Goal: Task Accomplishment & Management: Use online tool/utility

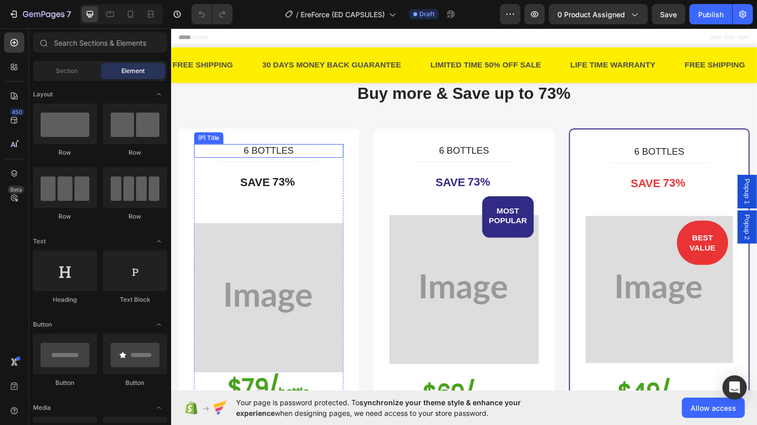
click at [315, 155] on h3 "6 BOTTLES" at bounding box center [271, 156] width 155 height 15
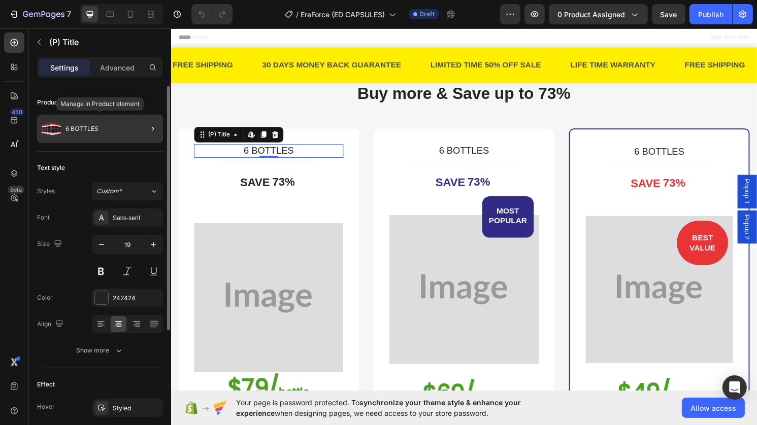
click at [108, 129] on div "6 BOTTLES" at bounding box center [100, 129] width 126 height 28
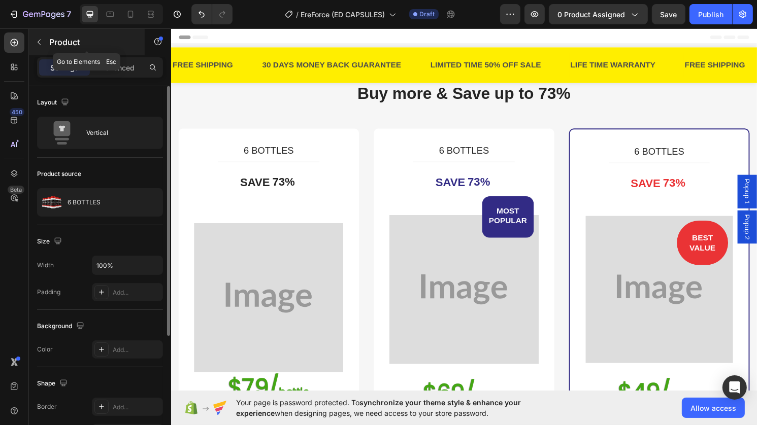
click at [46, 41] on button "button" at bounding box center [39, 42] width 16 height 16
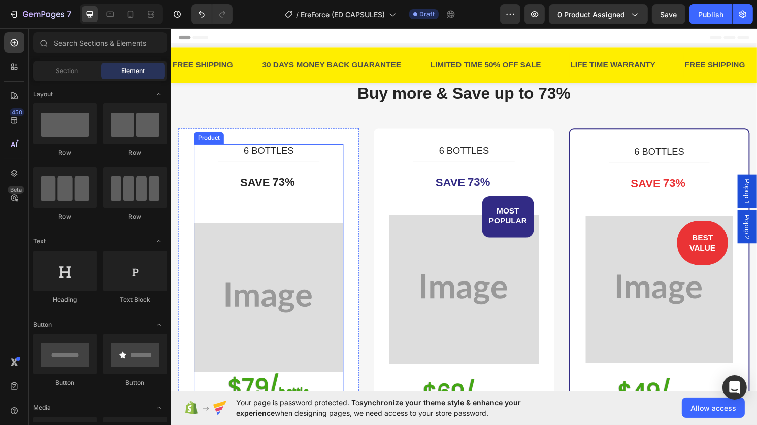
click at [198, 222] on div "6 BOTTLES (P) Title Title Line SAVE 73% (P) Tag Image $79/ bottle Heading $294.…" at bounding box center [271, 355] width 155 height 413
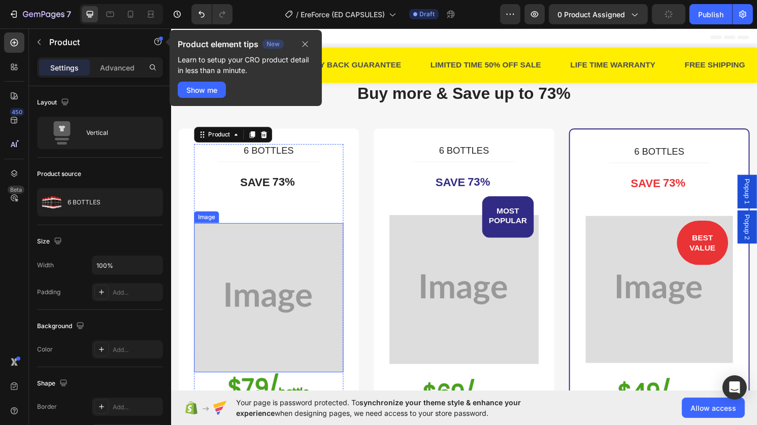
click at [248, 283] on img at bounding box center [271, 308] width 155 height 155
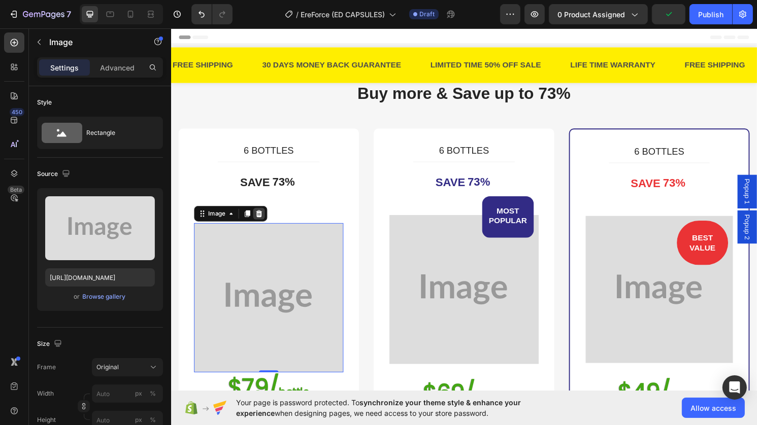
click at [261, 221] on icon at bounding box center [262, 221] width 8 height 8
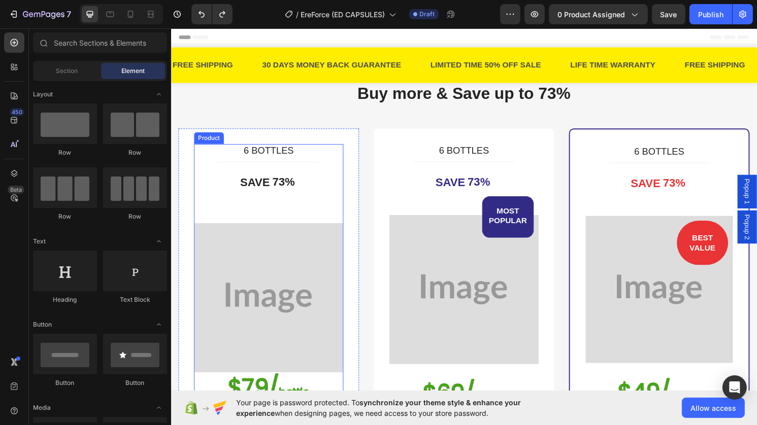
click at [200, 214] on div "6 BOTTLES (P) Title Title Line SAVE 73% (P) Tag Image $79/ bottle Heading $294.…" at bounding box center [271, 355] width 155 height 413
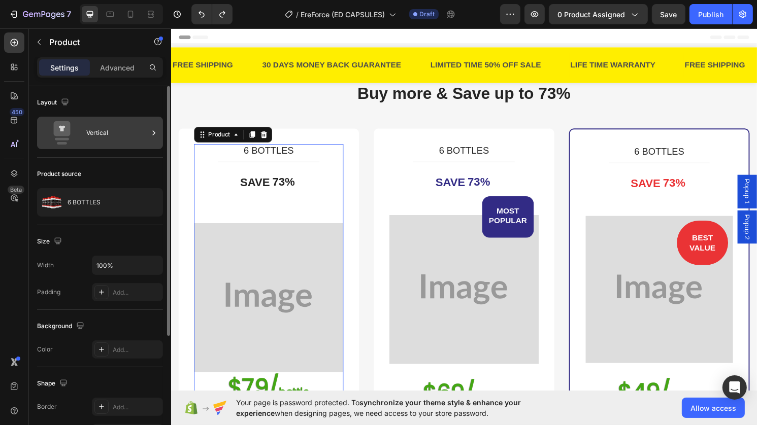
click at [156, 137] on icon at bounding box center [154, 133] width 10 height 10
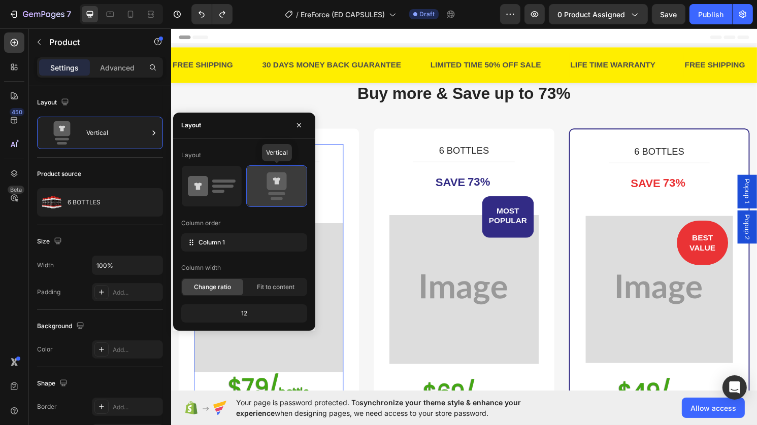
click at [274, 180] on icon at bounding box center [276, 181] width 20 height 18
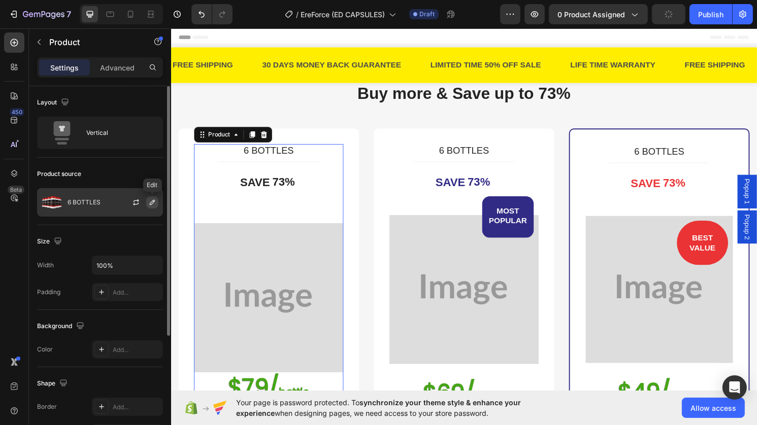
click at [152, 202] on icon "button" at bounding box center [152, 202] width 8 height 8
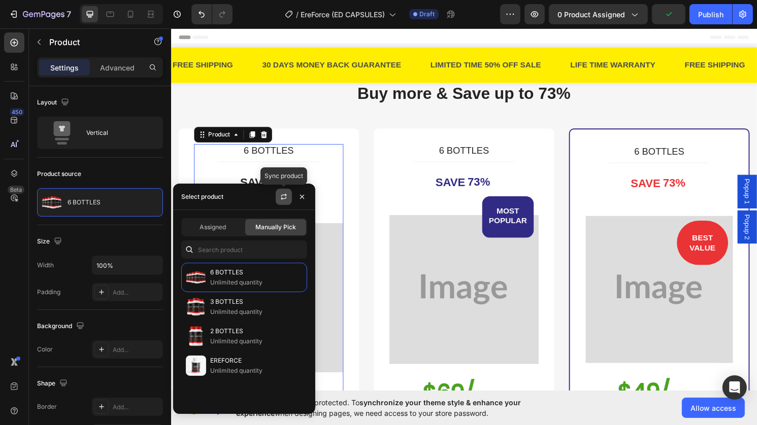
click at [284, 197] on icon "button" at bounding box center [284, 197] width 8 height 8
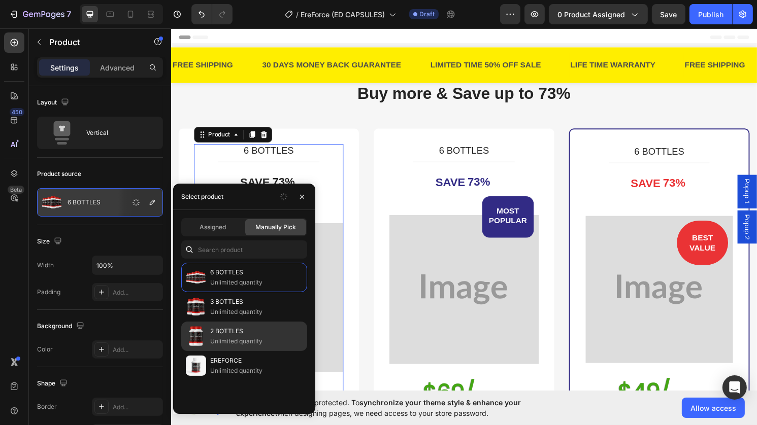
click at [240, 338] on p "Unlimited quantity" at bounding box center [256, 342] width 92 height 10
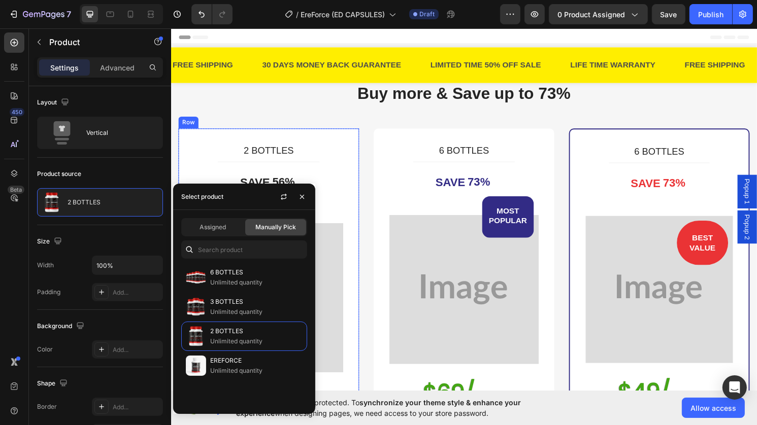
click at [357, 192] on div "2 BOTTLES (P) Title Title Line SAVE 56% (P) Tag Image $79/ bottle Heading $158.…" at bounding box center [272, 354] width 188 height 445
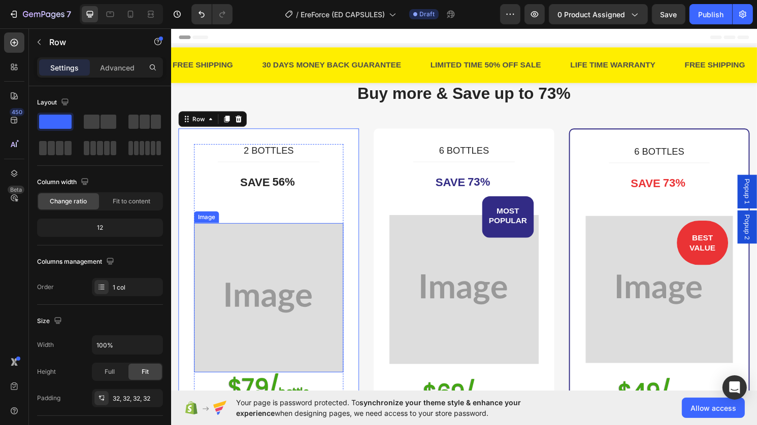
click at [287, 265] on img at bounding box center [271, 308] width 155 height 155
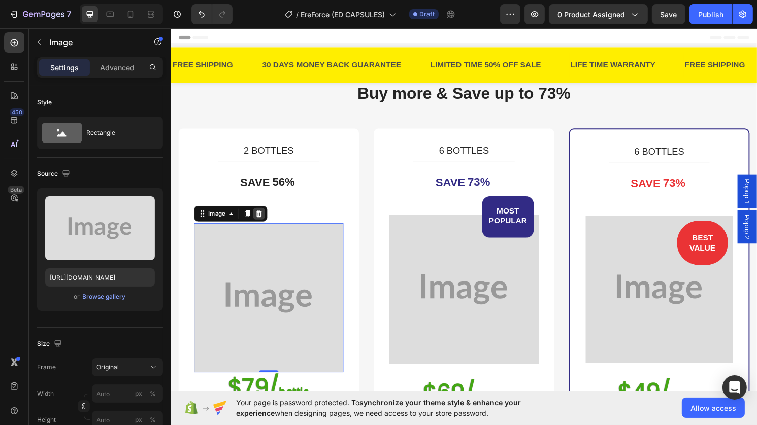
click at [266, 221] on div at bounding box center [262, 221] width 12 height 12
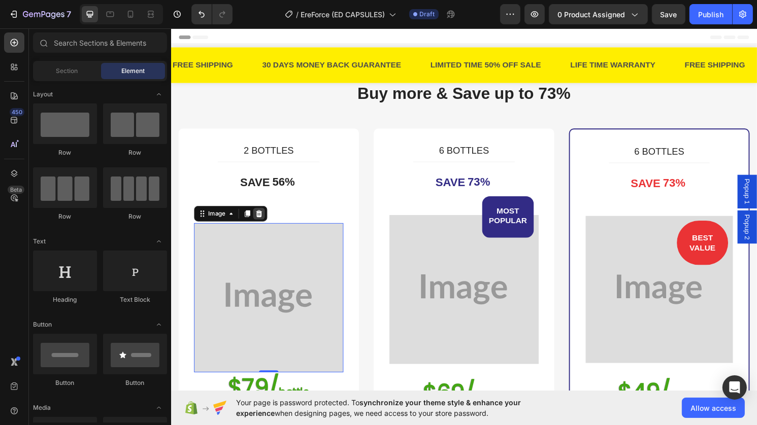
click at [266, 221] on div "2 BOTTLES (P) Title Title Line SAVE 56% (P) Tag Image 0 $79/ bottle Heading $15…" at bounding box center [271, 355] width 155 height 413
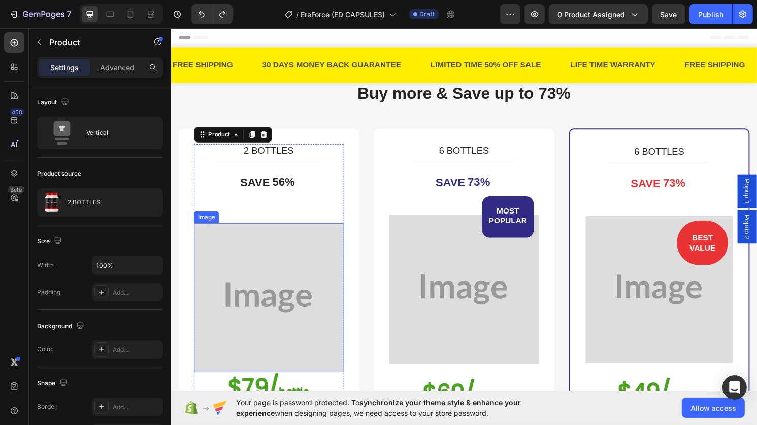
click at [249, 294] on img at bounding box center [271, 308] width 155 height 155
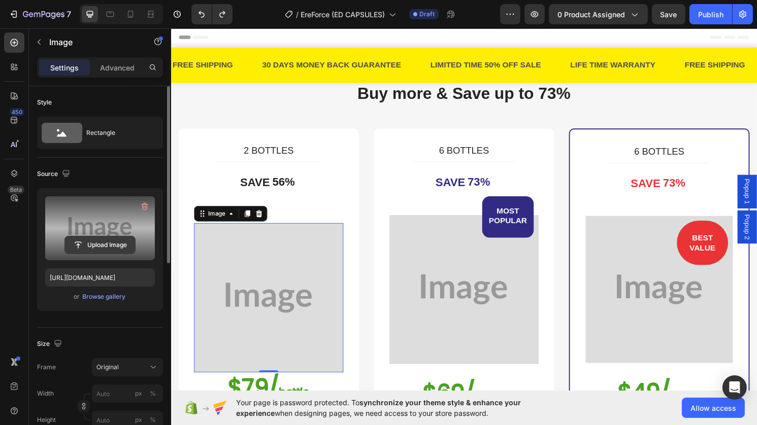
click at [113, 249] on input "file" at bounding box center [100, 245] width 70 height 17
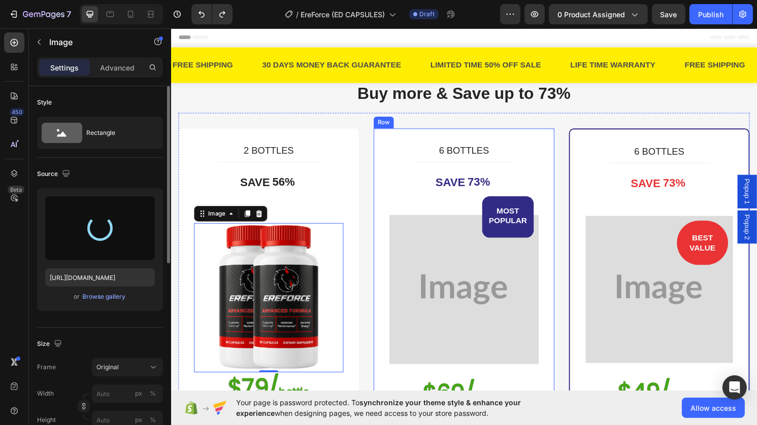
type input "https://cdn.shopify.com/s/files/1/0973/2331/9642/files/gempages_586295696328491…"
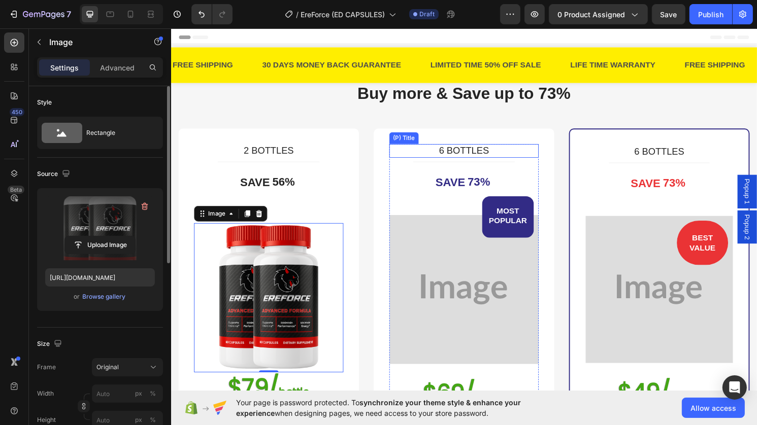
click at [420, 156] on h3 "6 BOTTLES" at bounding box center [474, 156] width 155 height 15
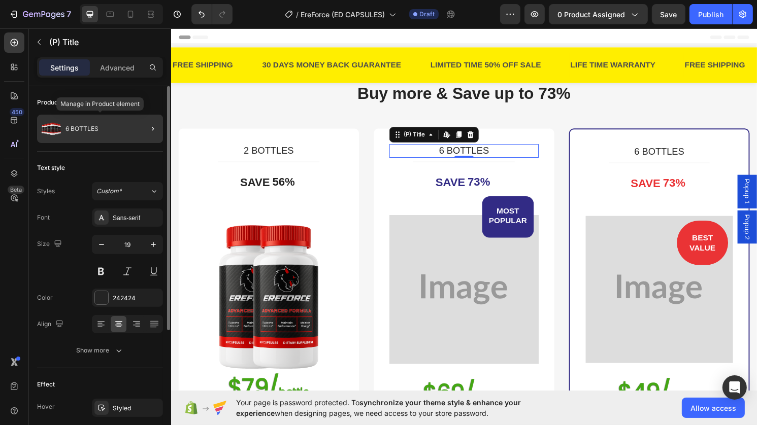
click at [103, 127] on div "6 BOTTLES" at bounding box center [100, 129] width 126 height 28
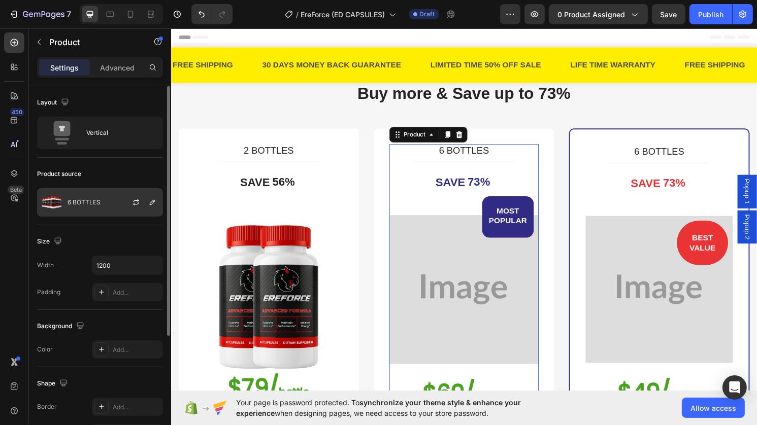
click at [150, 209] on div at bounding box center [140, 202] width 45 height 27
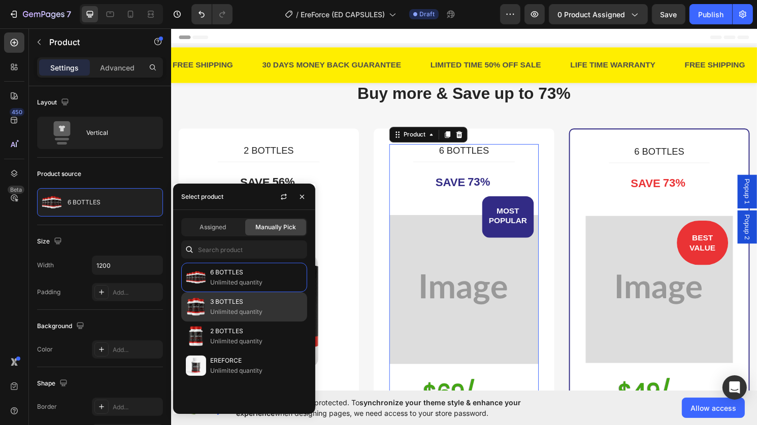
click at [247, 312] on p "Unlimited quantity" at bounding box center [256, 312] width 92 height 10
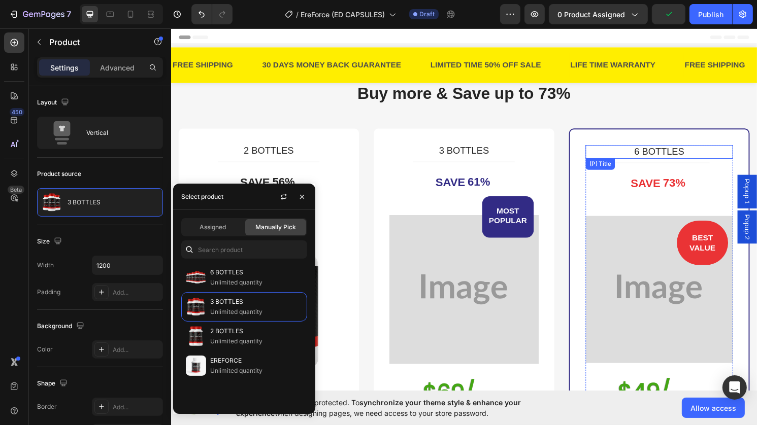
click at [619, 159] on h3 "6 BOTTLES" at bounding box center [677, 157] width 153 height 15
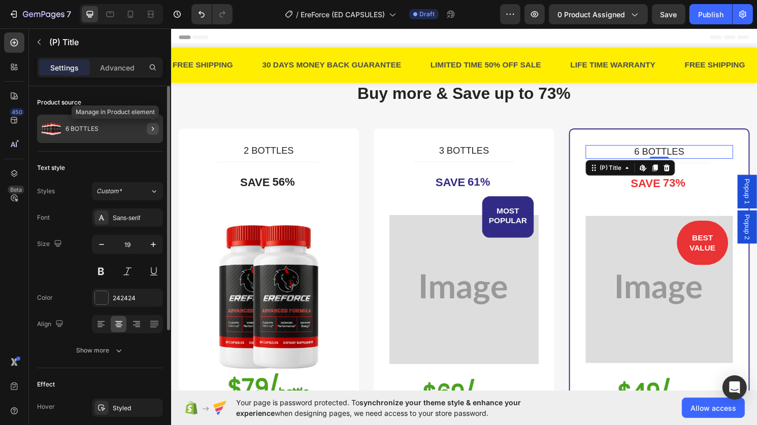
click at [152, 132] on icon "button" at bounding box center [153, 129] width 8 height 8
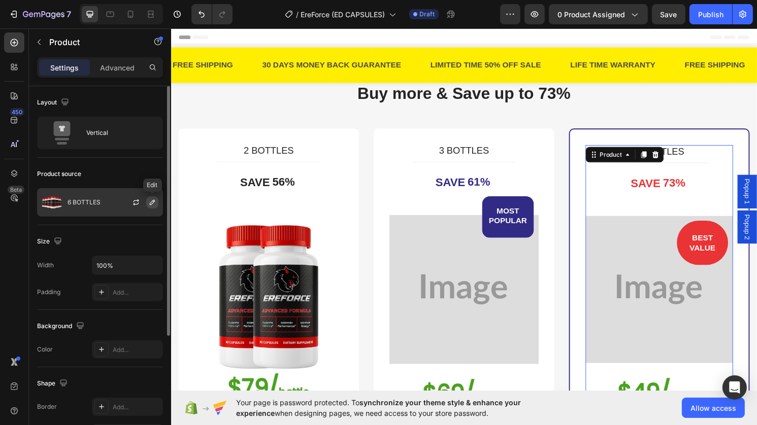
click at [152, 206] on icon "button" at bounding box center [152, 202] width 8 height 8
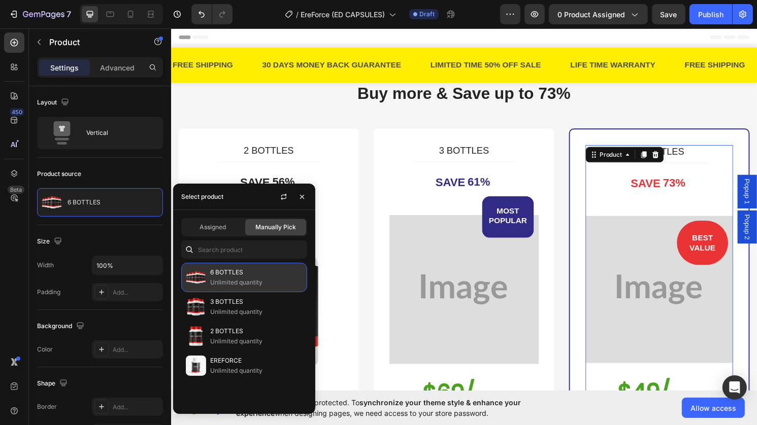
click at [236, 280] on p "Unlimited quantity" at bounding box center [256, 283] width 92 height 10
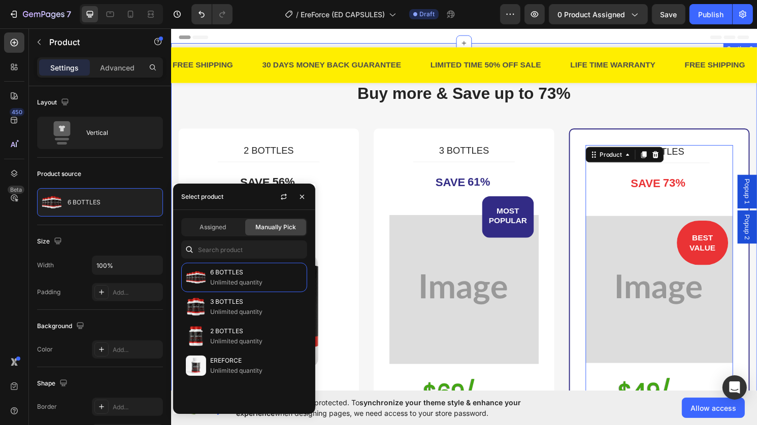
click at [756, 151] on div "Buy more & Save up to 73% Heading Row 2 BOTTLES (P) Title Title Line SAVE 56% (…" at bounding box center [475, 386] width 609 height 685
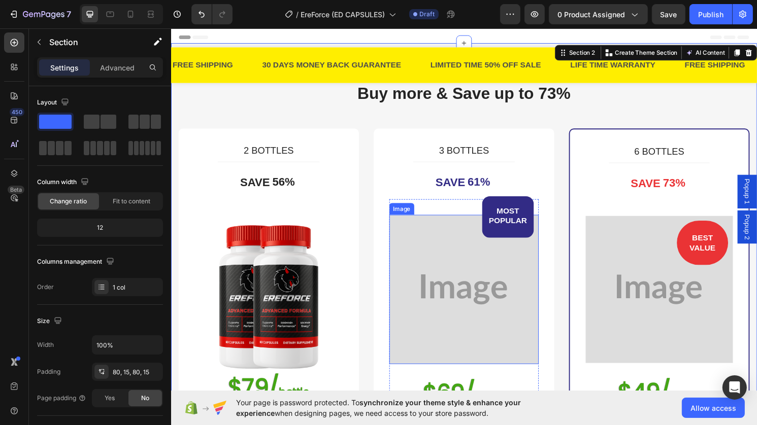
click at [454, 309] on img at bounding box center [474, 299] width 155 height 155
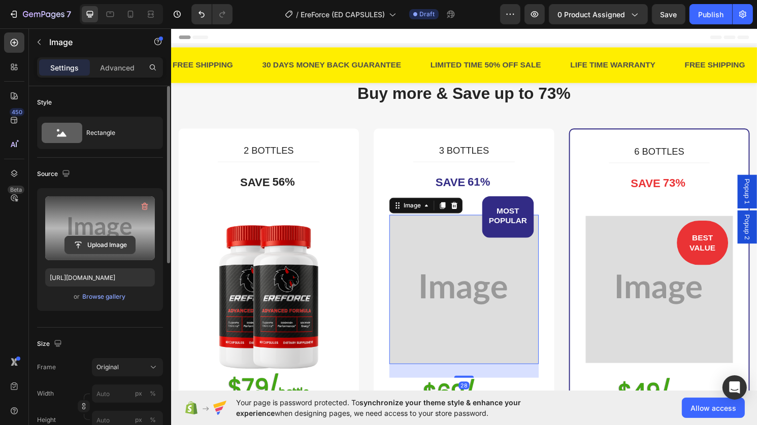
click at [115, 249] on input "file" at bounding box center [100, 245] width 70 height 17
click at [127, 240] on input "file" at bounding box center [100, 245] width 70 height 17
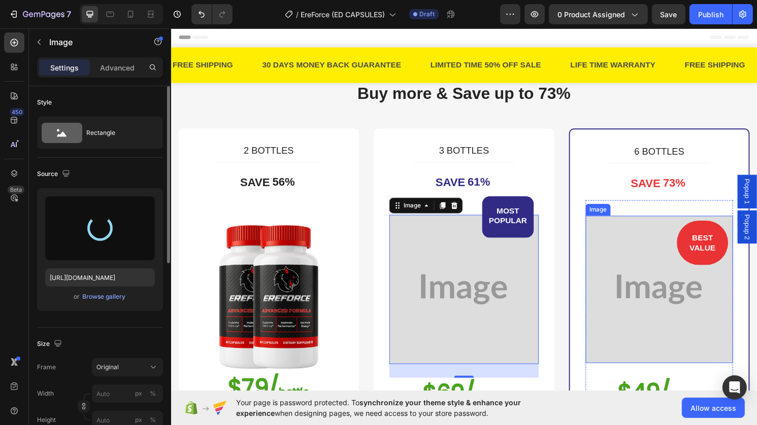
type input "https://cdn.shopify.com/s/files/1/0973/2331/9642/files/gempages_586295696328491…"
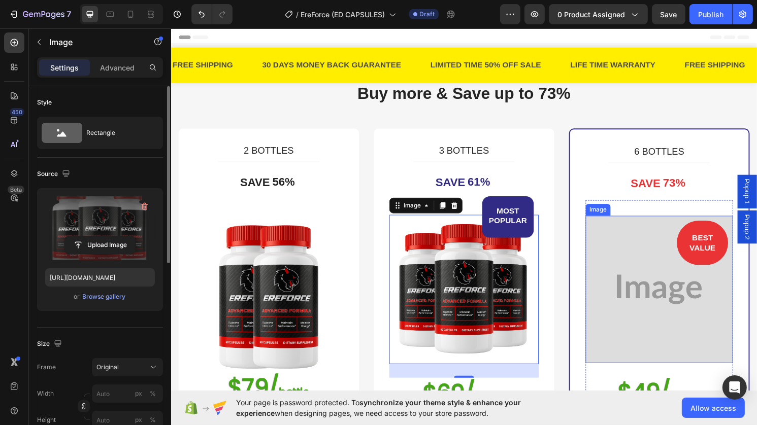
click at [620, 293] on img at bounding box center [677, 299] width 153 height 153
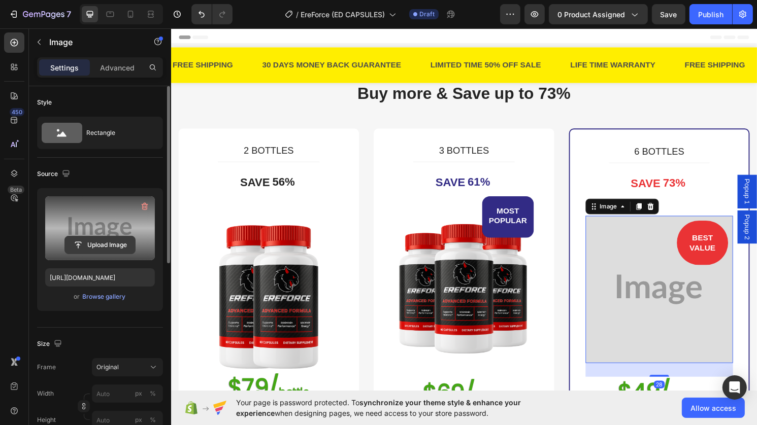
click at [99, 244] on input "file" at bounding box center [100, 245] width 70 height 17
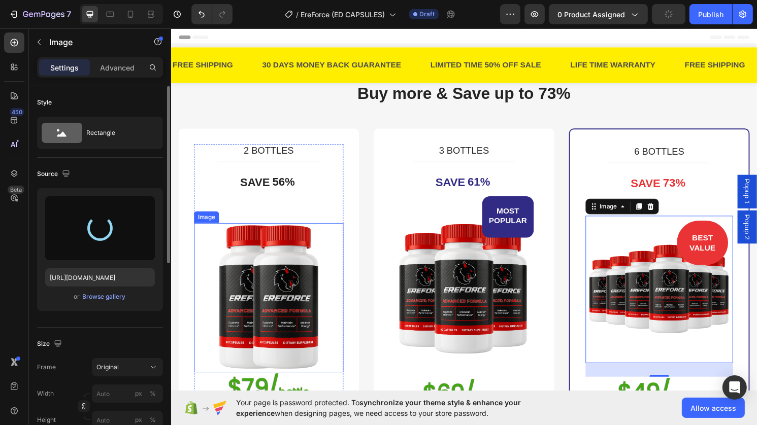
type input "https://cdn.shopify.com/s/files/1/0973/2331/9642/files/gempages_586295696328491…"
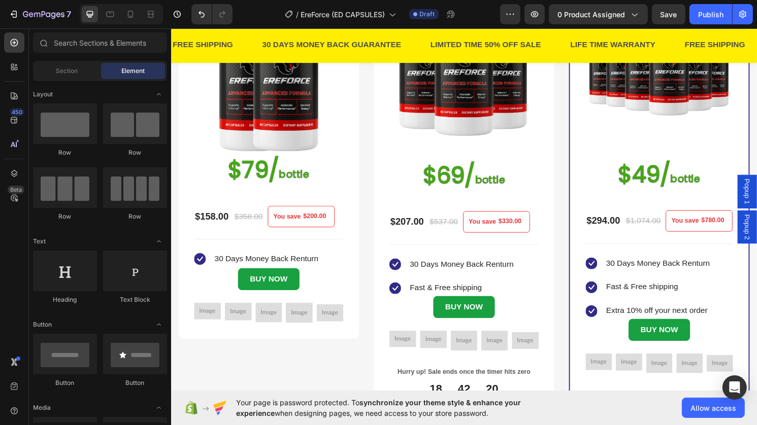
scroll to position [230, 0]
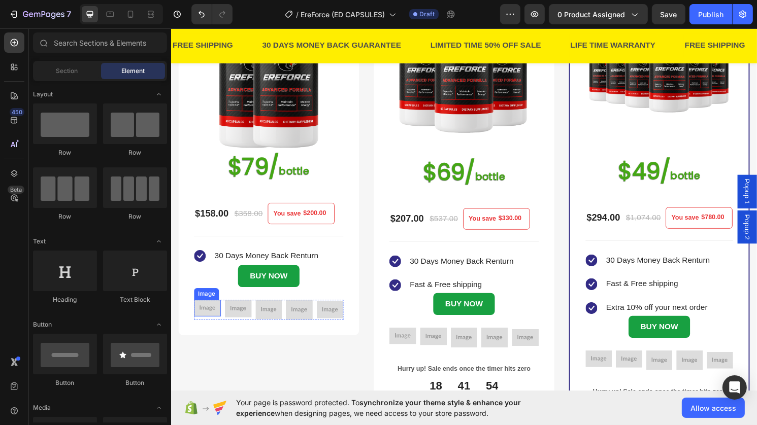
click at [206, 320] on img at bounding box center [208, 319] width 28 height 17
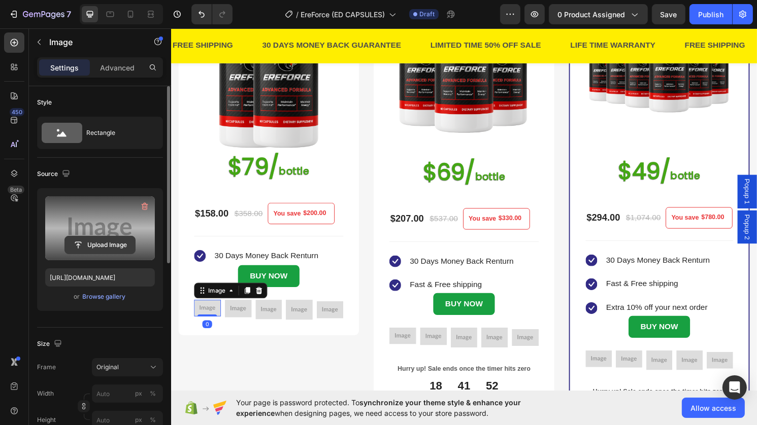
click at [88, 249] on input "file" at bounding box center [100, 245] width 70 height 17
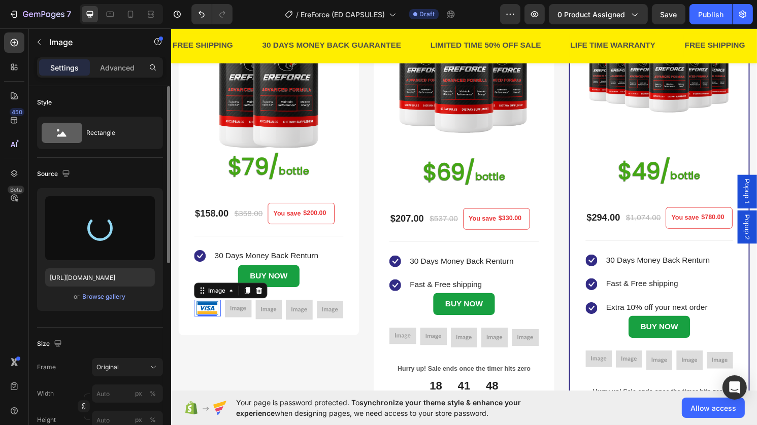
type input "https://cdn.shopify.com/s/files/1/0973/2331/9642/files/gempages_586295696328491…"
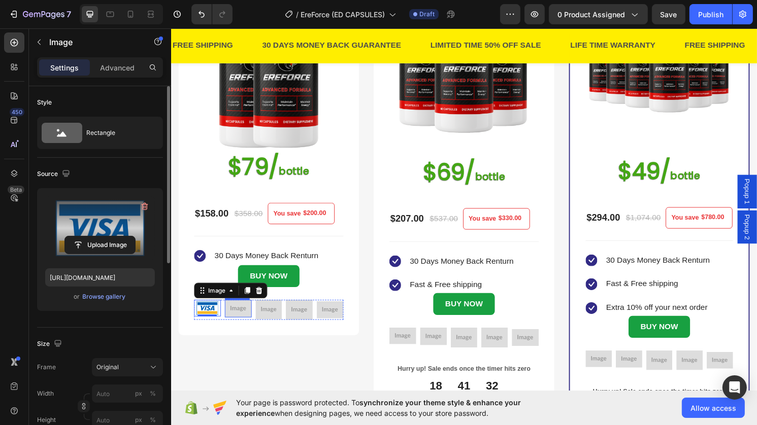
click at [240, 320] on img at bounding box center [240, 320] width 28 height 18
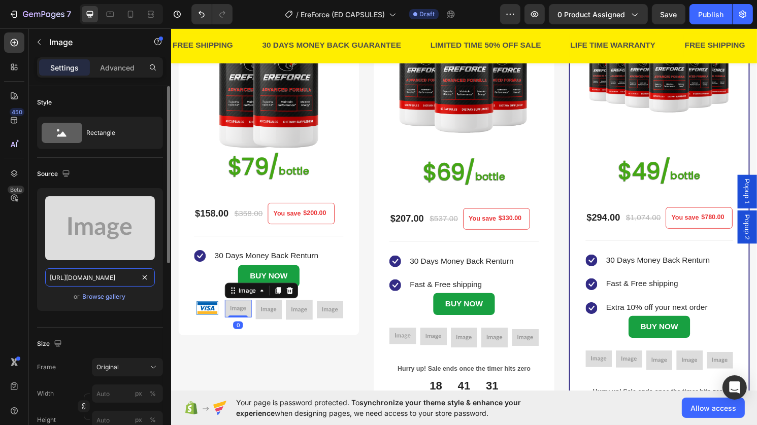
click at [104, 280] on input "https://placehold.co/768x501?text=Image" at bounding box center [100, 278] width 110 height 18
paste input "cdn.shopify.com/s/files/1/0648/6550/1232/files/gempages_582972449511965336-f05f…"
type input "https://cdn.shopify.com/s/files/1/0648/6550/1232/files/gempages_582972449511965…"
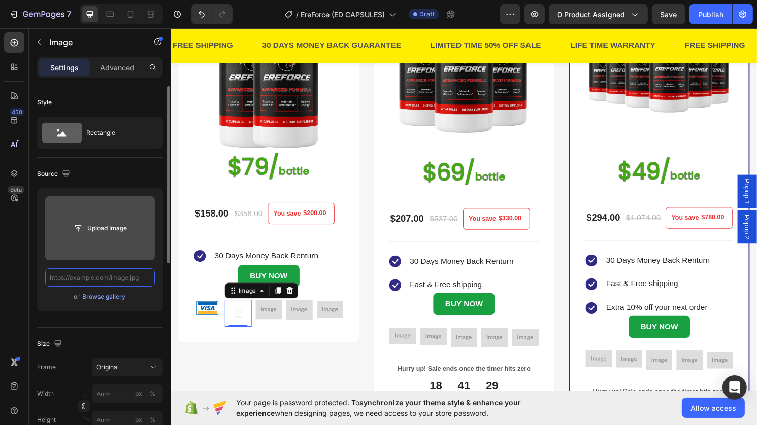
scroll to position [0, 0]
click at [108, 230] on input "file" at bounding box center [100, 228] width 70 height 17
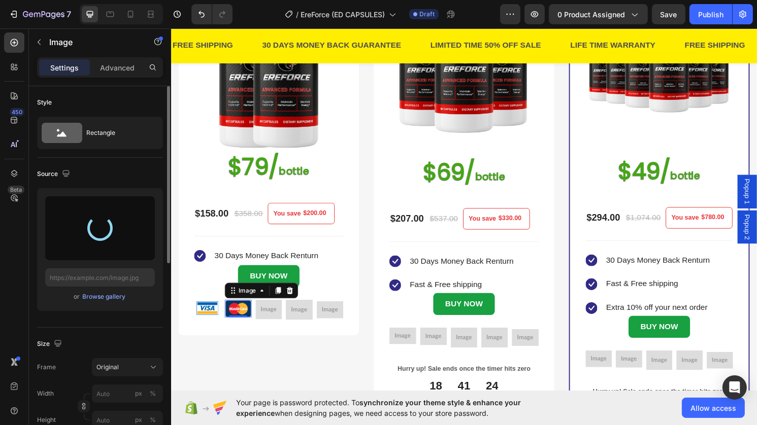
type input "https://cdn.shopify.com/s/files/1/0973/2331/9642/files/gempages_586295696328491…"
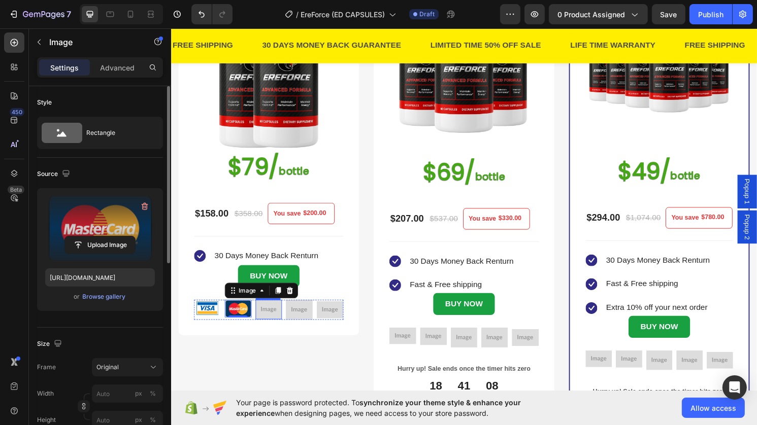
click at [272, 317] on img at bounding box center [272, 321] width 28 height 21
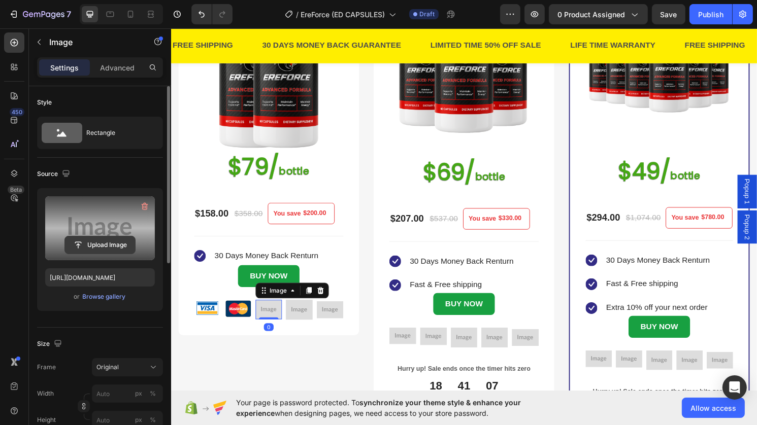
click at [115, 241] on input "file" at bounding box center [100, 245] width 70 height 17
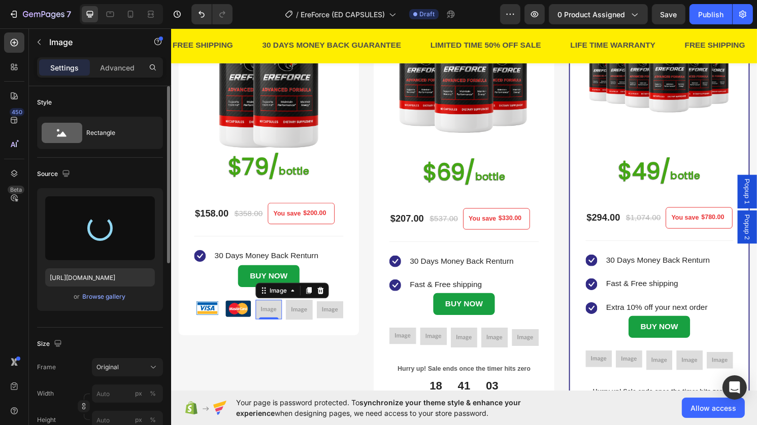
type input "https://cdn.shopify.com/s/files/1/0973/2331/9642/files/gempages_586295696328491…"
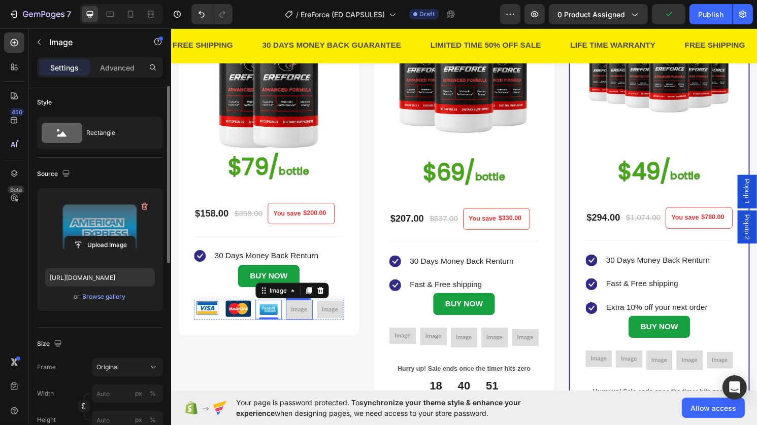
drag, startPoint x: 305, startPoint y: 319, endPoint x: 291, endPoint y: 315, distance: 14.3
click at [305, 319] on img at bounding box center [304, 321] width 28 height 21
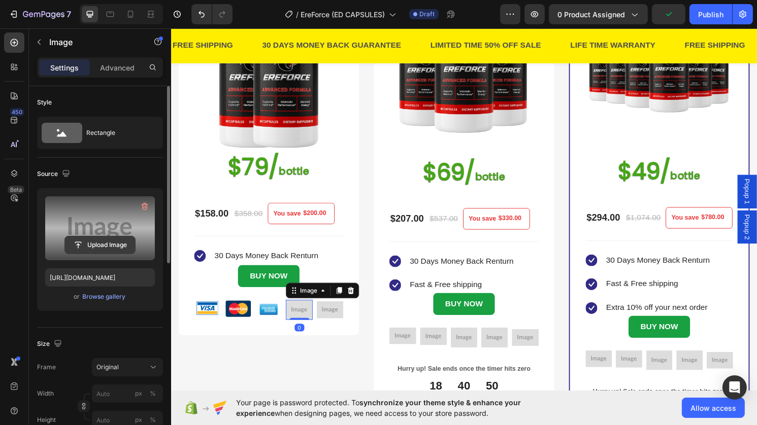
click at [115, 244] on input "file" at bounding box center [100, 245] width 70 height 17
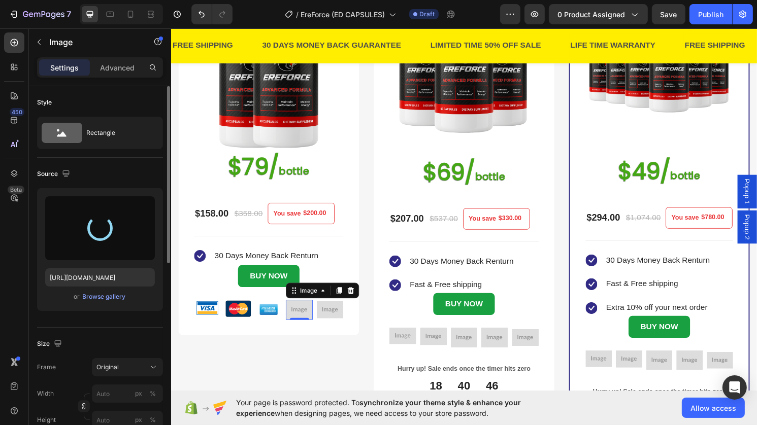
type input "https://cdn.shopify.com/s/files/1/0973/2331/9642/files/gempages_586295696328491…"
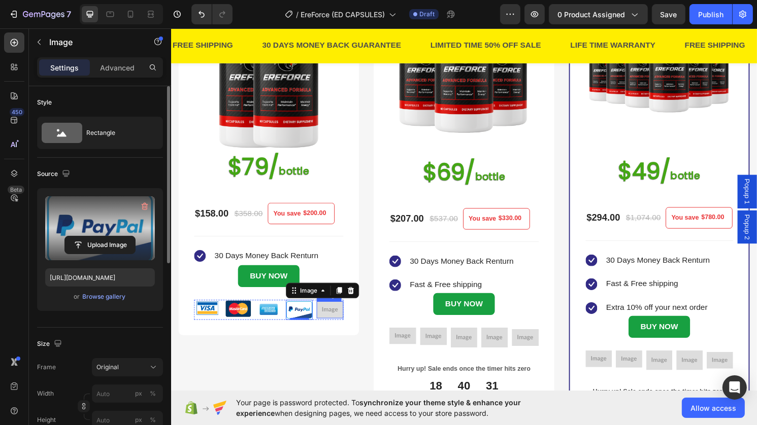
click at [336, 321] on img at bounding box center [336, 321] width 28 height 18
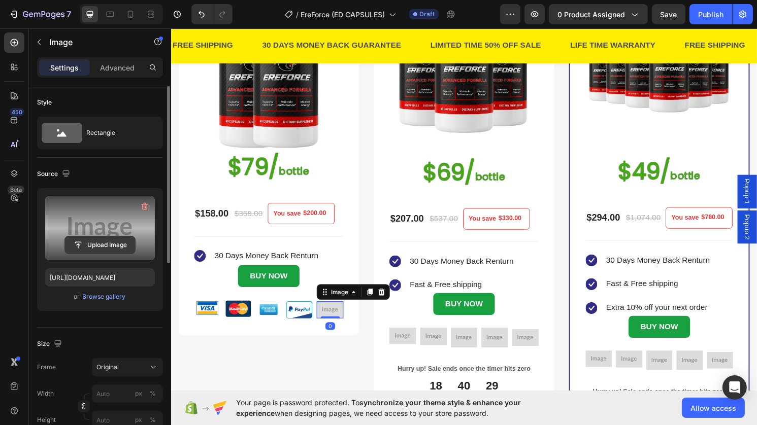
click at [102, 249] on input "file" at bounding box center [100, 245] width 70 height 17
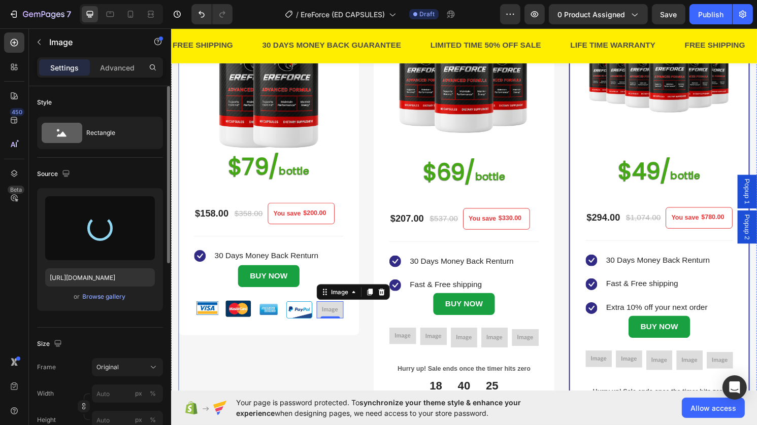
type input "https://cdn.shopify.com/s/files/1/0973/2331/9642/files/gempages_586295696328491…"
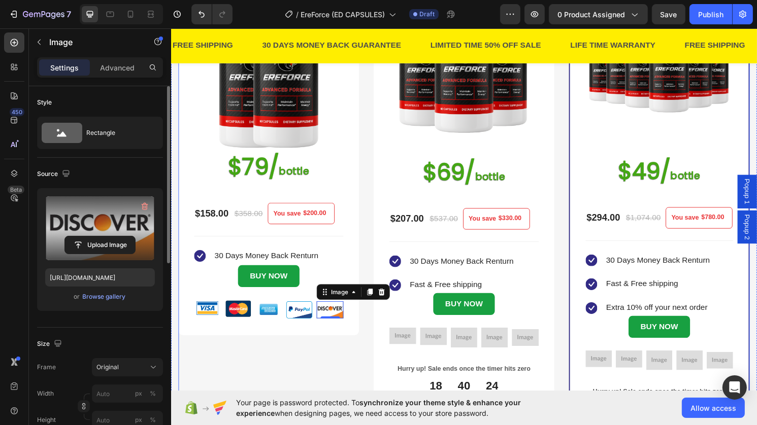
click at [286, 359] on div "2 BOTTLES (P) Title Title Line SAVE 56% (P) Tag Image $79/ bottle Heading $158.…" at bounding box center [272, 181] width 188 height 556
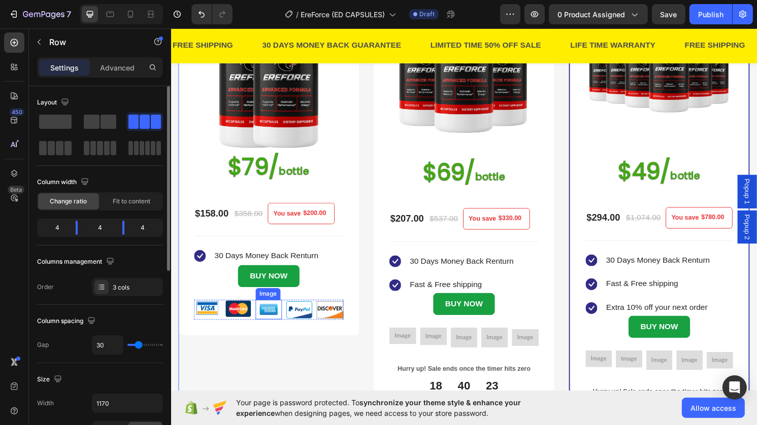
click at [283, 319] on img at bounding box center [272, 321] width 28 height 21
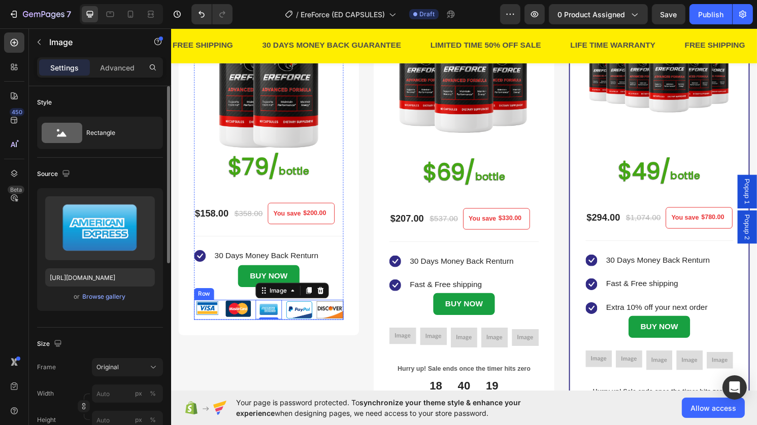
click at [286, 325] on div "Image Image Image 0 Image Image Row" at bounding box center [271, 321] width 155 height 21
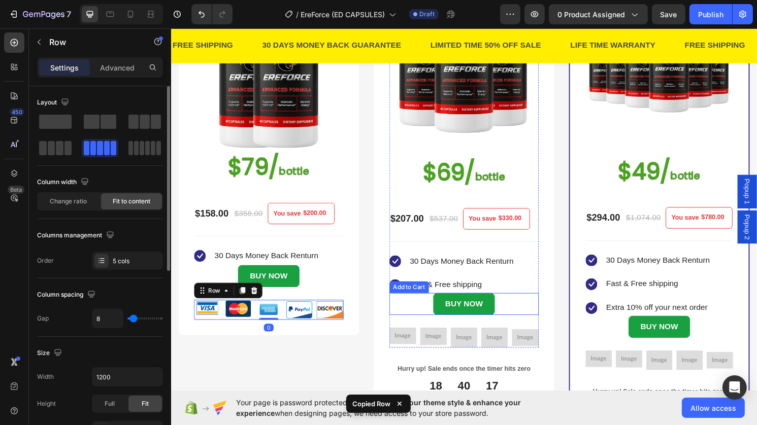
click at [518, 319] on div "BUY NOW Add to Cart" at bounding box center [474, 315] width 155 height 23
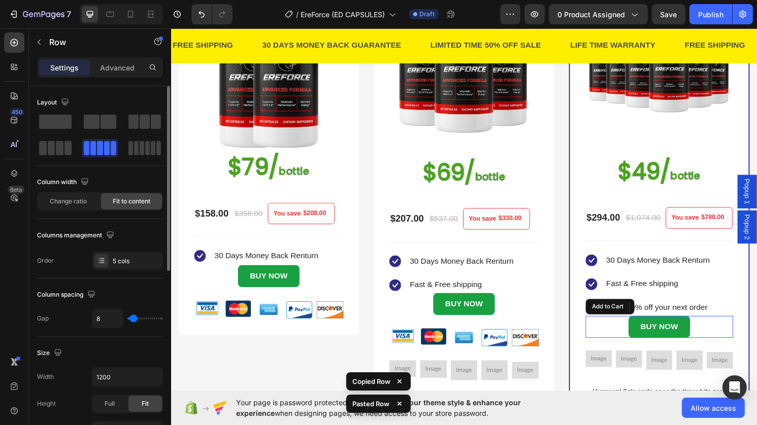
click at [723, 350] on div "BUY NOW Add to Cart" at bounding box center [677, 338] width 153 height 23
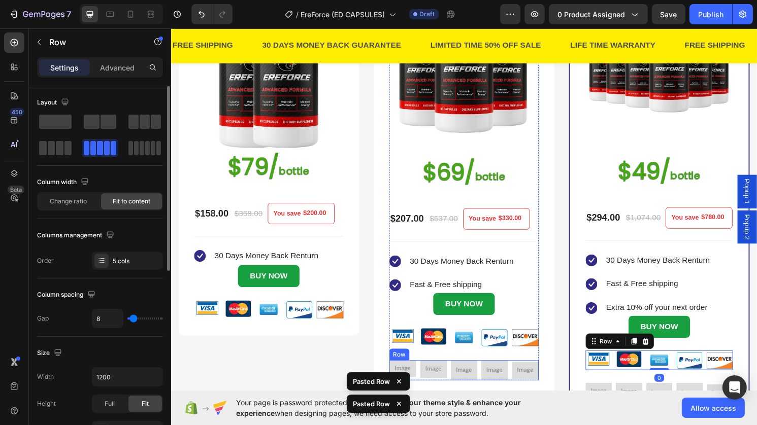
click at [488, 379] on div "Image Image Image Image Image Row" at bounding box center [474, 384] width 155 height 21
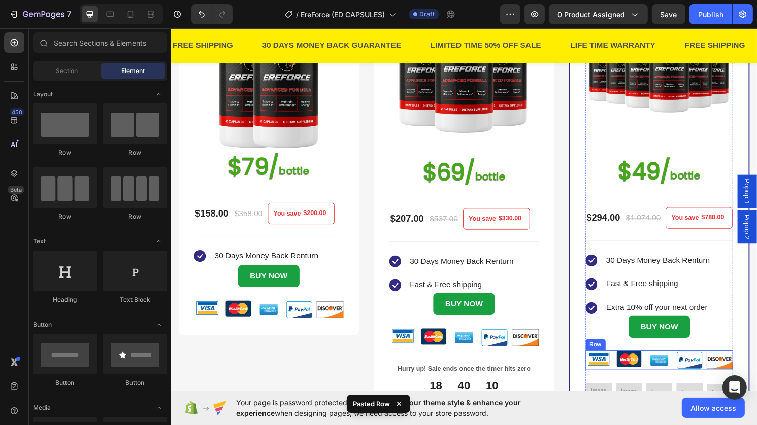
scroll to position [422, 0]
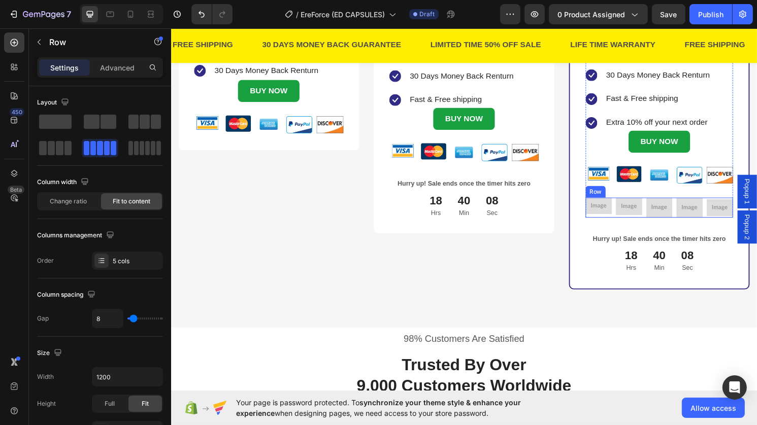
click at [656, 225] on div "Image Image Image Image Image Row" at bounding box center [677, 215] width 153 height 21
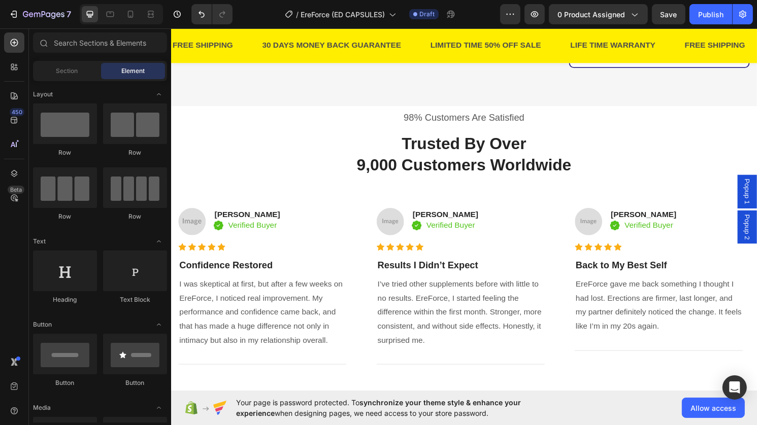
scroll to position [665, 0]
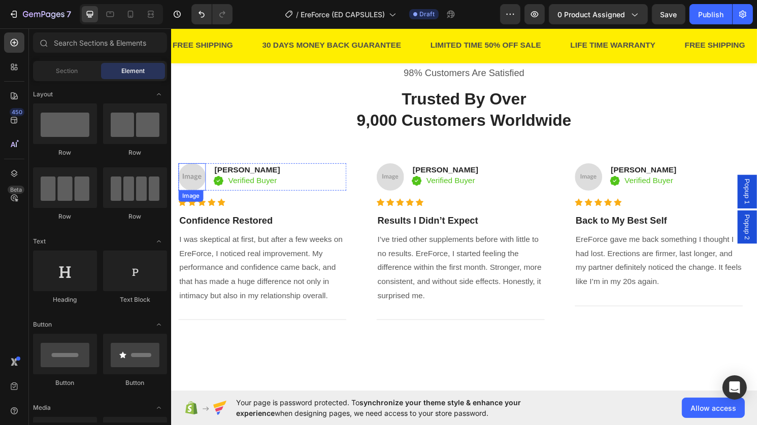
click at [190, 197] on img at bounding box center [192, 183] width 28 height 28
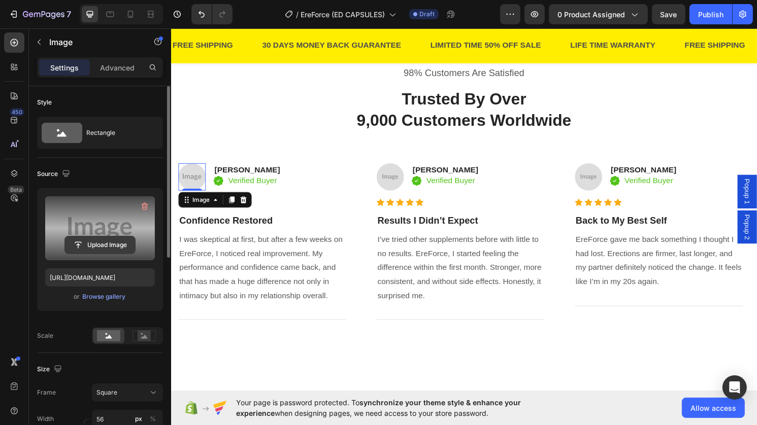
click at [79, 248] on input "file" at bounding box center [100, 245] width 70 height 17
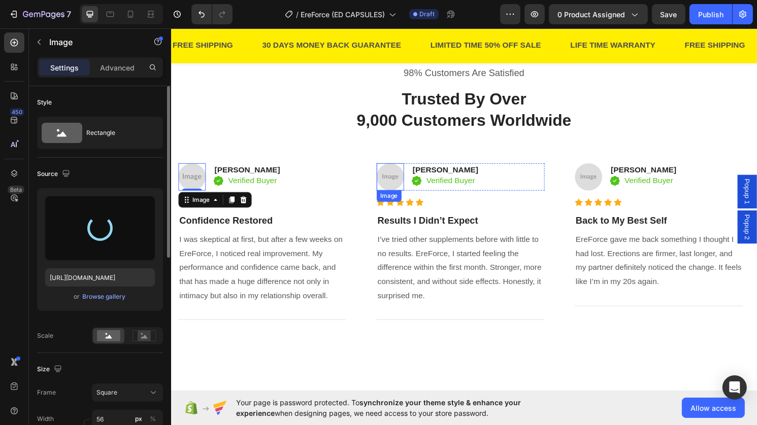
type input "https://cdn.shopify.com/s/files/1/0973/2331/9642/files/gempages_586295696328491…"
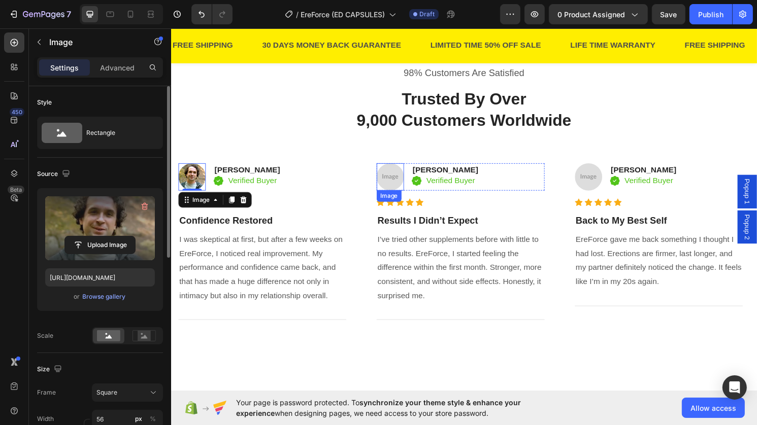
click at [406, 193] on img at bounding box center [398, 183] width 28 height 28
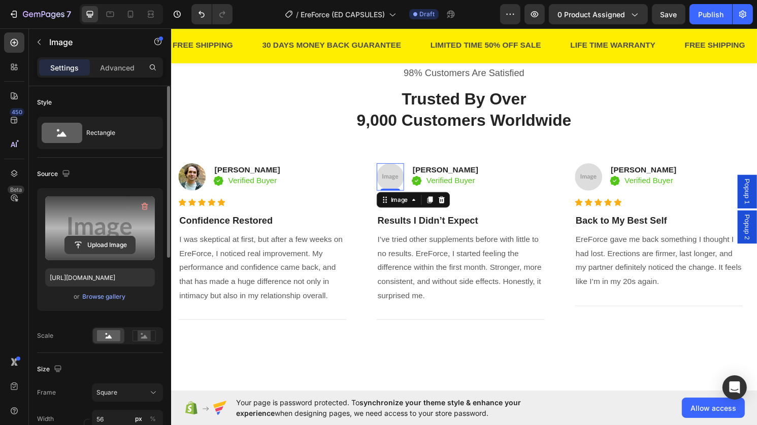
click at [91, 246] on input "file" at bounding box center [100, 245] width 70 height 17
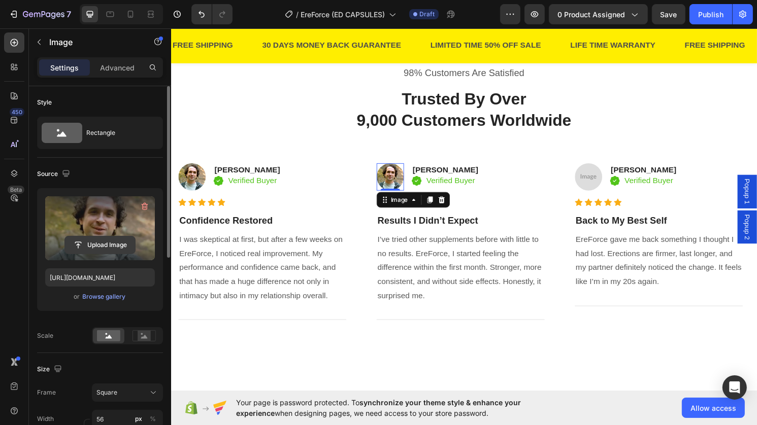
click at [104, 242] on input "file" at bounding box center [100, 245] width 70 height 17
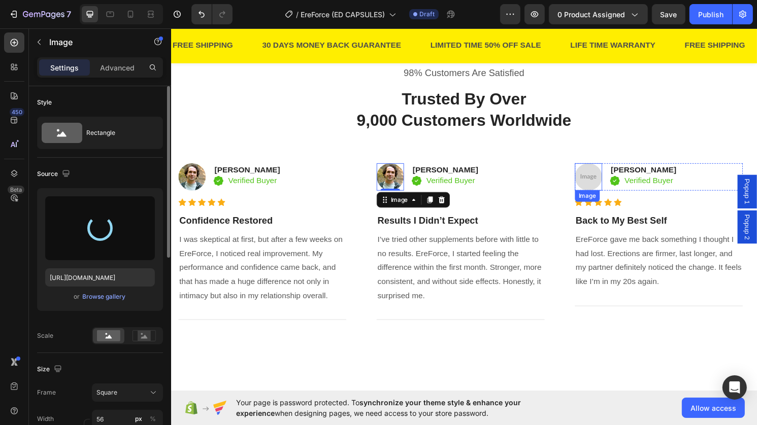
type input "https://cdn.shopify.com/s/files/1/0973/2331/9642/files/gempages_586295696328491…"
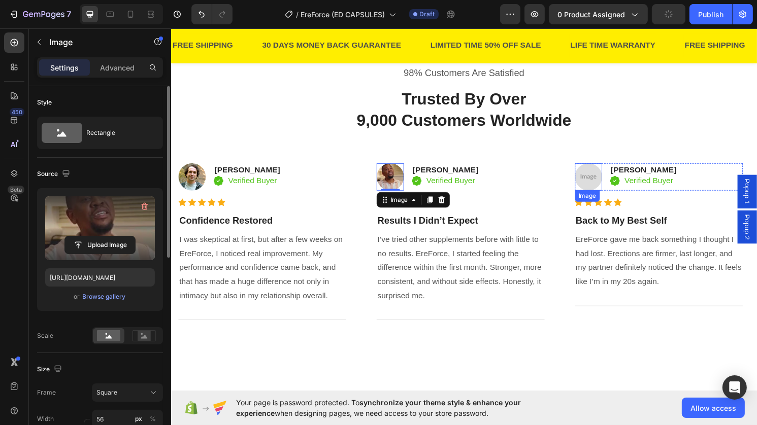
click at [608, 193] on img at bounding box center [604, 183] width 28 height 28
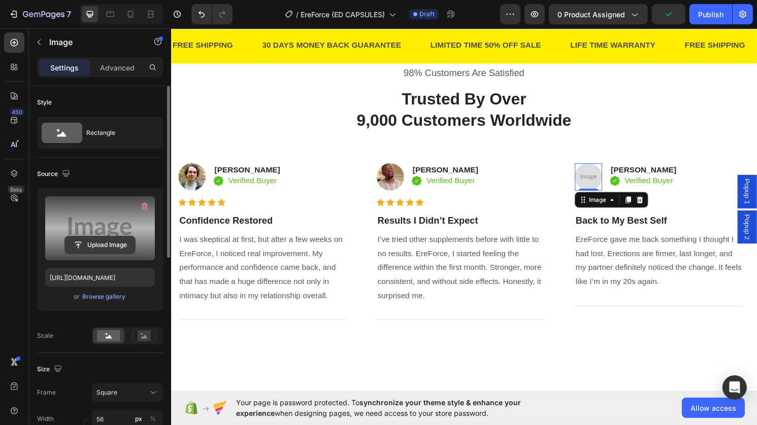
click at [104, 248] on input "file" at bounding box center [100, 245] width 70 height 17
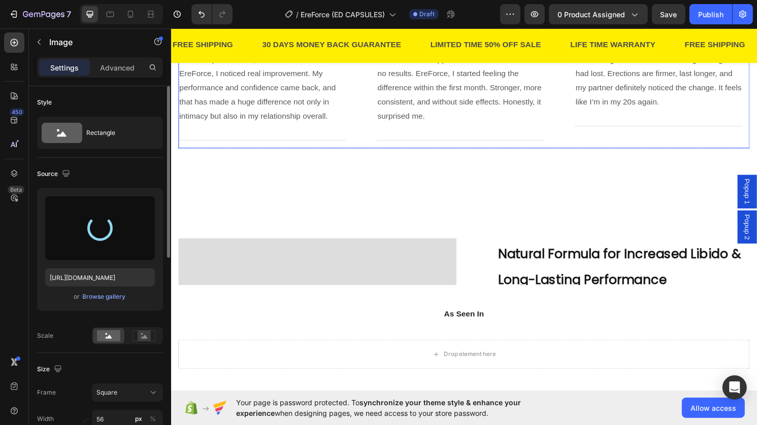
type input "https://cdn.shopify.com/s/files/1/0973/2331/9642/files/gempages_586295696328491…"
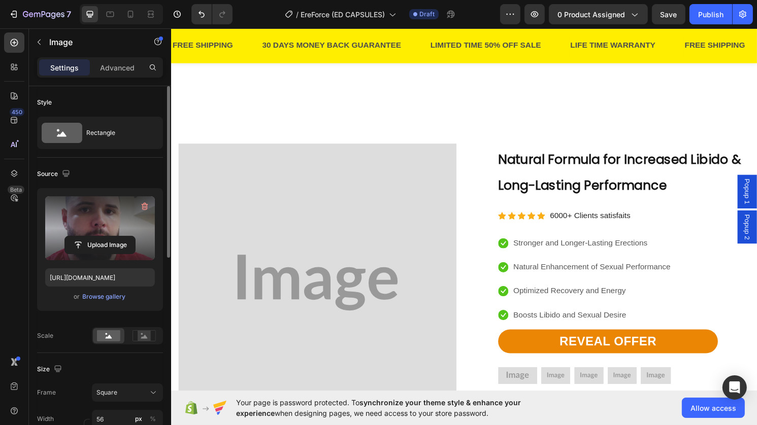
scroll to position [1071, 0]
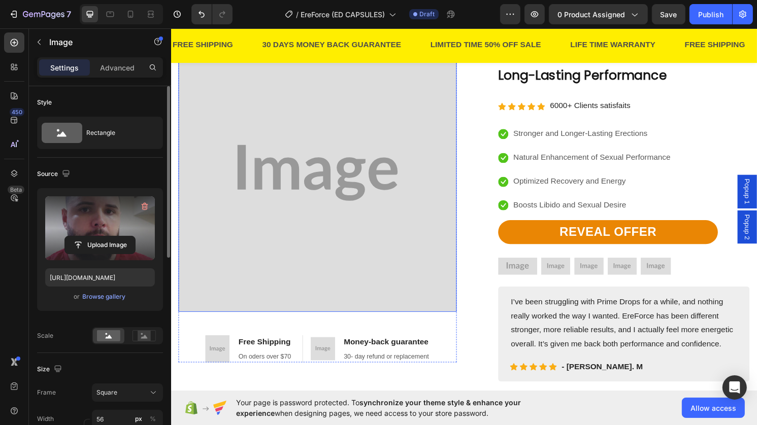
click at [370, 278] on img at bounding box center [322, 178] width 289 height 289
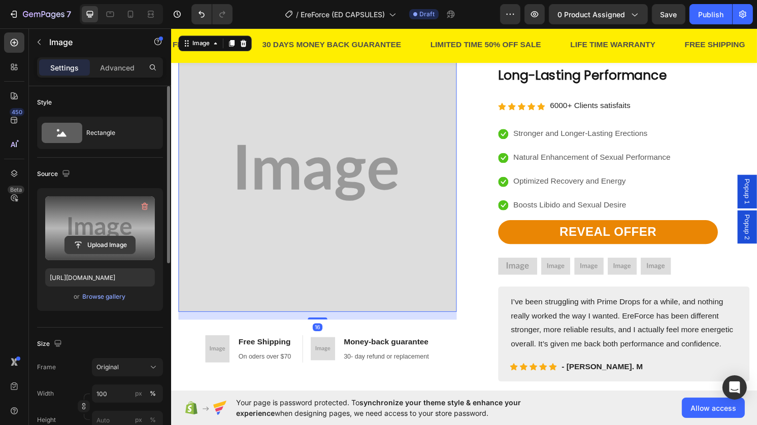
click at [98, 249] on input "file" at bounding box center [100, 245] width 70 height 17
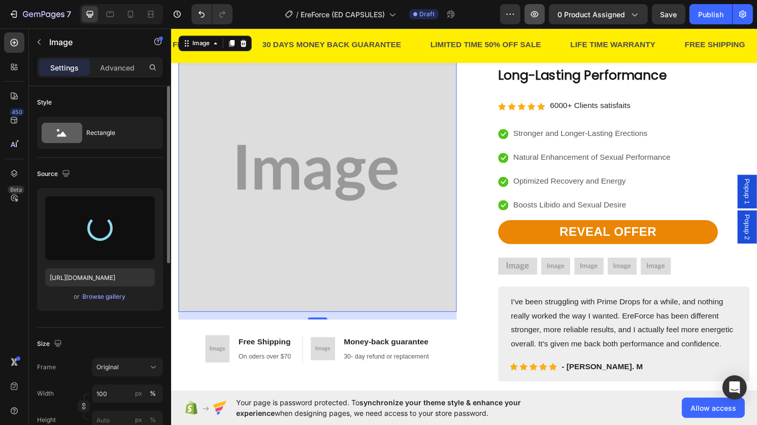
type input "https://cdn.shopify.com/s/files/1/0973/2331/9642/files/gempages_586295696328491…"
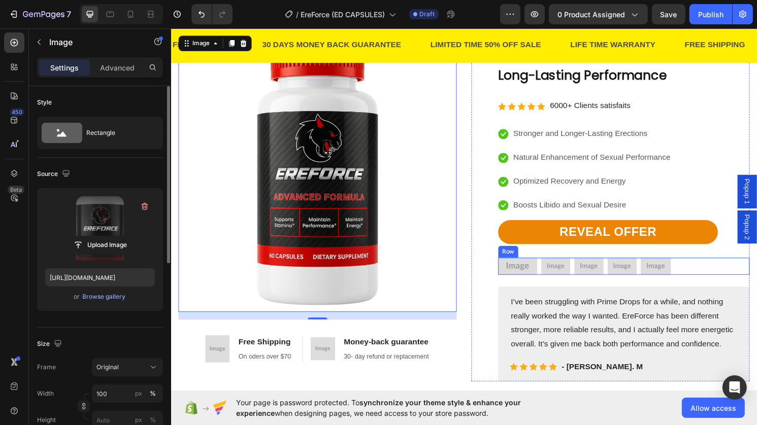
click at [696, 277] on div "Image Image Image Image Image Row" at bounding box center [641, 276] width 261 height 18
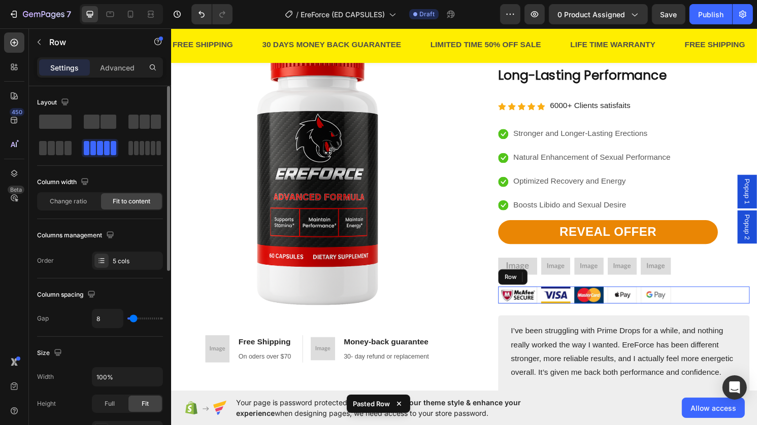
click at [692, 276] on div "Image Image Image Image Image Row 24" at bounding box center [641, 276] width 261 height 18
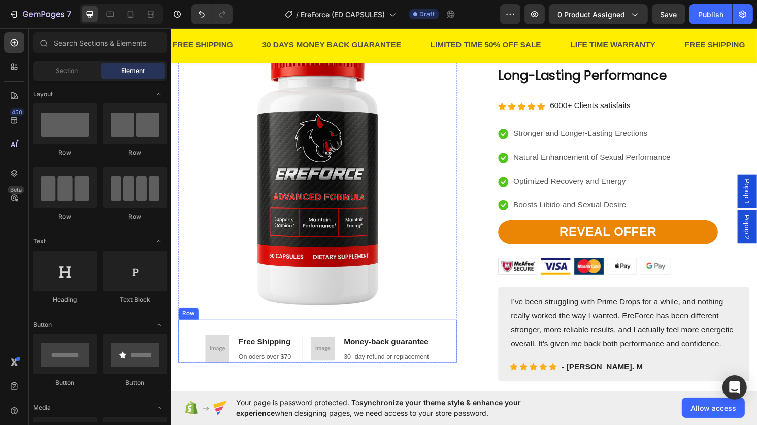
click at [447, 362] on div "Image Free Shipping Heading On oders over $70 Text block Row Image Money-back g…" at bounding box center [322, 353] width 289 height 45
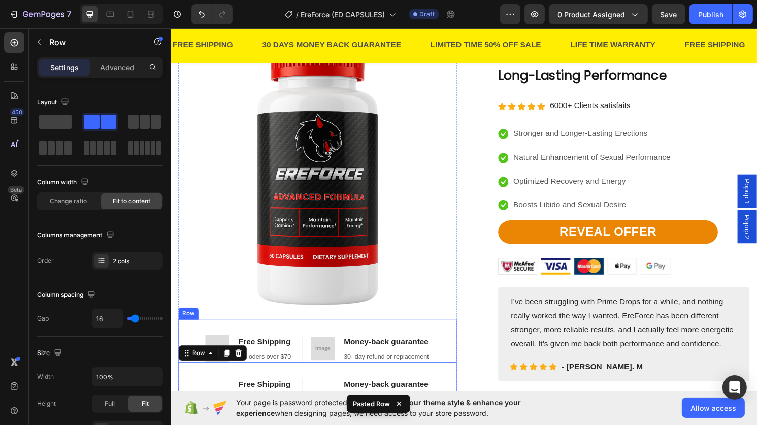
click at [450, 351] on div "Image Free Shipping Heading On oders over $70 Text block Row Image Money-back g…" at bounding box center [322, 353] width 289 height 45
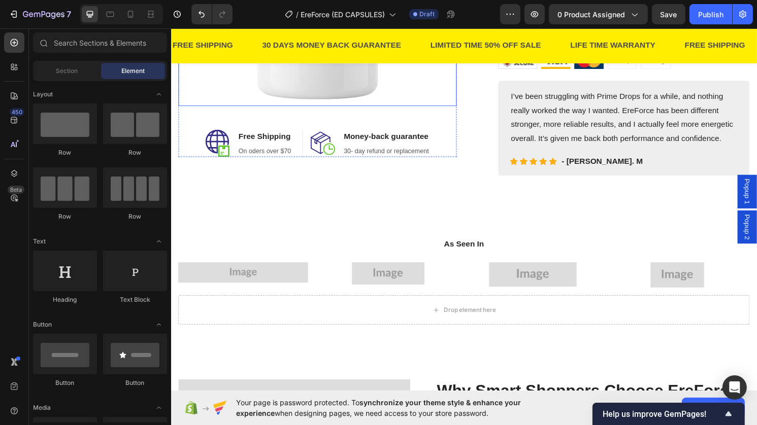
scroll to position [1292, 0]
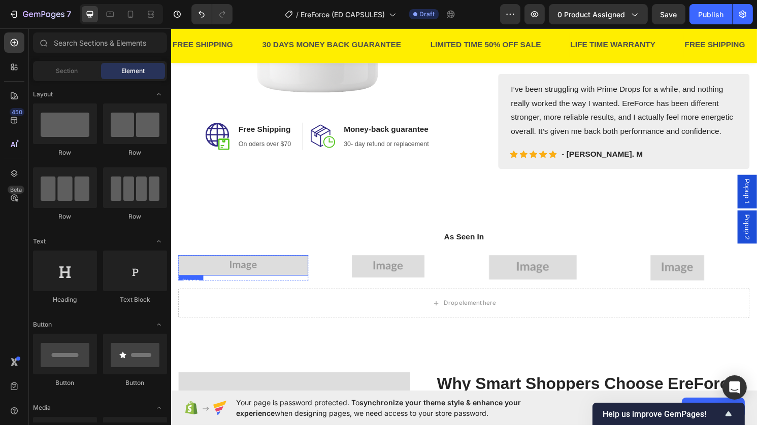
click at [261, 281] on img at bounding box center [245, 274] width 135 height 21
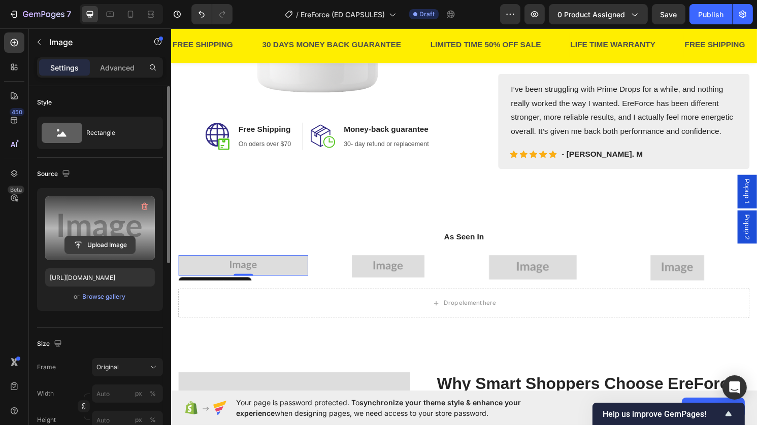
click at [114, 249] on input "file" at bounding box center [100, 245] width 70 height 17
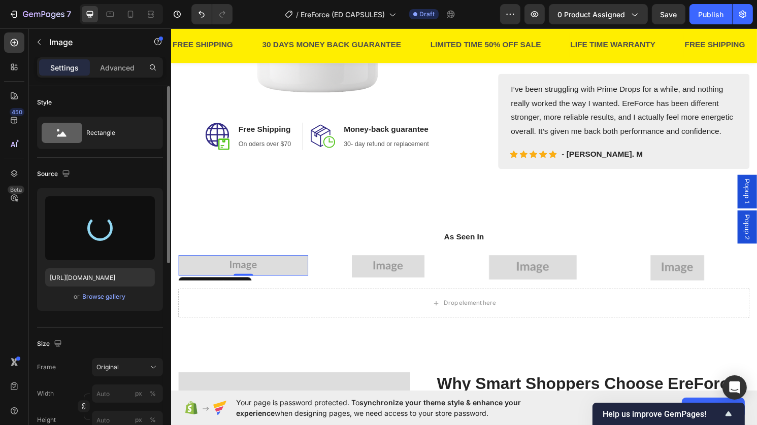
type input "https://cdn.shopify.com/s/files/1/0973/2331/9642/files/gempages_586295696328491…"
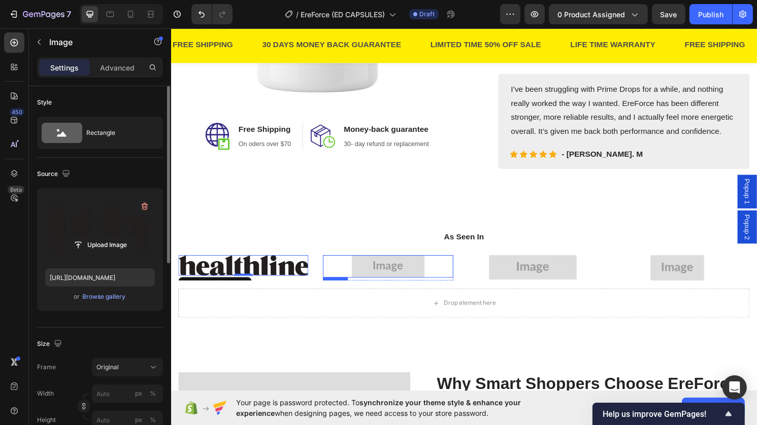
click at [423, 279] on img at bounding box center [396, 275] width 76 height 23
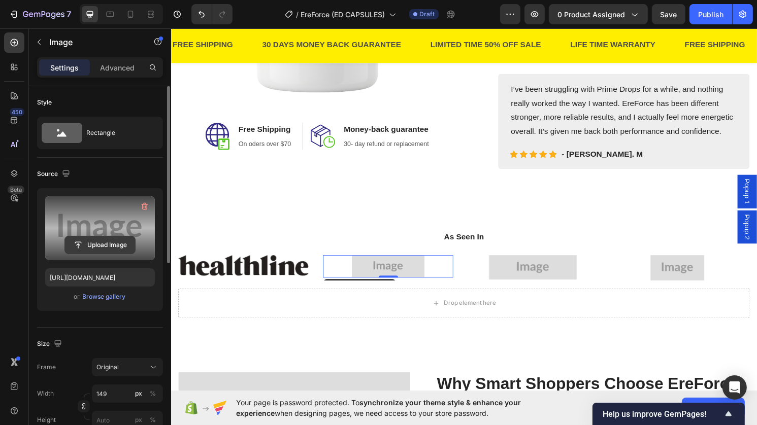
click at [112, 245] on input "file" at bounding box center [100, 245] width 70 height 17
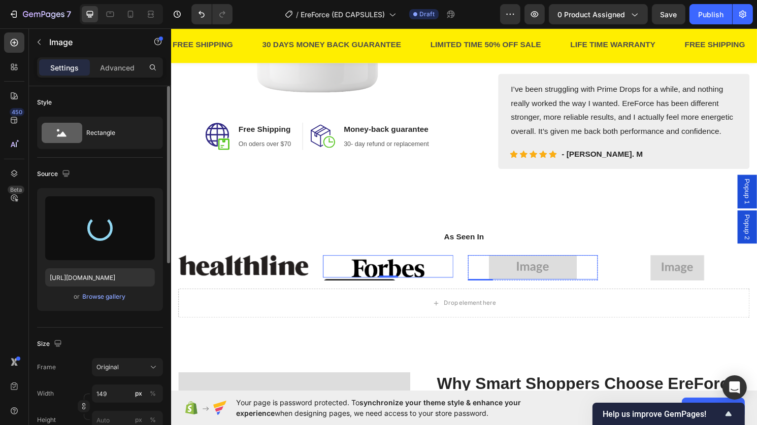
type input "https://cdn.shopify.com/s/files/1/0973/2331/9642/files/gempages_586295696328491…"
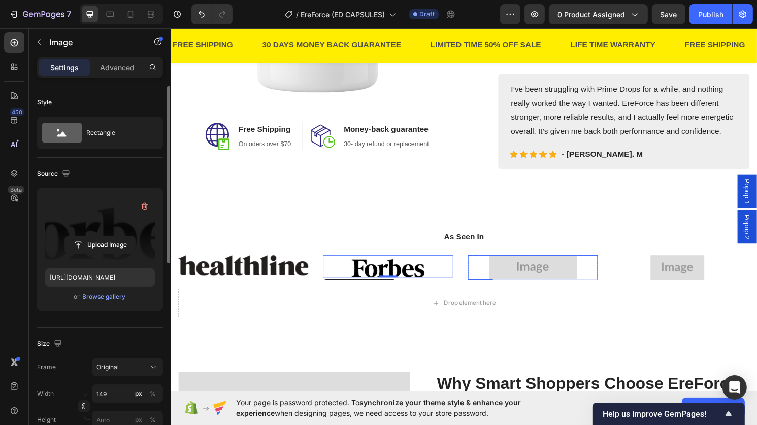
click at [541, 272] on img at bounding box center [546, 276] width 91 height 25
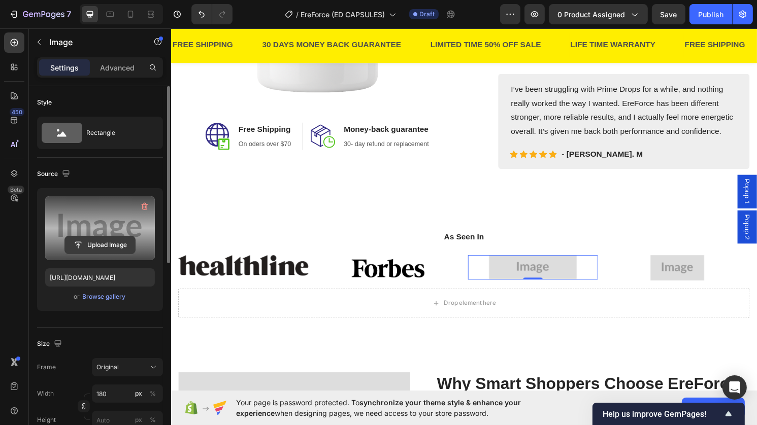
click at [95, 251] on input "file" at bounding box center [100, 245] width 70 height 17
click at [119, 251] on input "file" at bounding box center [100, 245] width 70 height 17
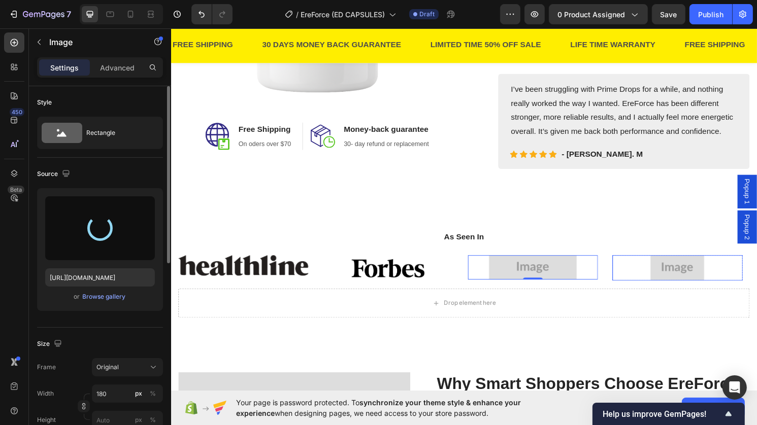
type input "https://cdn.shopify.com/s/files/1/0973/2331/9642/files/gempages_586295696328491…"
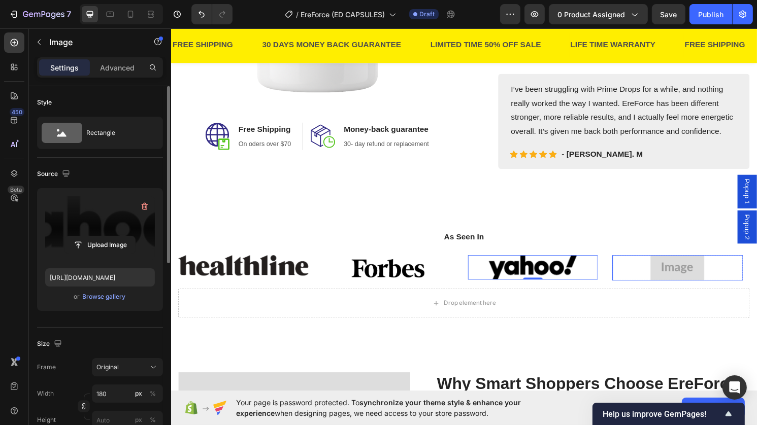
click at [688, 276] on img at bounding box center [697, 277] width 56 height 26
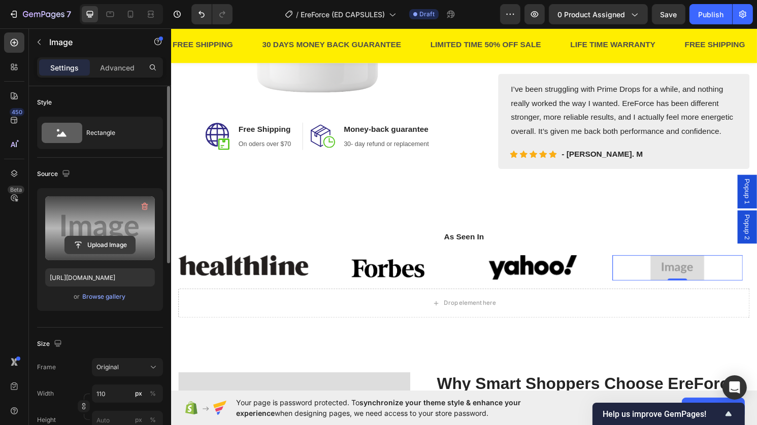
click at [109, 248] on input "file" at bounding box center [100, 245] width 70 height 17
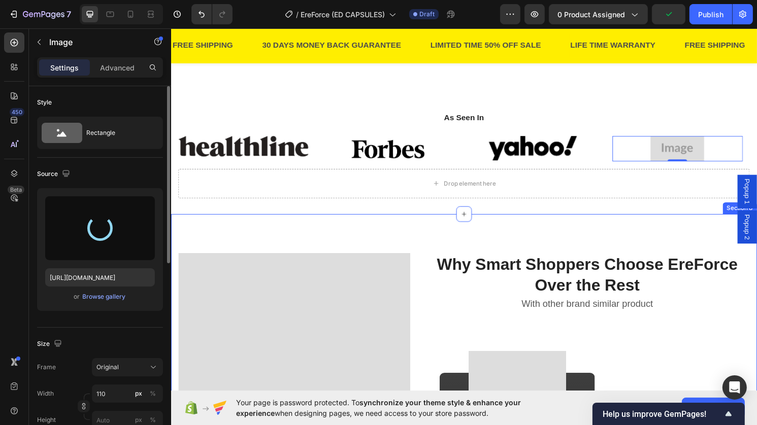
scroll to position [1511, 0]
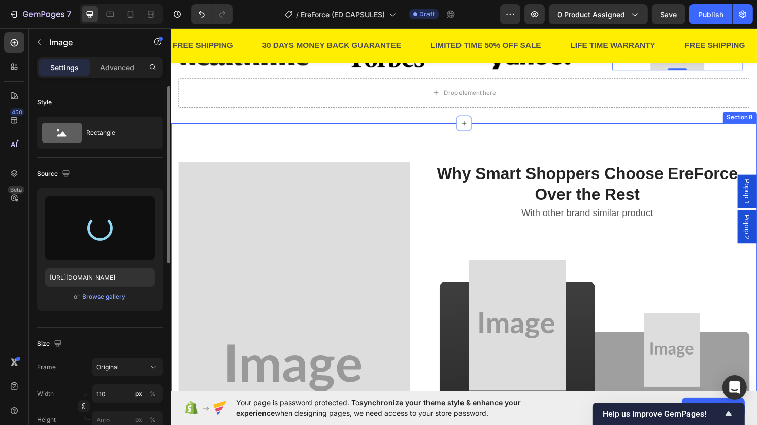
type input "https://cdn.shopify.com/s/files/1/0973/2331/9642/files/gempages_586295696328491…"
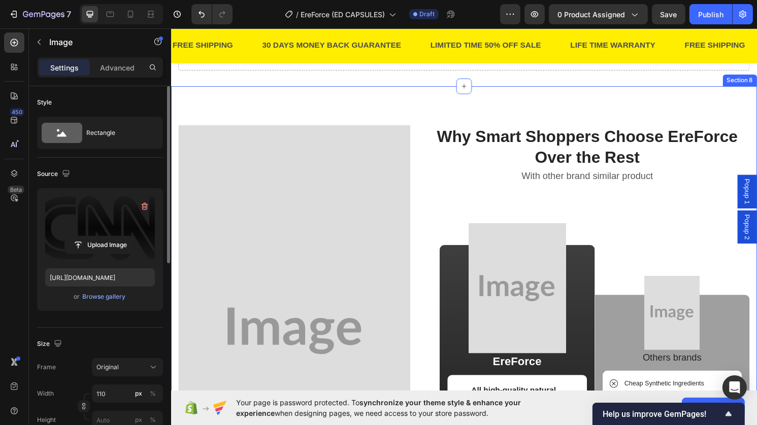
scroll to position [1555, 0]
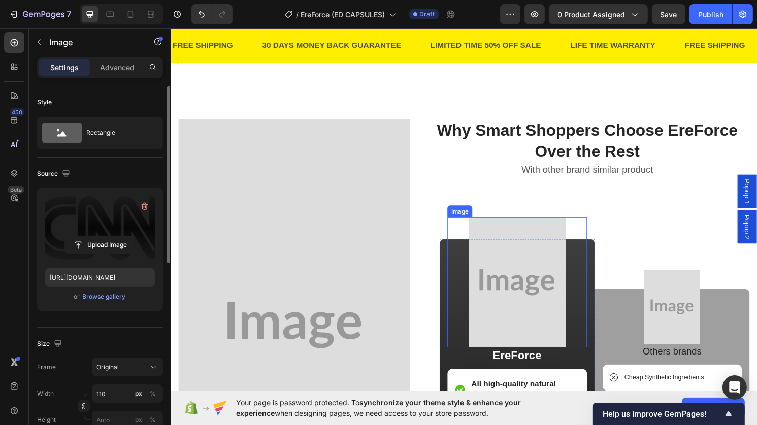
click at [528, 310] on img at bounding box center [531, 293] width 102 height 136
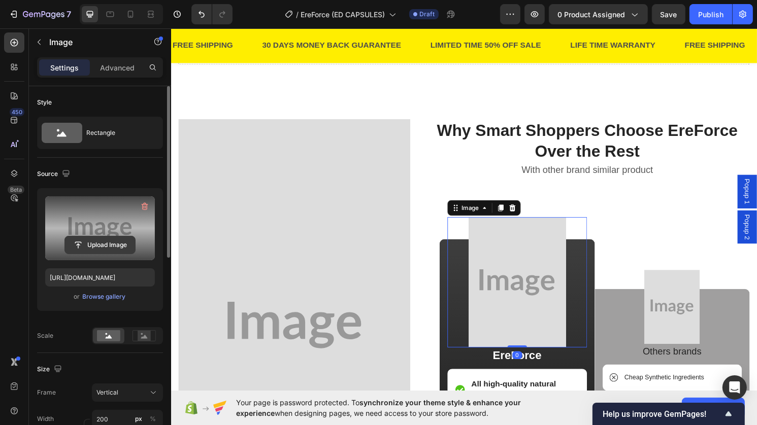
click at [118, 243] on input "file" at bounding box center [100, 245] width 70 height 17
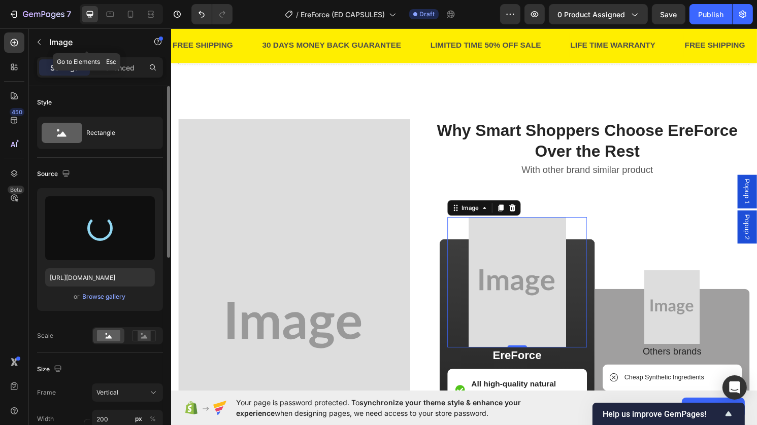
type input "https://cdn.shopify.com/s/files/1/0973/2331/9642/files/gempages_586295696328491…"
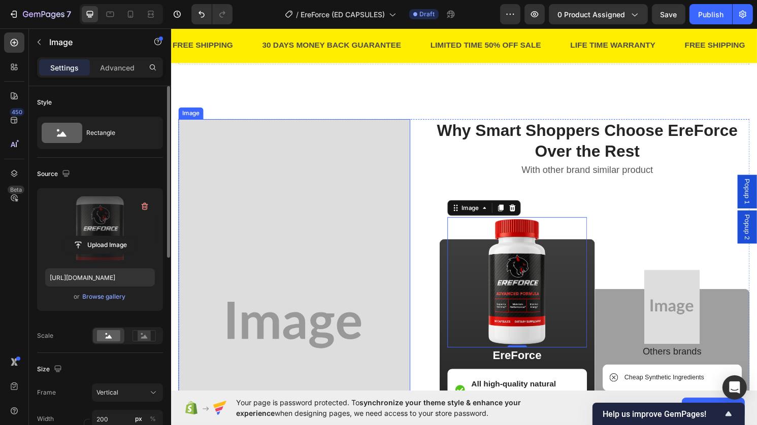
click at [331, 314] on img at bounding box center [298, 337] width 241 height 428
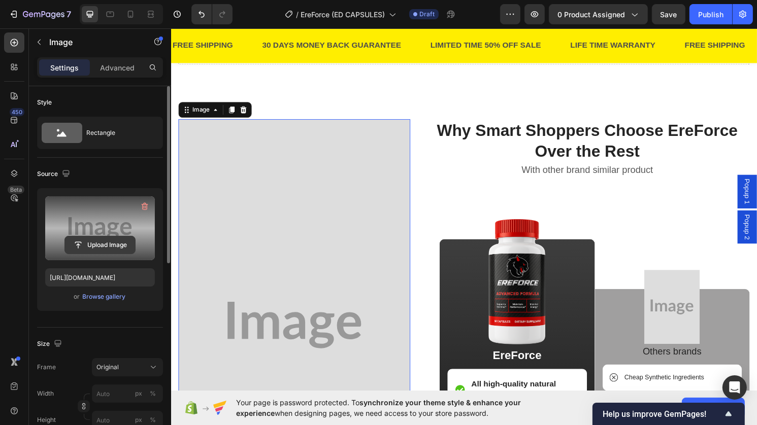
click at [94, 252] on input "file" at bounding box center [100, 245] width 70 height 17
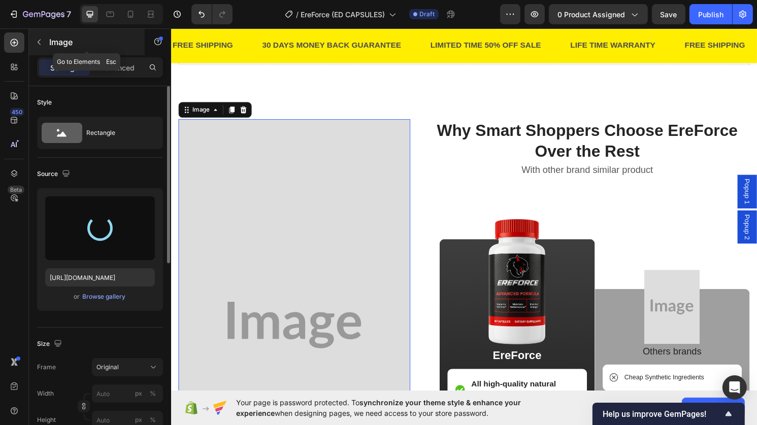
type input "https://cdn.shopify.com/s/files/1/0973/2331/9642/files/gempages_586295696328491…"
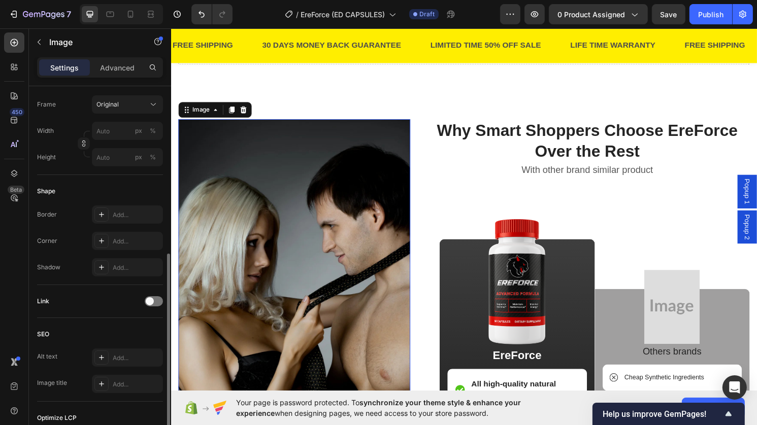
scroll to position [295, 0]
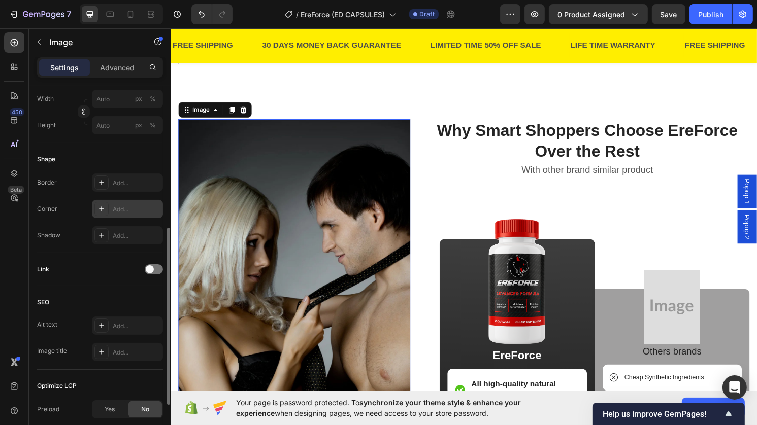
click at [144, 215] on div "Add..." at bounding box center [127, 209] width 71 height 18
click at [63, 208] on div "Corner Round" at bounding box center [100, 209] width 126 height 18
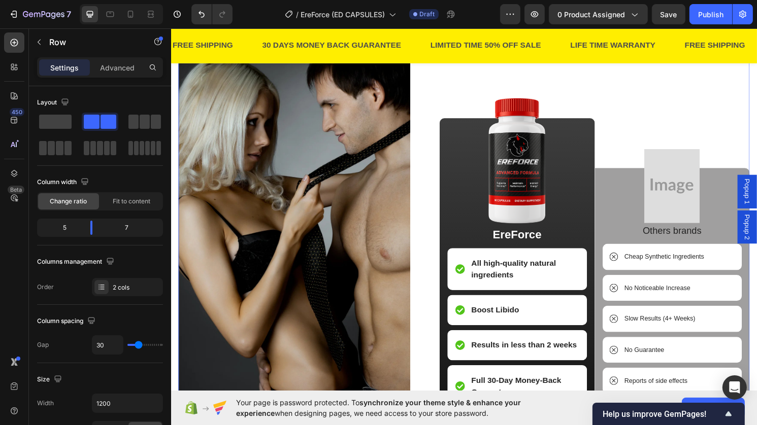
scroll to position [1682, 0]
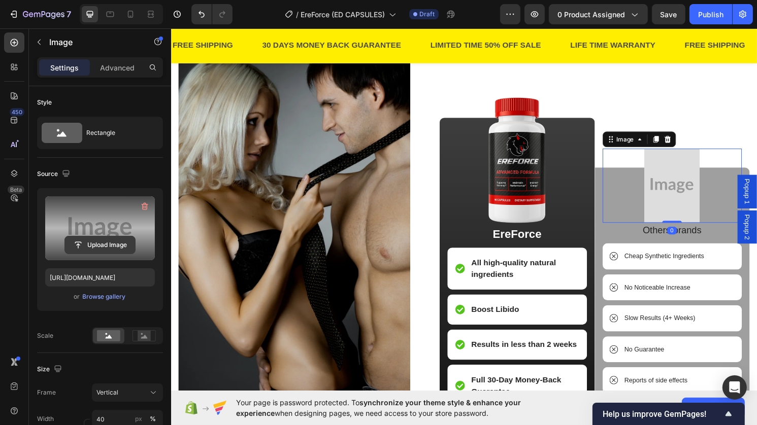
click at [125, 245] on input "file" at bounding box center [100, 245] width 70 height 17
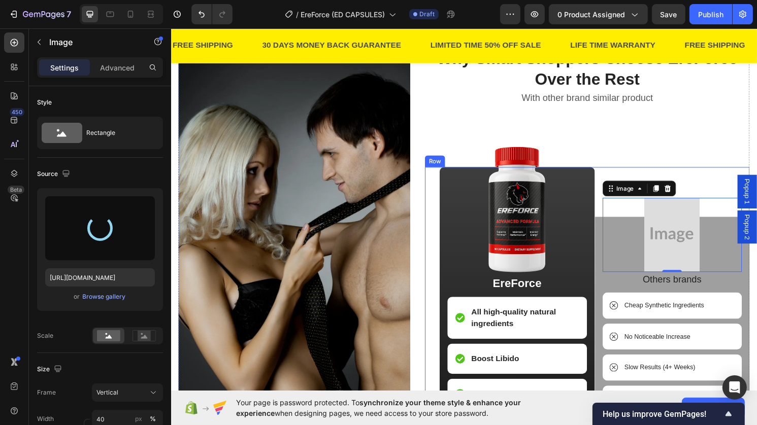
scroll to position [1629, 0]
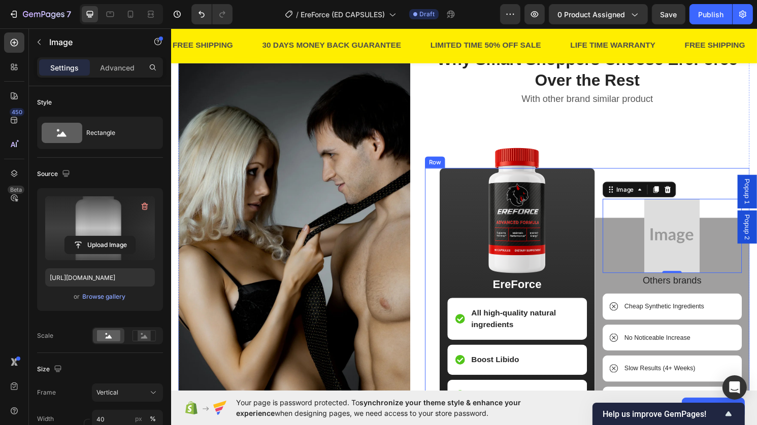
type input "https://cdn.shopify.com/s/files/1/0973/2331/9642/files/gempages_586295696328491…"
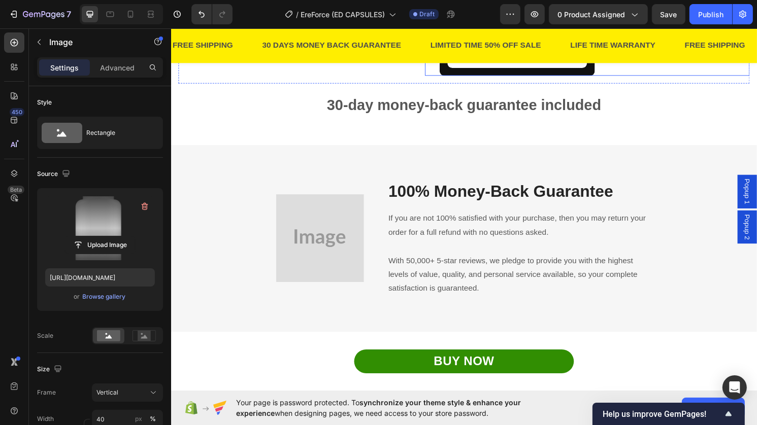
scroll to position [2129, 0]
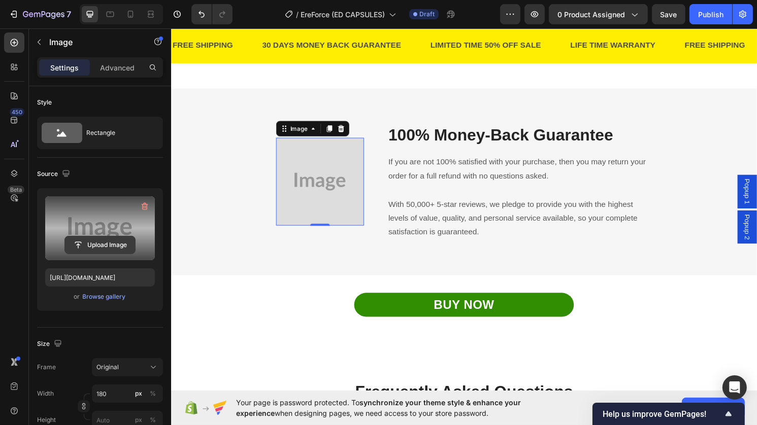
click at [121, 247] on input "file" at bounding box center [100, 245] width 70 height 17
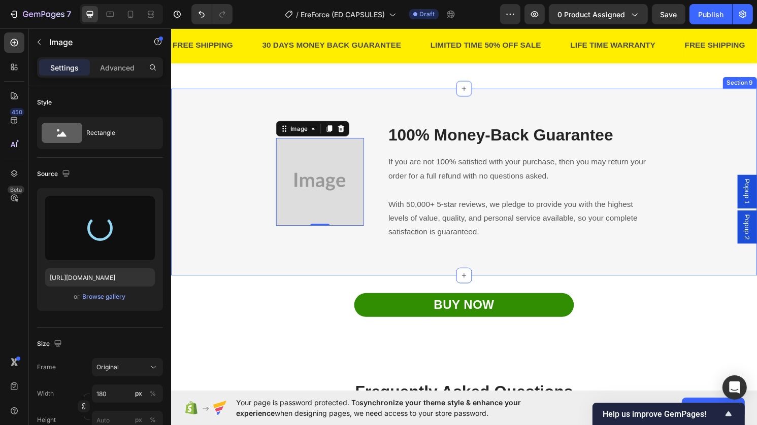
type input "https://cdn.shopify.com/s/files/1/0973/2331/9642/files/gempages_586295696328491…"
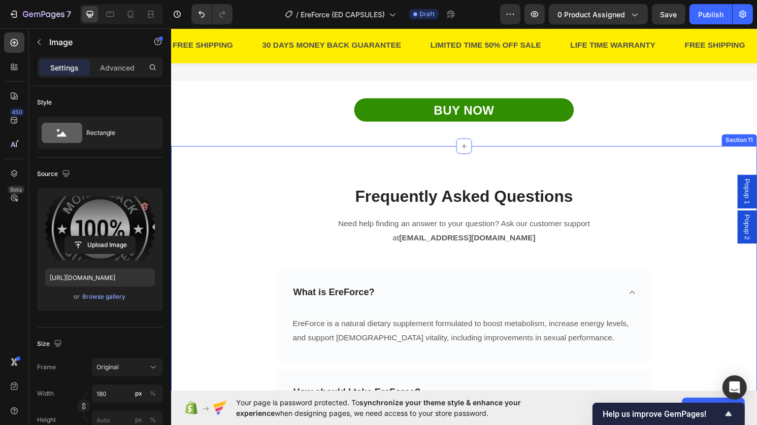
scroll to position [2457, 0]
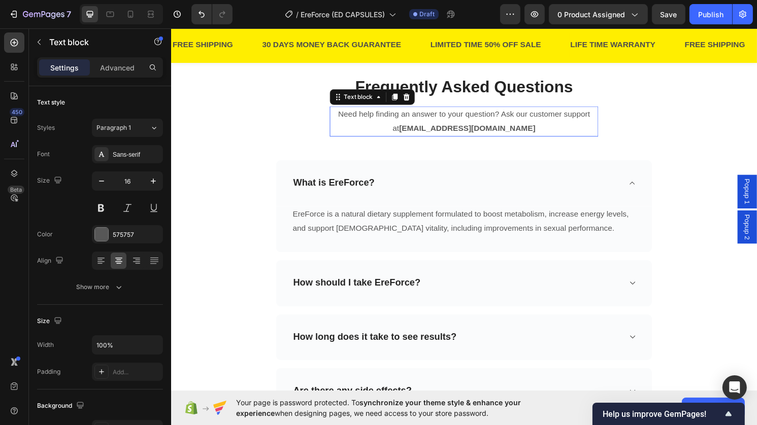
click at [510, 135] on strong "support@fasttrackshipnew.com" at bounding box center [479, 132] width 142 height 9
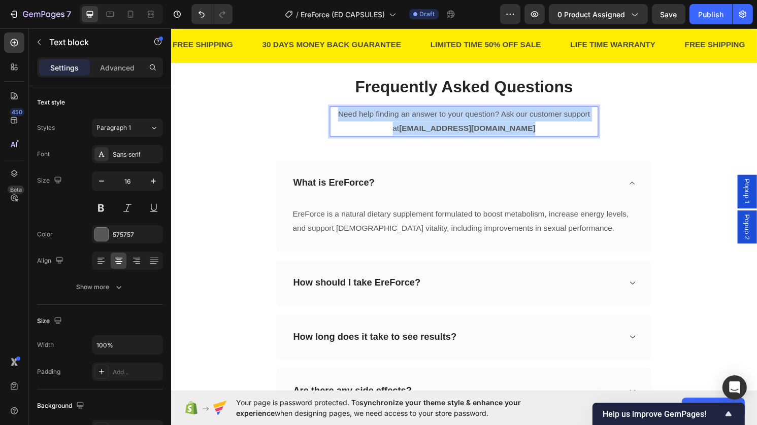
click at [510, 135] on strong "support@fasttrackshipnew.com" at bounding box center [479, 132] width 142 height 9
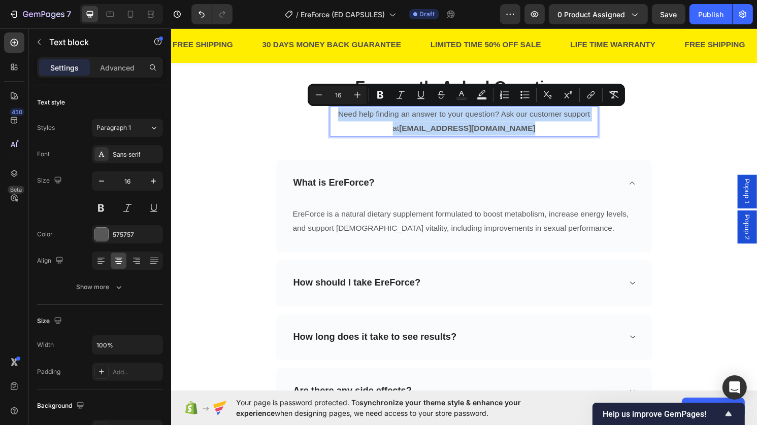
click at [510, 135] on strong "support@fasttrackshipnew.com" at bounding box center [479, 132] width 142 height 9
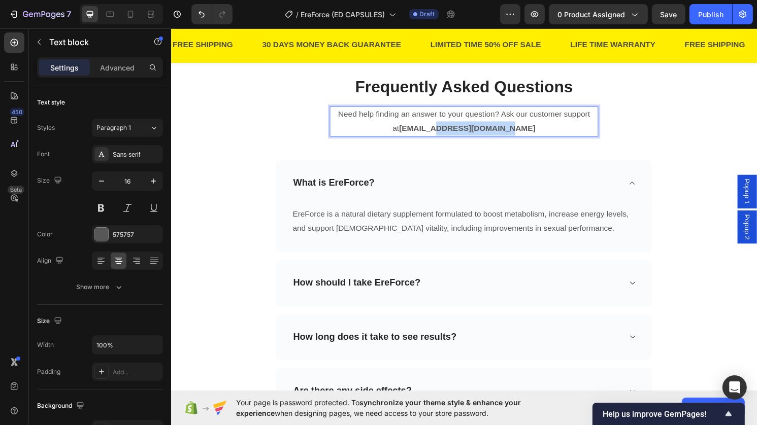
click at [510, 135] on strong "support@fasttrackshipnew.com" at bounding box center [479, 132] width 142 height 9
click at [538, 131] on p "Need help finding an answer to your question? Ask our customer support at suppo…" at bounding box center [475, 125] width 277 height 29
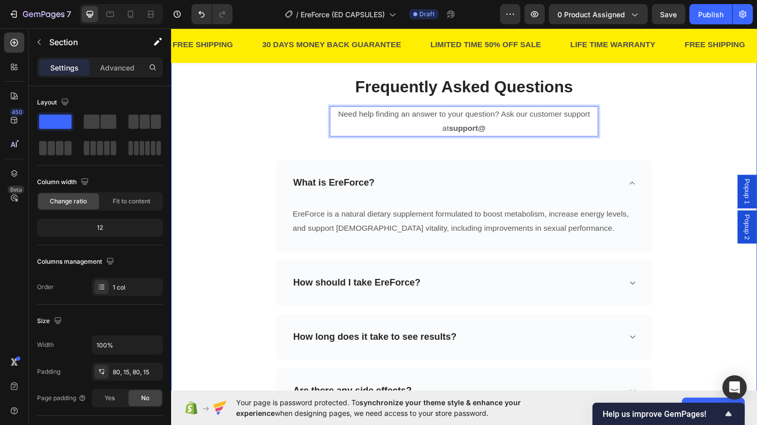
click at [266, 265] on div "Frequently Asked Questions Heading Need help finding an answer to your question…" at bounding box center [475, 295] width 594 height 434
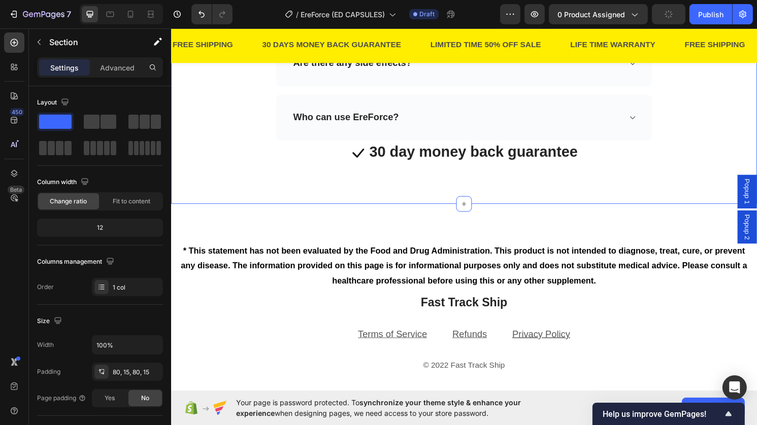
scroll to position [2858, 0]
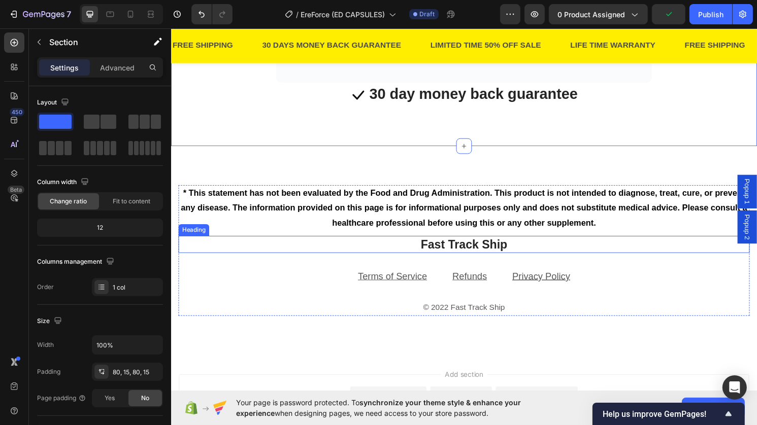
click at [447, 251] on h2 "Fast Track Ship" at bounding box center [475, 253] width 594 height 18
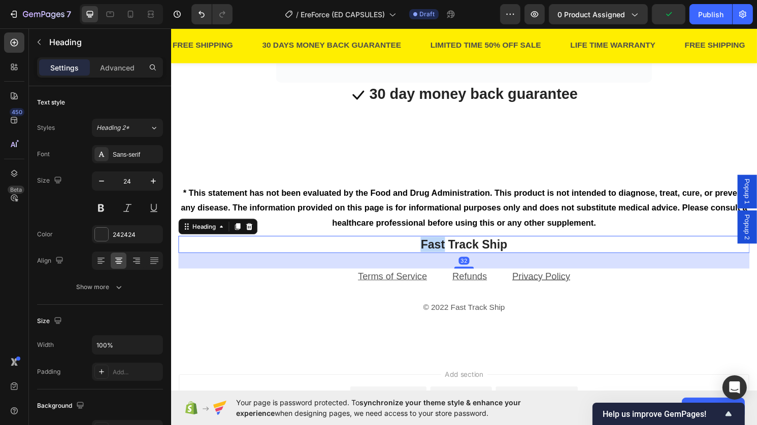
click at [447, 251] on h2 "Fast Track Ship" at bounding box center [475, 253] width 594 height 18
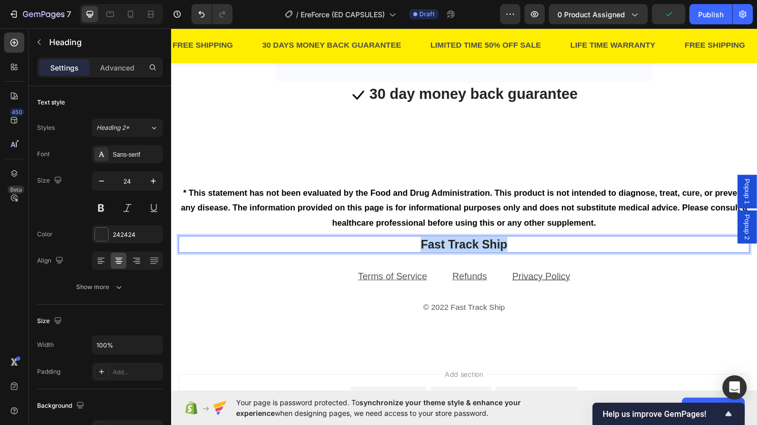
click at [447, 251] on p "Fast Track Ship" at bounding box center [475, 253] width 592 height 16
click at [426, 287] on u "Terms of Service" at bounding box center [401, 286] width 72 height 11
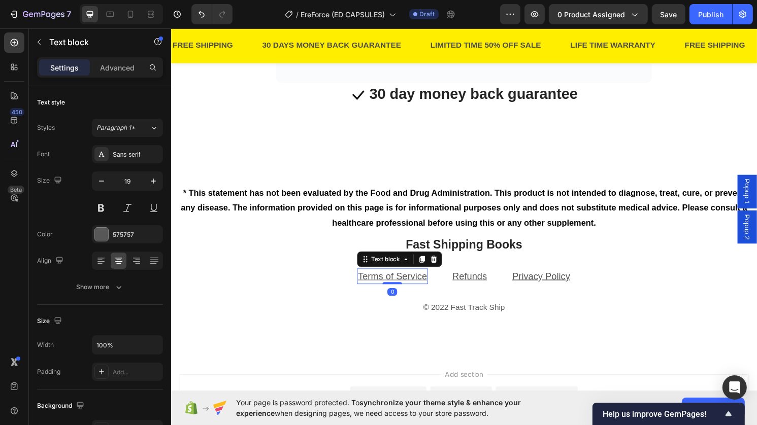
click at [426, 287] on u "Terms of Service" at bounding box center [401, 286] width 72 height 11
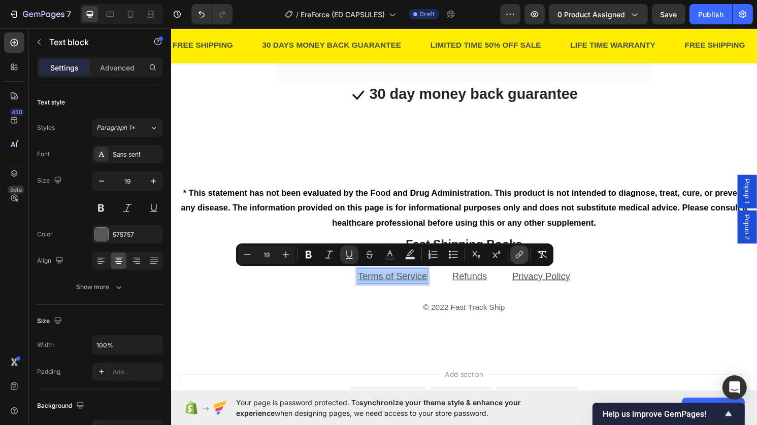
click at [519, 253] on icon "Editor contextual toolbar" at bounding box center [520, 253] width 5 height 5
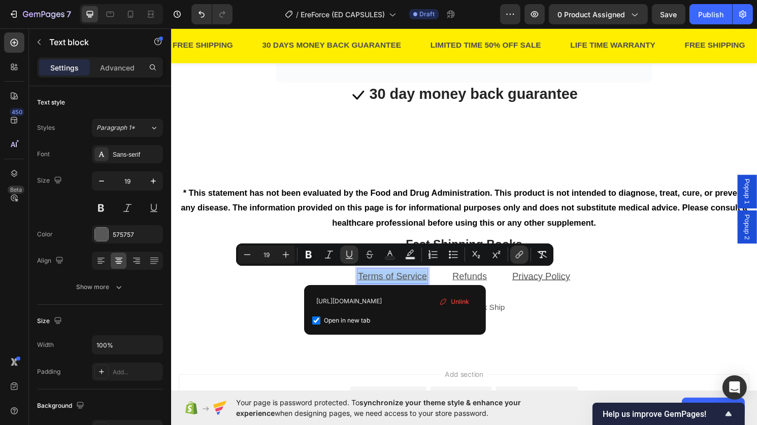
scroll to position [0, 0]
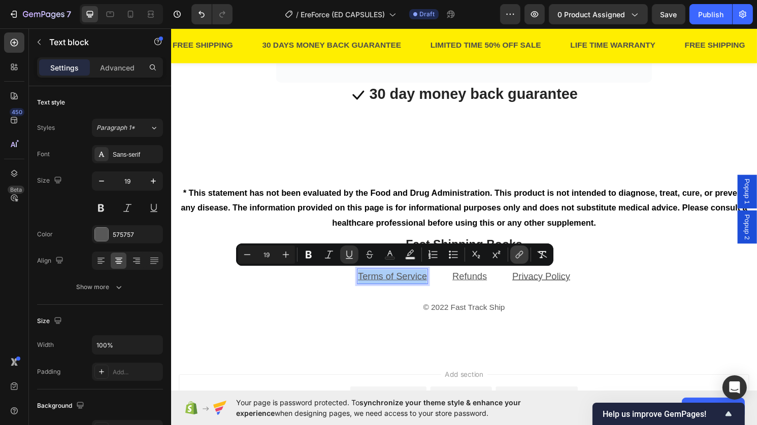
click at [520, 255] on icon "Editor contextual toolbar" at bounding box center [519, 255] width 10 height 10
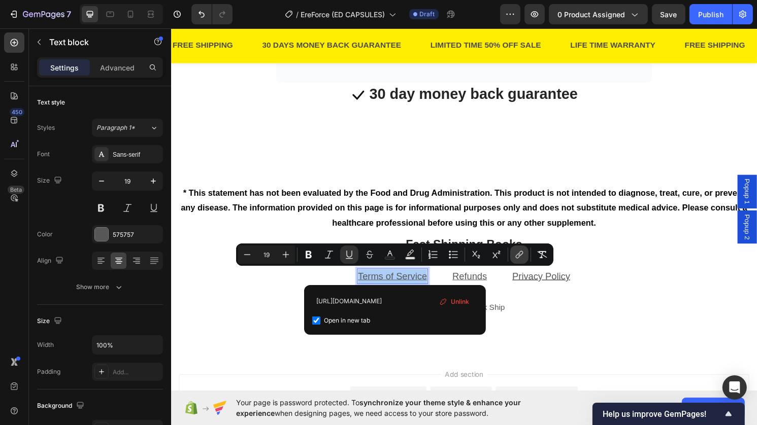
scroll to position [0, 126]
click at [399, 300] on input "https://fasttrackshipnew.com/pages/terms-of-service?_ab=0&key=1758332239859" at bounding box center [394, 301] width 165 height 16
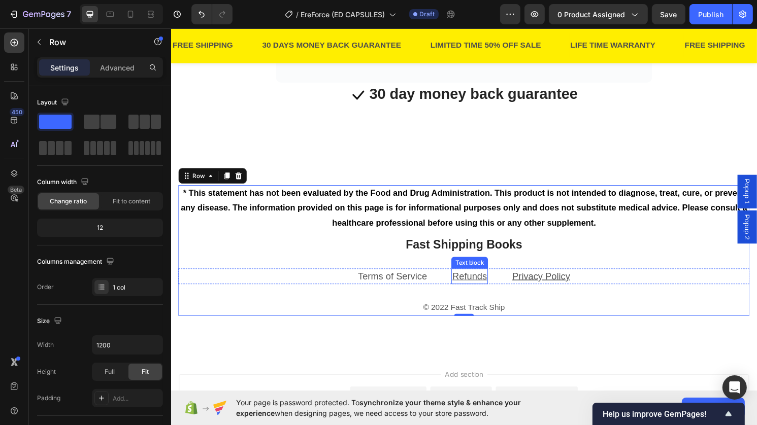
click at [482, 281] on u "Refunds" at bounding box center [481, 286] width 36 height 11
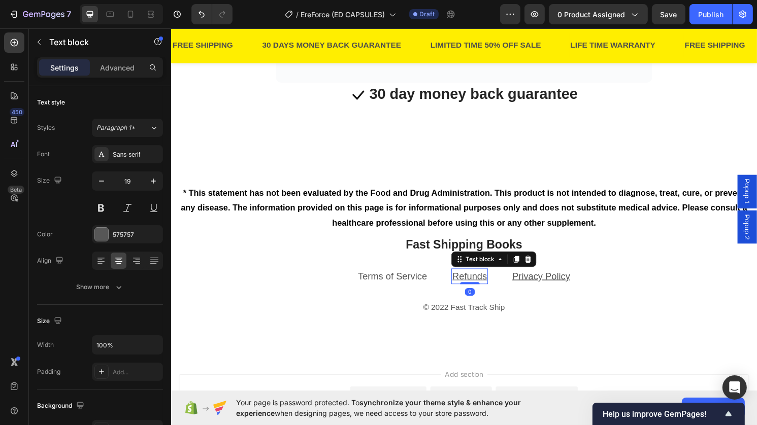
click at [482, 281] on u "Refunds" at bounding box center [481, 286] width 36 height 11
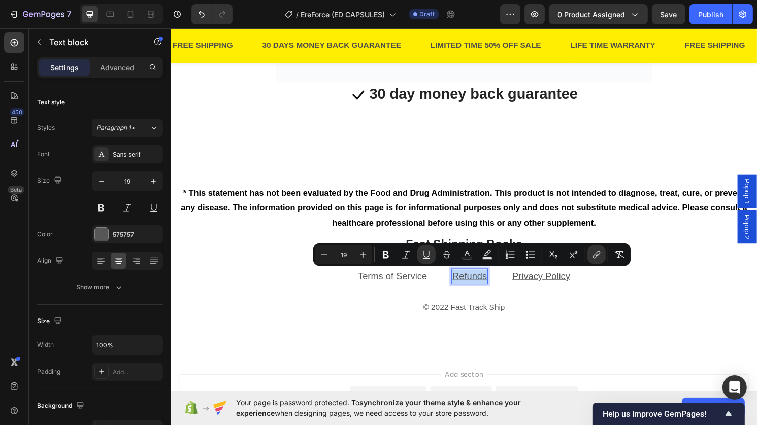
click at [482, 281] on u "Refunds" at bounding box center [481, 286] width 36 height 11
click at [592, 254] on icon "Editor contextual toolbar" at bounding box center [596, 255] width 10 height 10
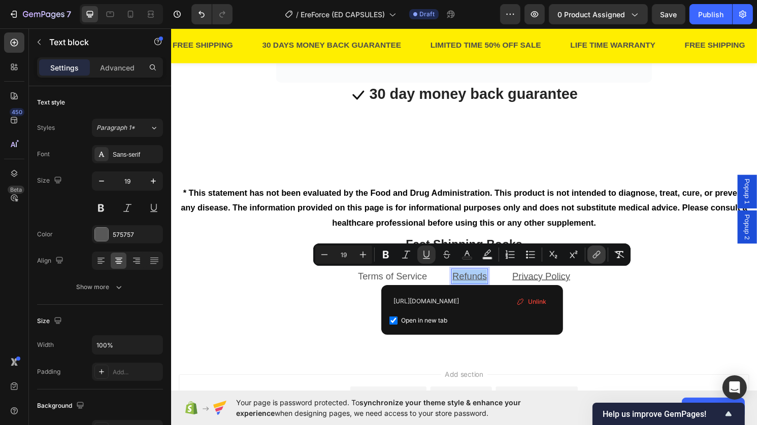
scroll to position [0, 95]
click at [485, 299] on input "https://fasttrackshipnew.com/pages/refund?_ab=0&key=1758332236991" at bounding box center [471, 301] width 165 height 16
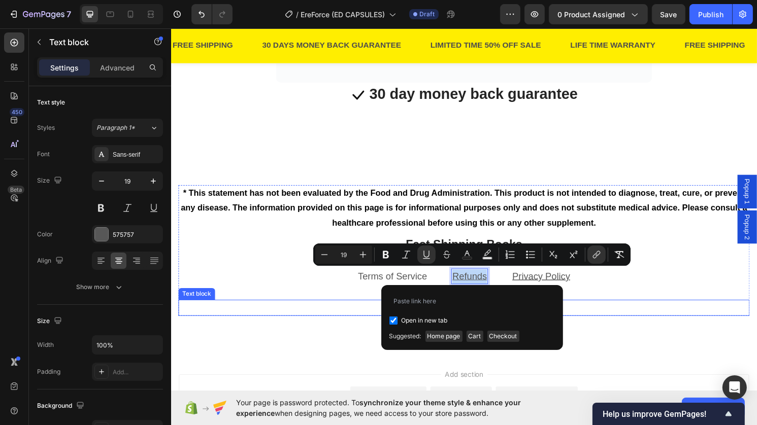
click at [319, 320] on p "© 2022 Fast Track Ship" at bounding box center [475, 319] width 592 height 15
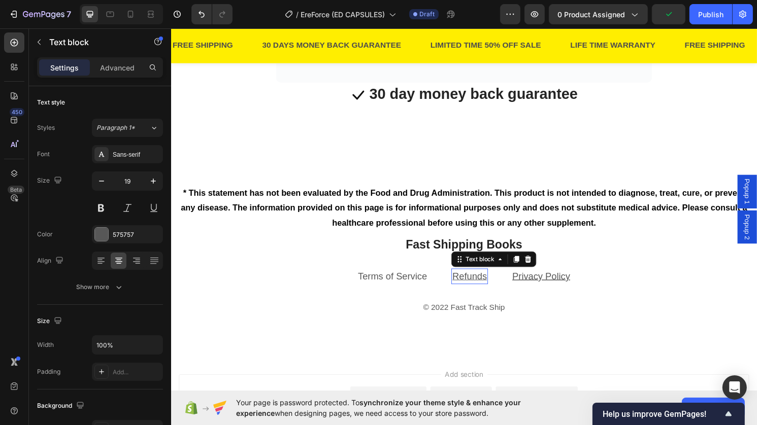
click at [485, 281] on u "Refunds" at bounding box center [481, 286] width 36 height 11
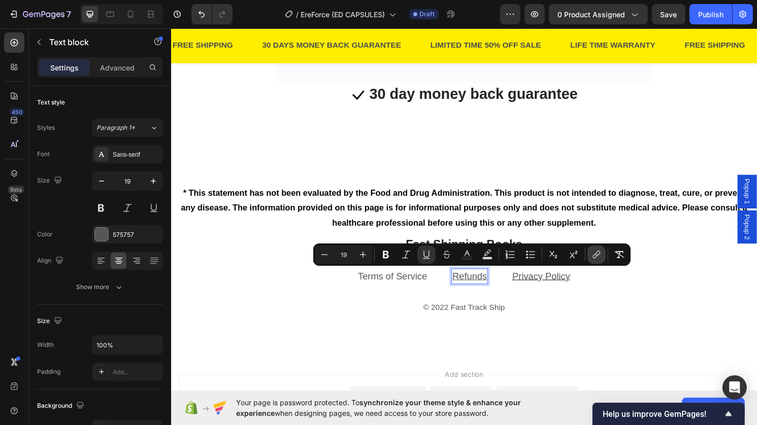
click at [597, 258] on icon "Editor contextual toolbar" at bounding box center [596, 255] width 10 height 10
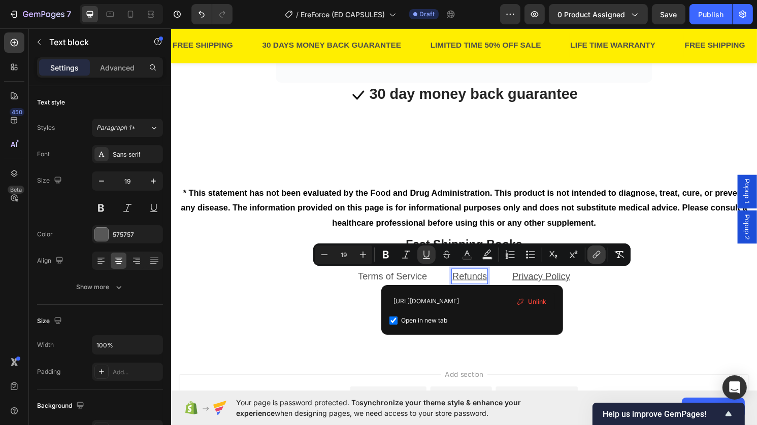
scroll to position [0, 95]
click at [454, 305] on input "https://fasttrackshipnew.com/pages/refund?_ab=0&key=1758332236991" at bounding box center [471, 301] width 165 height 16
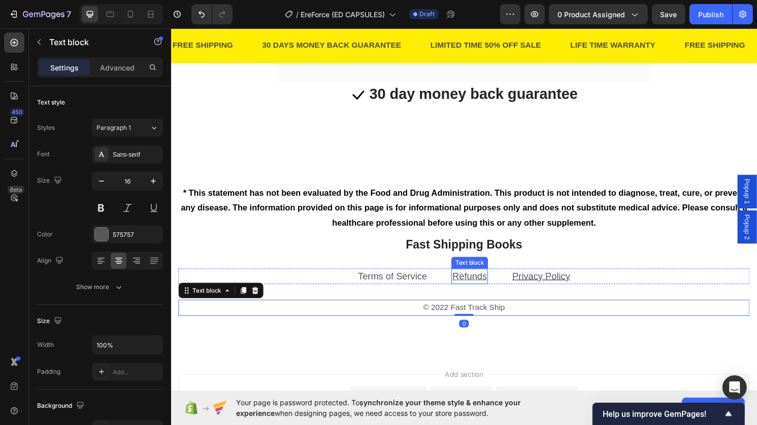
click at [482, 290] on u "Refunds" at bounding box center [481, 286] width 36 height 11
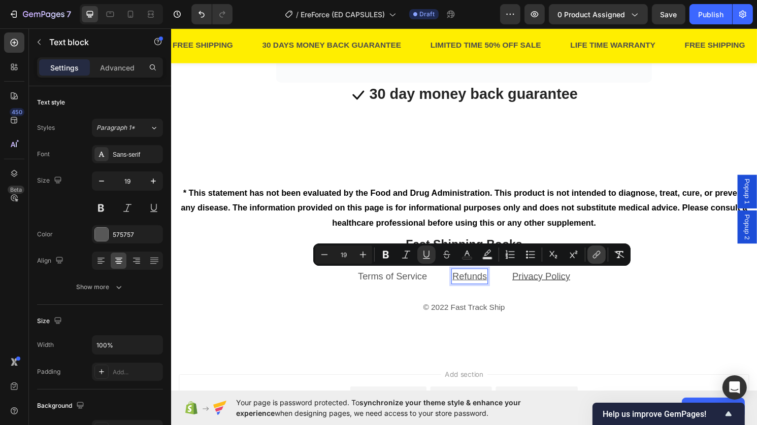
click at [595, 261] on button "link" at bounding box center [596, 255] width 18 height 18
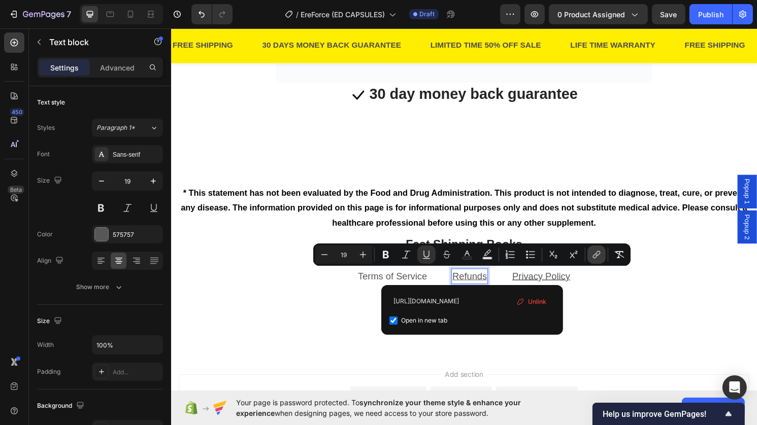
scroll to position [0, 95]
click at [505, 297] on input "https://fasttrackshipnew.com/pages/refund?_ab=0&key=1758332236991" at bounding box center [471, 301] width 165 height 16
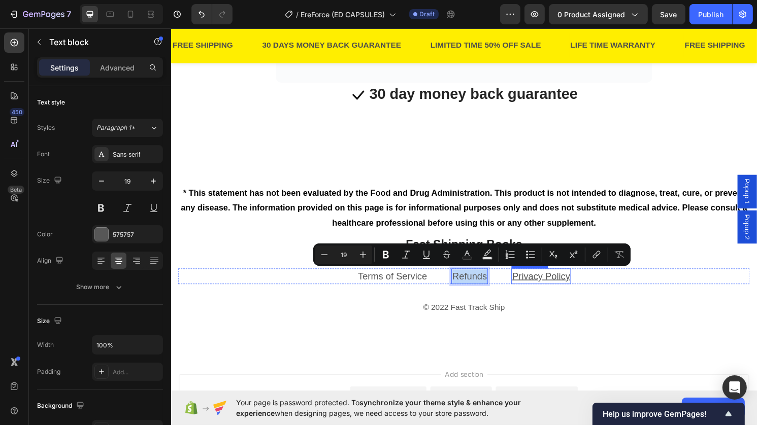
click at [575, 287] on u "Privacy Policy" at bounding box center [555, 286] width 60 height 11
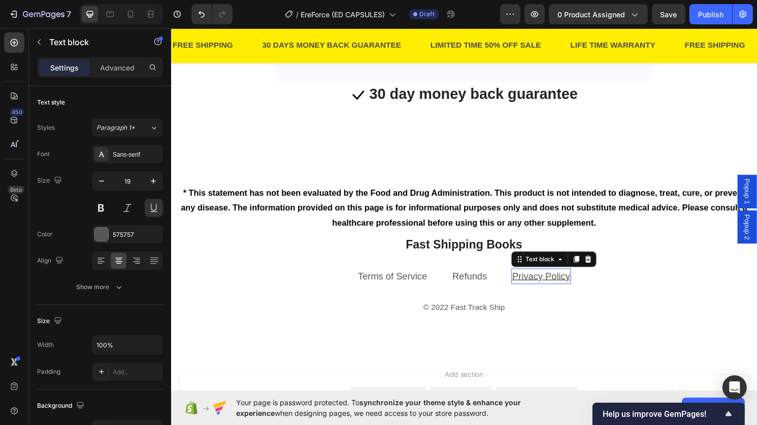
click at [575, 287] on u "Privacy Policy" at bounding box center [555, 286] width 60 height 11
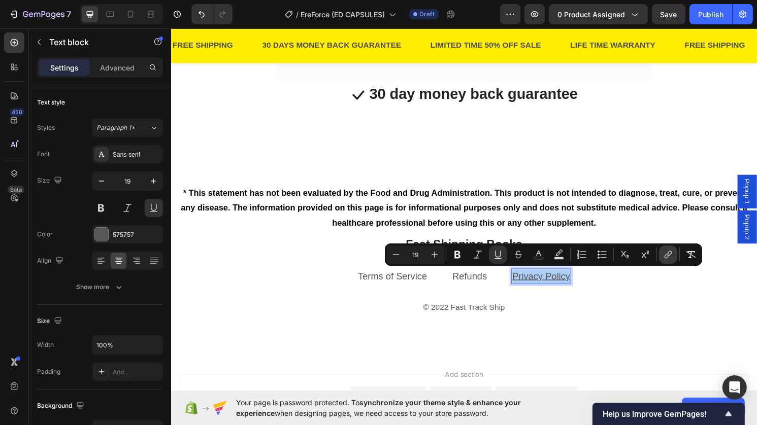
click at [674, 259] on button "link" at bounding box center [668, 255] width 18 height 18
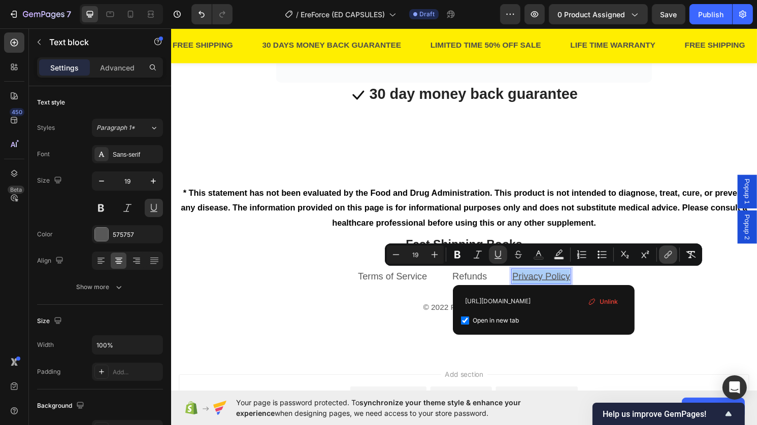
scroll to position [0, 115]
click at [531, 302] on input "https://fasttrackshipnew.com/pages/privacypolicy?_ab=0&key=1758332234910" at bounding box center [543, 301] width 165 height 16
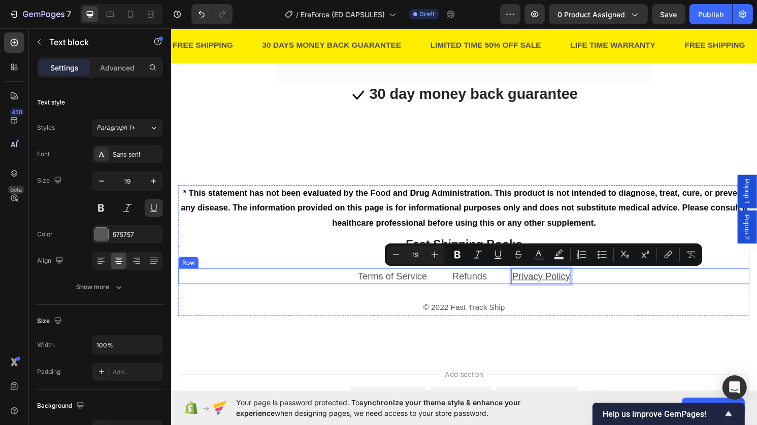
click at [624, 292] on div "Terms of Service Text block Refunds Text block Privacy Policy Text block 0 Row" at bounding box center [475, 286] width 594 height 17
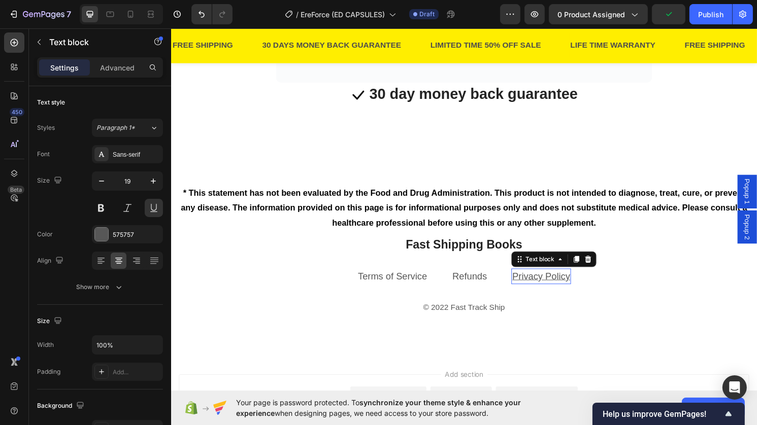
click at [575, 281] on p "Privacy Policy" at bounding box center [555, 286] width 60 height 15
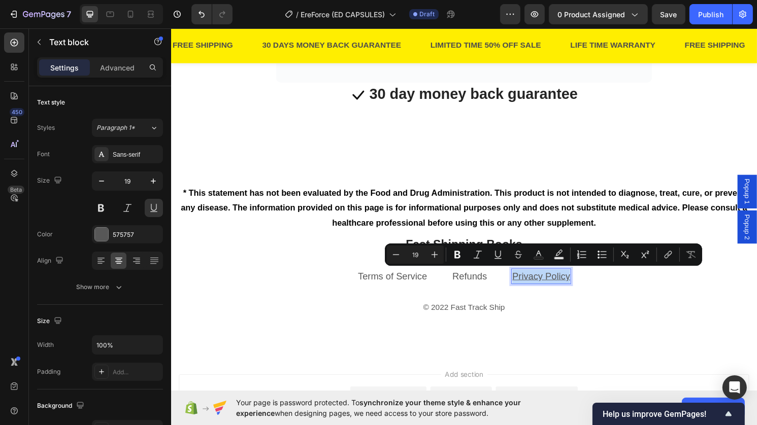
click at [573, 287] on p "Privacy Policy" at bounding box center [555, 286] width 60 height 15
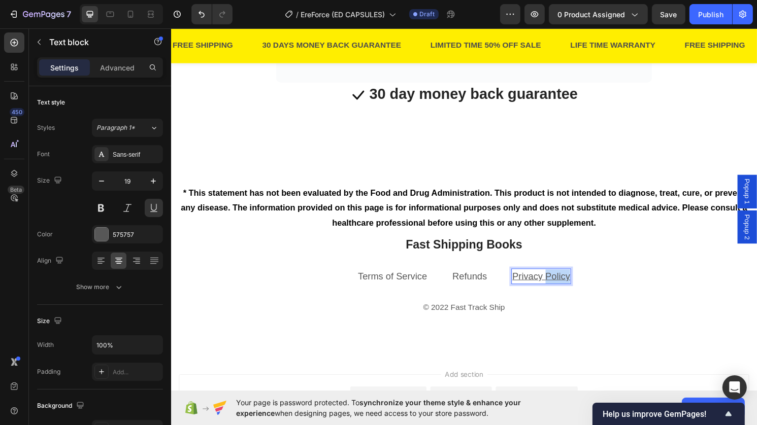
click at [573, 287] on p "Privacy Policy" at bounding box center [555, 286] width 60 height 15
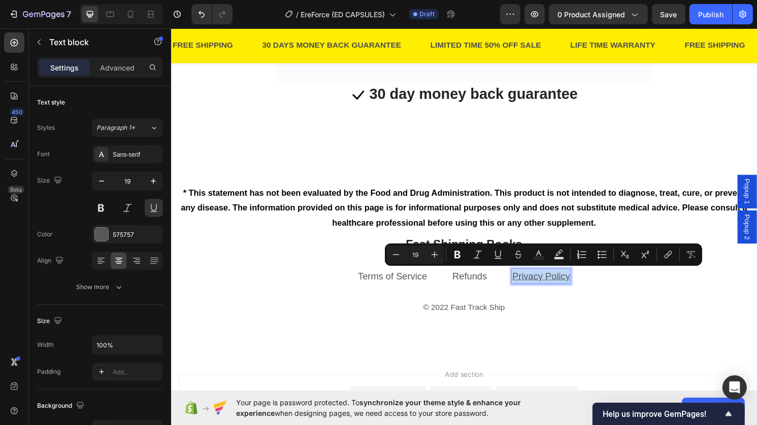
click at [573, 287] on p "Privacy Policy" at bounding box center [555, 286] width 60 height 15
click at [497, 251] on icon "Editor contextual toolbar" at bounding box center [498, 255] width 10 height 10
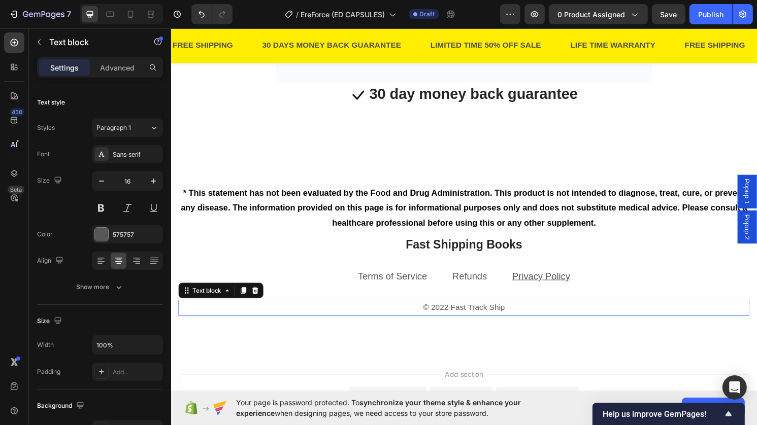
click at [533, 312] on p "© 2022 Fast Track Ship" at bounding box center [475, 319] width 592 height 15
click at [503, 315] on p "© 2022 Fast Track Ship" at bounding box center [475, 319] width 592 height 15
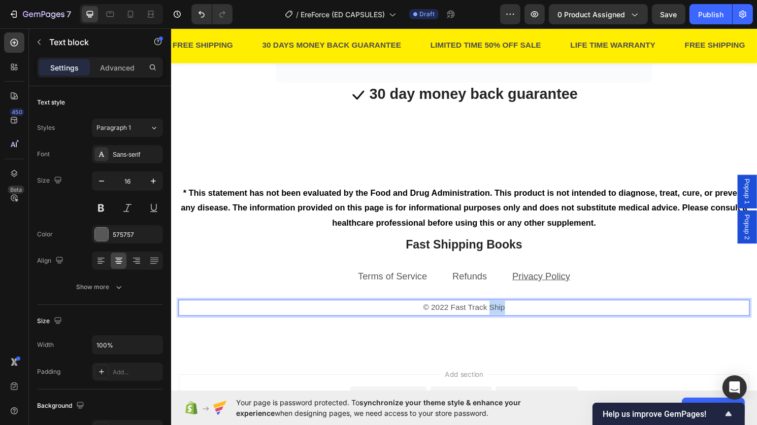
click at [503, 315] on p "© 2022 Fast Track Ship" at bounding box center [475, 319] width 592 height 15
click at [503, 315] on p "© 2022 Fast Shipping Books" at bounding box center [475, 319] width 592 height 15
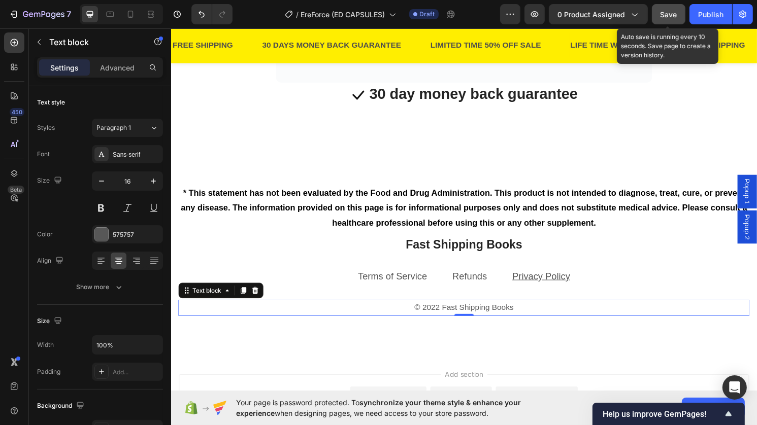
click at [675, 6] on button "Save" at bounding box center [668, 14] width 33 height 20
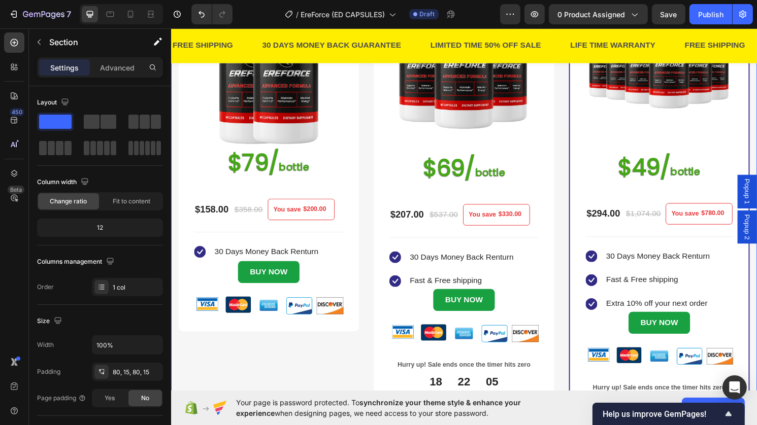
scroll to position [225, 0]
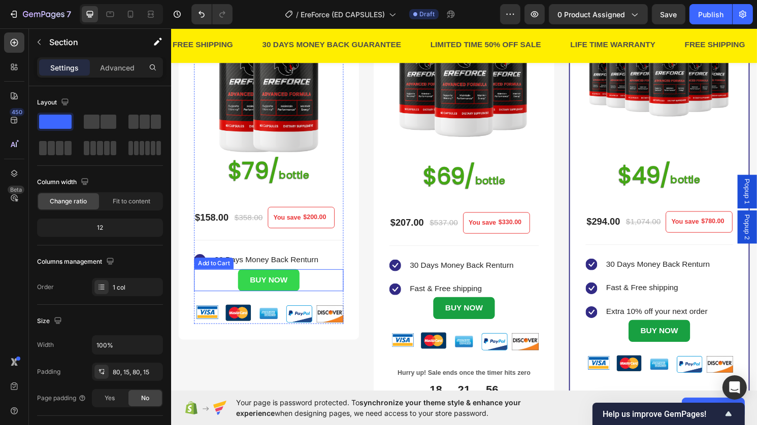
click at [292, 288] on button "BUY NOW" at bounding box center [271, 290] width 63 height 23
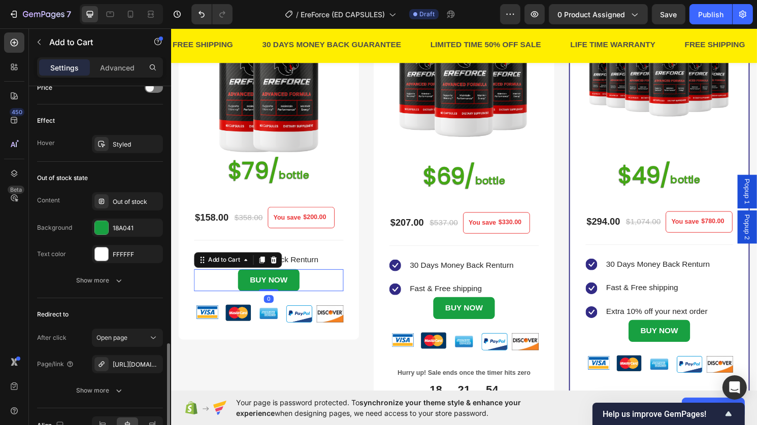
scroll to position [770, 0]
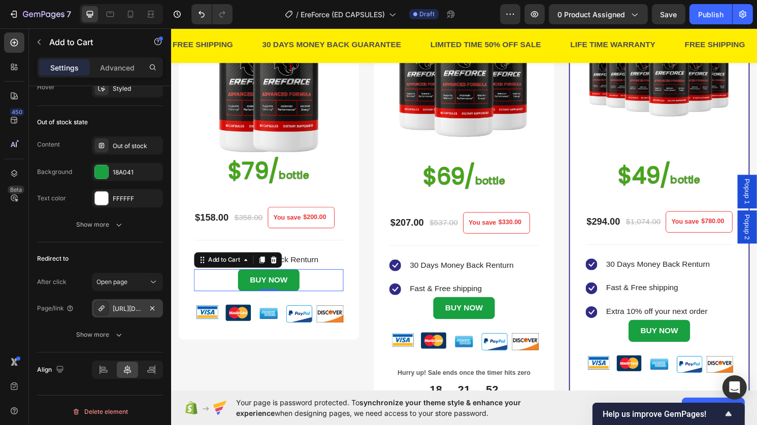
click at [128, 306] on div "https://fasttrackshipnew.com/a/direct/OMEy5D?type=link" at bounding box center [127, 309] width 29 height 9
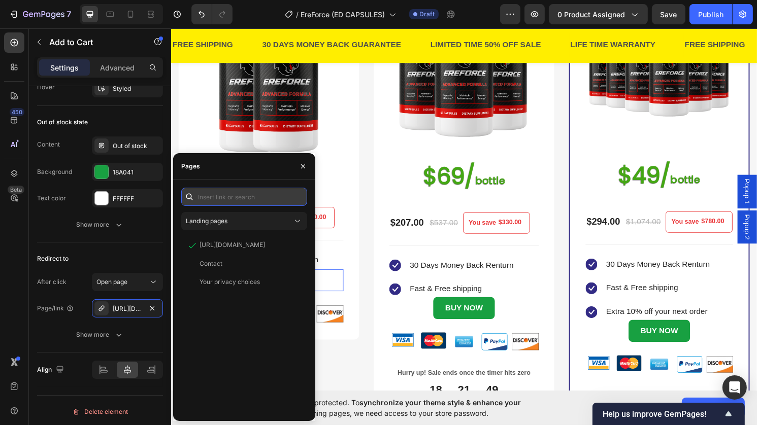
click at [252, 202] on input "text" at bounding box center [244, 197] width 126 height 18
paste input "https://onitsukastore.com/a/bundles/checkout/2-bottles-ereforce-ewpp"
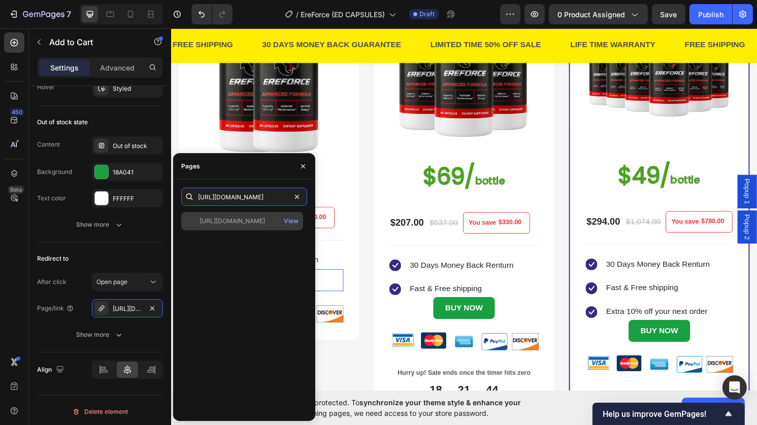
type input "https://onitsukastore.com/a/bundles/checkout/2-bottles-ereforce-ewpp"
click at [253, 221] on div "https://onitsukastore.com/a/bundles/checkout/2-bottles-ereforce-ewpp" at bounding box center [231, 221] width 65 height 9
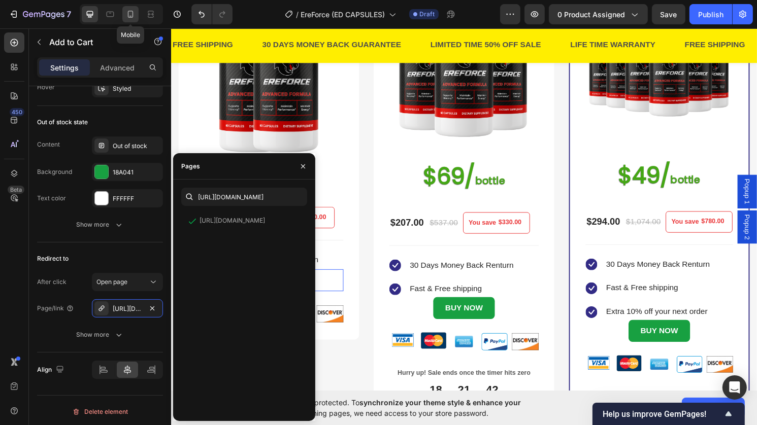
click at [133, 21] on div at bounding box center [130, 14] width 16 height 16
type input "14"
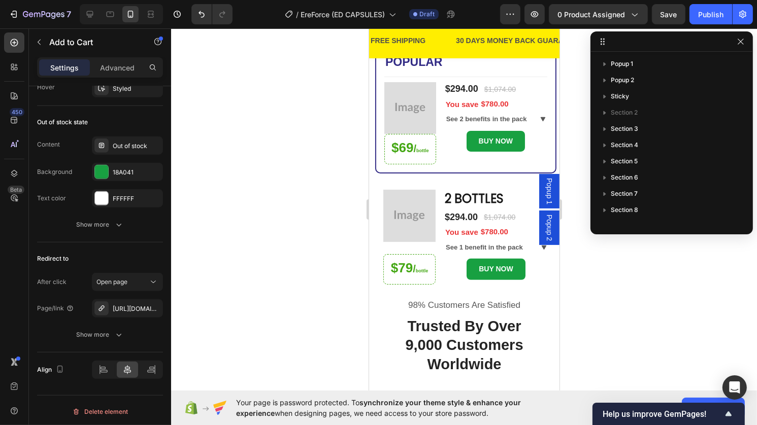
scroll to position [224, 0]
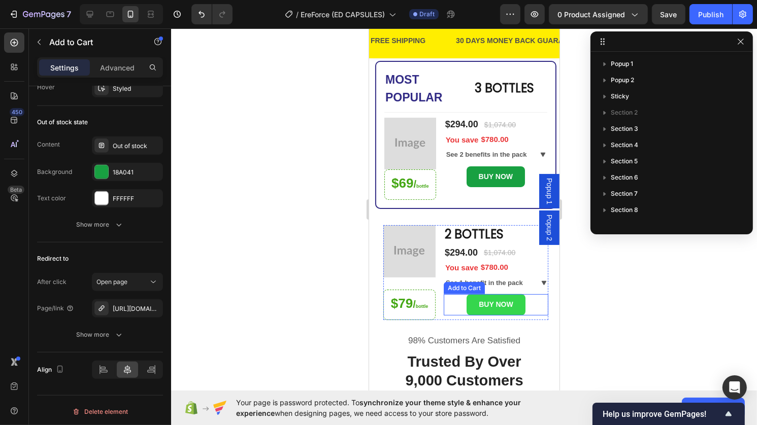
click at [469, 295] on button "BUY NOW" at bounding box center [495, 304] width 58 height 21
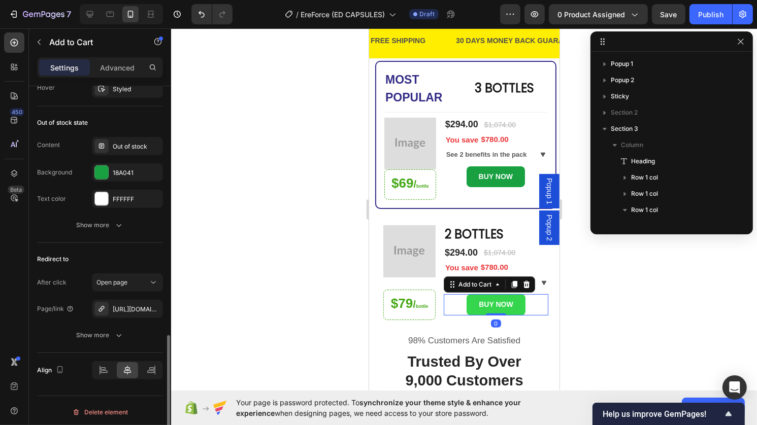
scroll to position [273, 0]
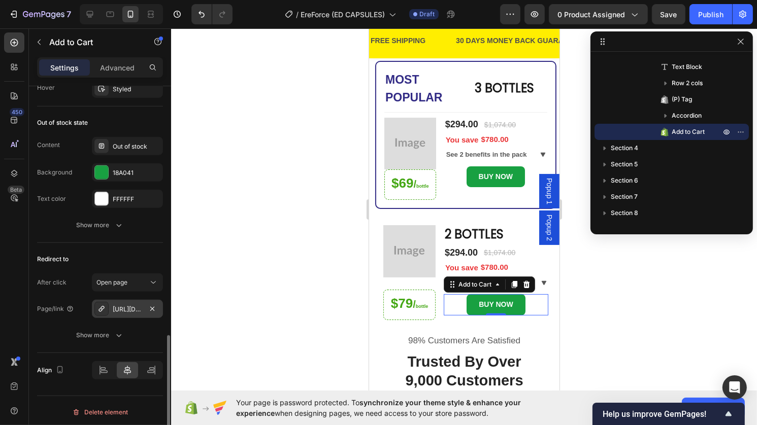
click at [131, 301] on div "https://fasttrackshipnew.com/a/direct/OMEy5D?type=link" at bounding box center [127, 309] width 71 height 18
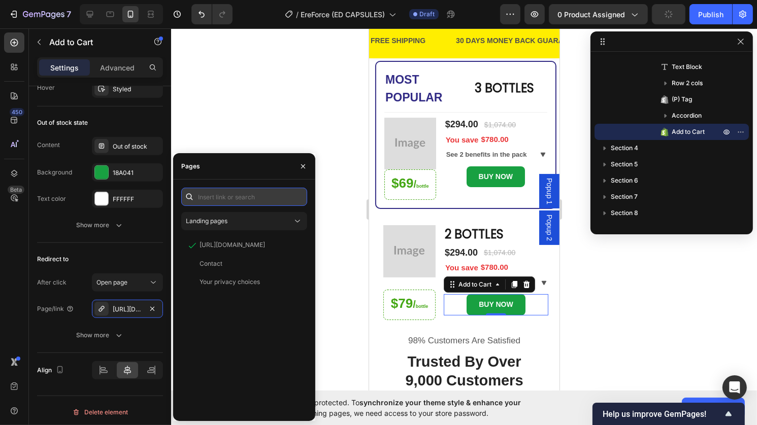
click at [207, 203] on input "text" at bounding box center [244, 197] width 126 height 18
paste input "https://onitsukastore.com/a/bundles/checkout/2-bottles-ereforce-ewpp"
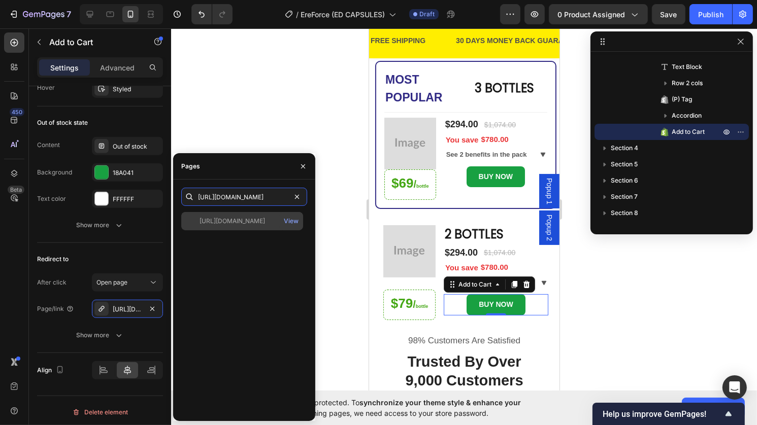
type input "https://onitsukastore.com/a/bundles/checkout/2-bottles-ereforce-ewpp"
click at [223, 224] on div "https://onitsukastore.com/a/bundles/checkout/2-bottles-ereforce-ewpp" at bounding box center [231, 221] width 65 height 9
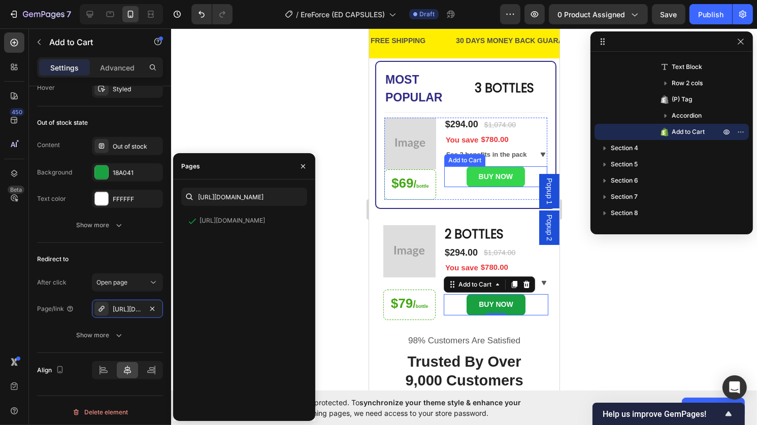
click at [511, 184] on button "BUY NOW" at bounding box center [495, 176] width 58 height 21
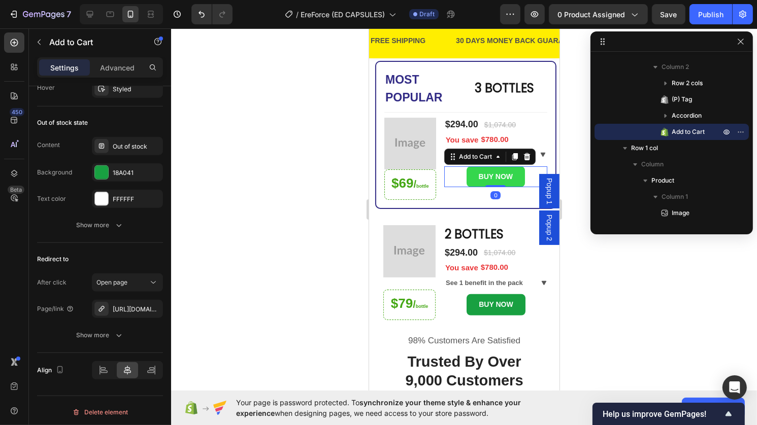
scroll to position [769, 0]
click at [118, 309] on div "https://fasttrackshipnew.com/a/direct/6OZCyN?type=link" at bounding box center [127, 309] width 29 height 9
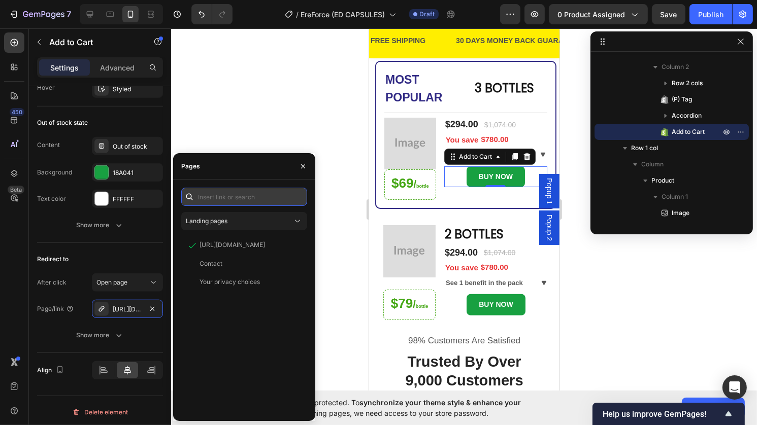
click at [226, 203] on input "text" at bounding box center [244, 197] width 126 height 18
paste input "https://onitsukastore.com/a/bundles/checkout/3-bottles-ereforce-ewpq"
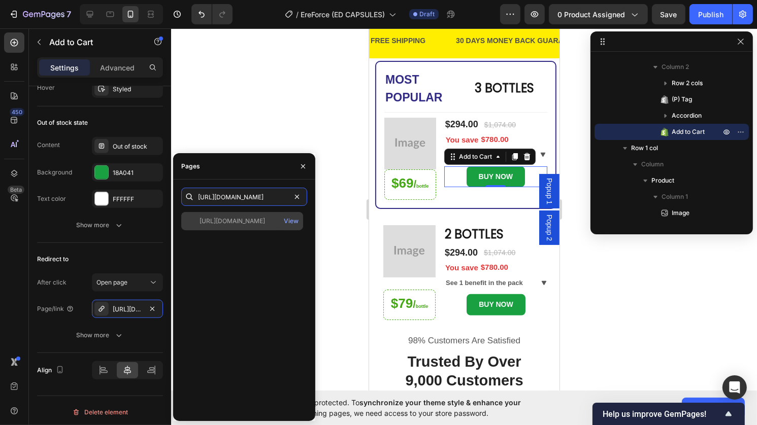
type input "https://onitsukastore.com/a/bundles/checkout/3-bottles-ereforce-ewpq"
click at [242, 217] on div "https://onitsukastore.com/a/bundles/checkout/3-bottles-ereforce-ewpq" at bounding box center [231, 221] width 65 height 9
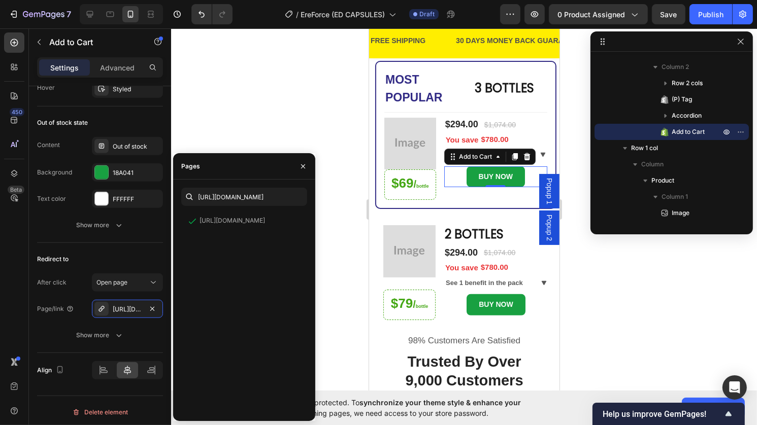
click at [269, 104] on div at bounding box center [464, 226] width 586 height 397
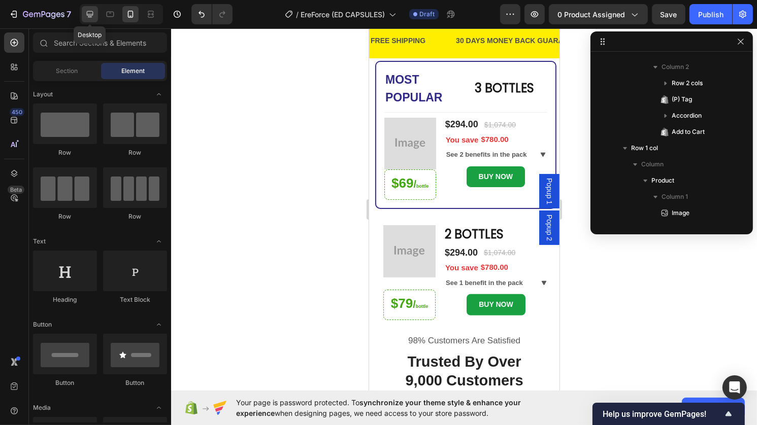
click at [94, 11] on icon at bounding box center [90, 14] width 10 height 10
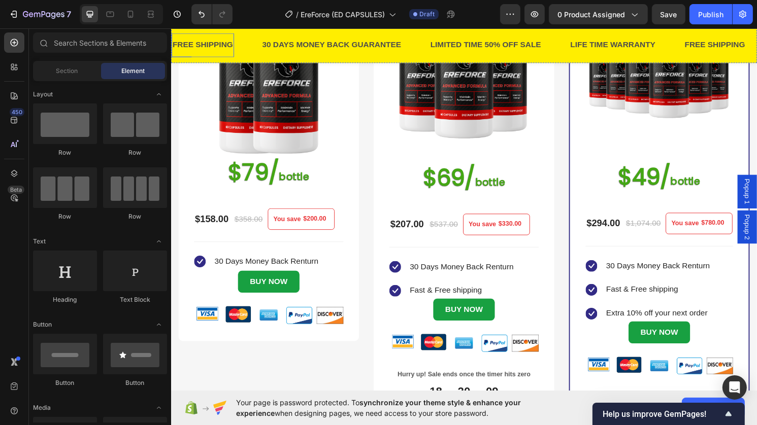
scroll to position [217, 0]
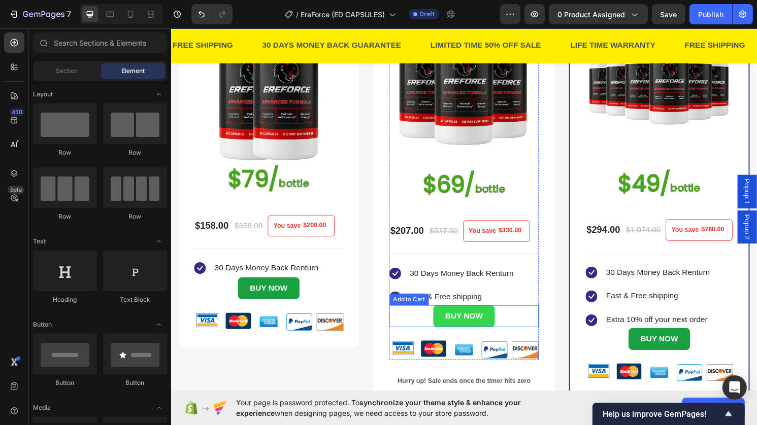
click at [498, 319] on button "BUY NOW" at bounding box center [474, 327] width 63 height 23
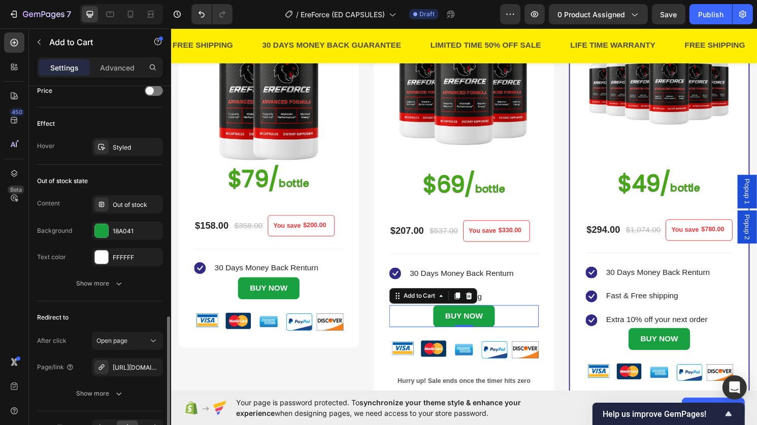
scroll to position [770, 0]
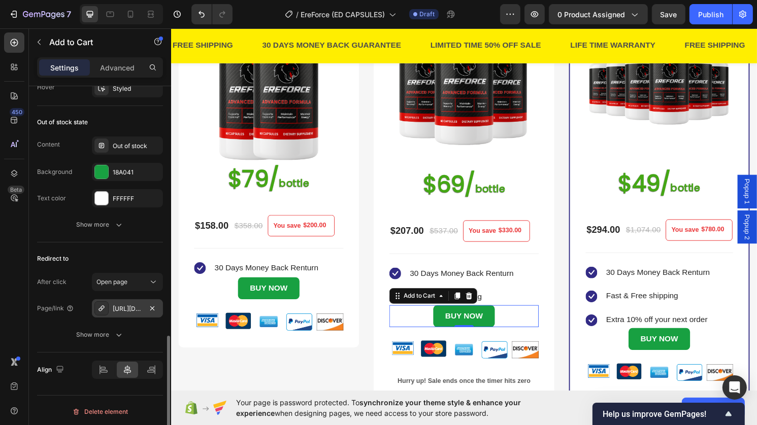
click at [119, 305] on div "https://fasttrackshipnew.com/a/direct/6OZCyN?type=link" at bounding box center [127, 309] width 29 height 9
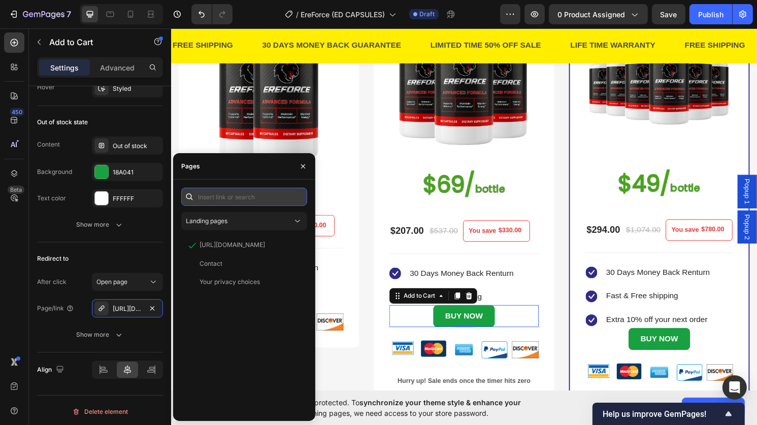
click at [236, 189] on input "text" at bounding box center [244, 197] width 126 height 18
paste input "https://onitsukastore.com/a/bundles/checkout/3-bottles-ereforce-ewpq"
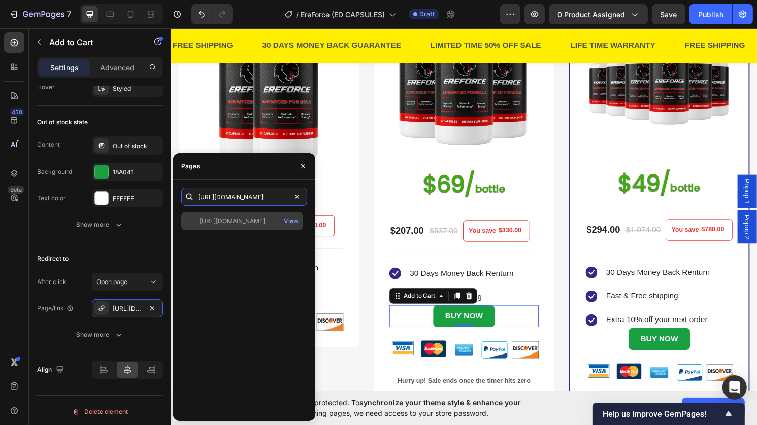
type input "https://onitsukastore.com/a/bundles/checkout/3-bottles-ereforce-ewpq"
click at [255, 216] on div "https://onitsukastore.com/a/bundles/checkout/3-bottles-ereforce-ewpq View" at bounding box center [242, 221] width 122 height 18
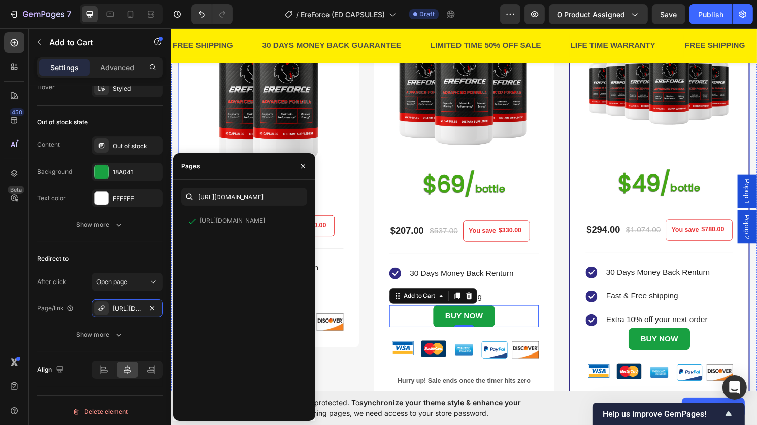
click at [369, 155] on div "2 BOTTLES (P) Title Title Line SAVE 56% (P) Tag Image $79/ bottle Heading $158.…" at bounding box center [475, 185] width 594 height 573
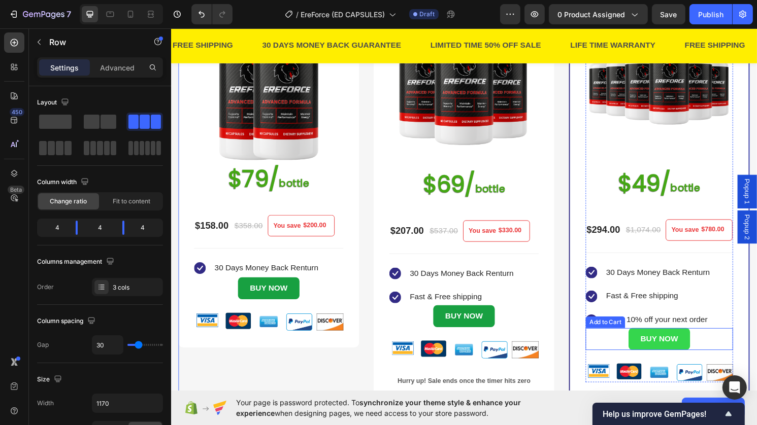
click at [646, 361] on button "BUY NOW" at bounding box center [677, 351] width 63 height 23
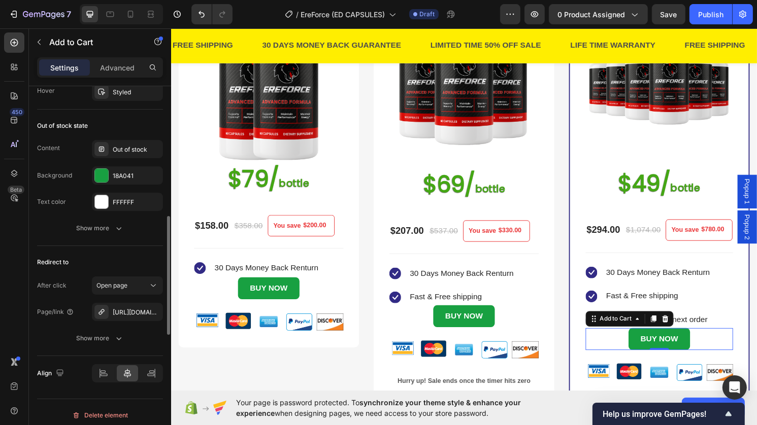
scroll to position [770, 0]
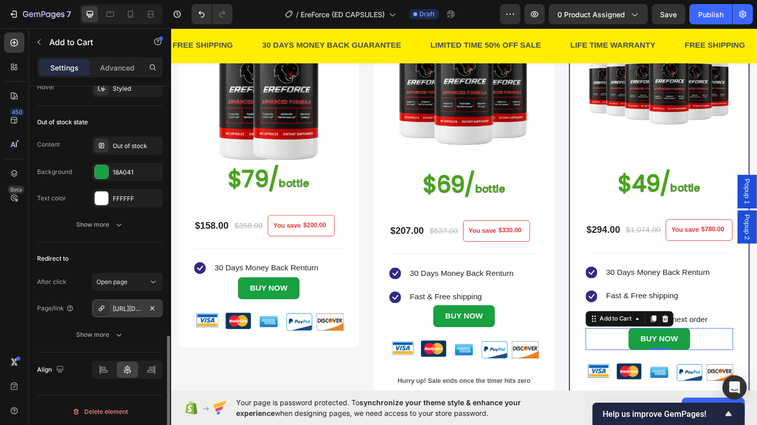
click at [129, 312] on div "https://fasttrackshipnew.com/a/direct/N1rv1l?type=link" at bounding box center [127, 308] width 71 height 18
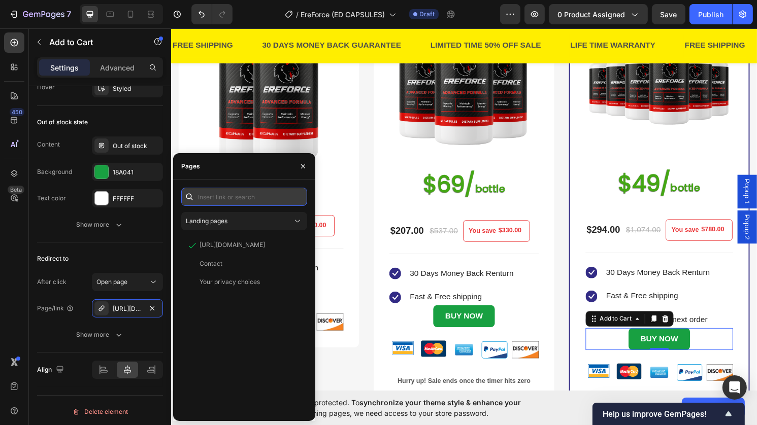
click at [220, 203] on input "text" at bounding box center [244, 197] width 126 height 18
paste input "https://onitsukastore.com/a/bundles/checkout/6-bottles-ereforce-ewps"
type input "https://onitsukastore.com/a/bundles/checkout/6-bottles-ereforce-ewps"
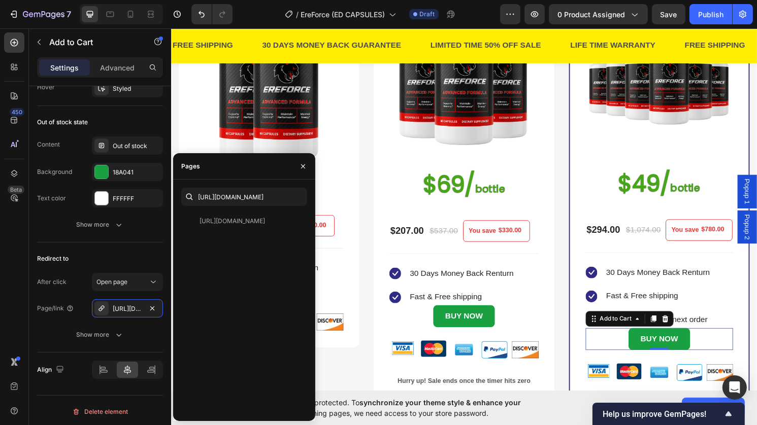
scroll to position [0, 0]
click at [229, 223] on div "https://onitsukastore.com/a/bundles/checkout/6-bottles-ereforce-ewps" at bounding box center [231, 221] width 65 height 9
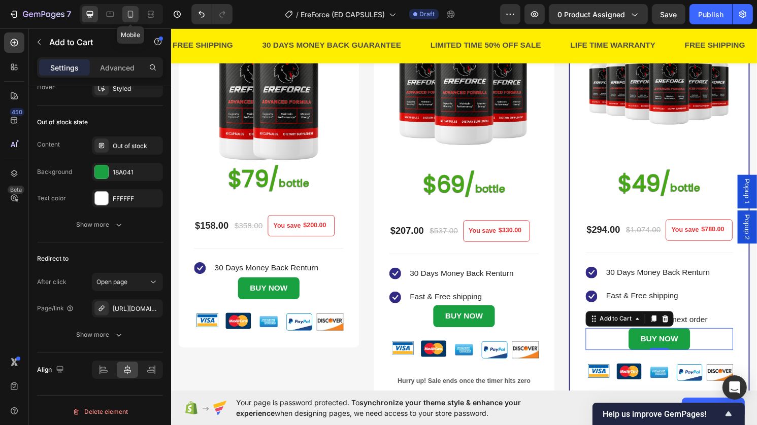
click at [128, 12] on icon at bounding box center [131, 14] width 6 height 7
type input "14"
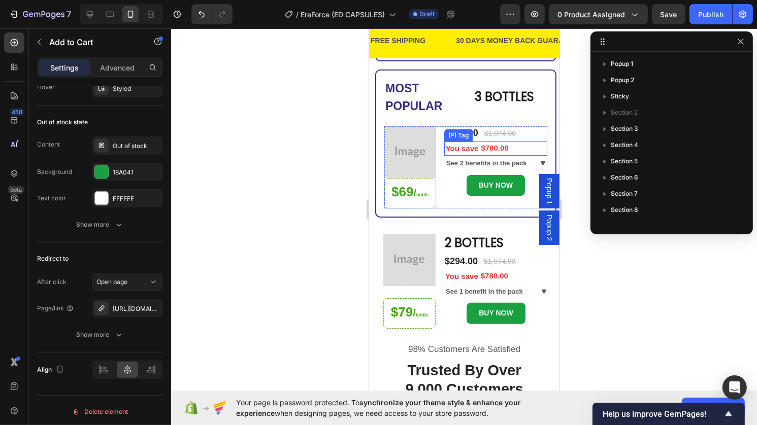
scroll to position [91, 0]
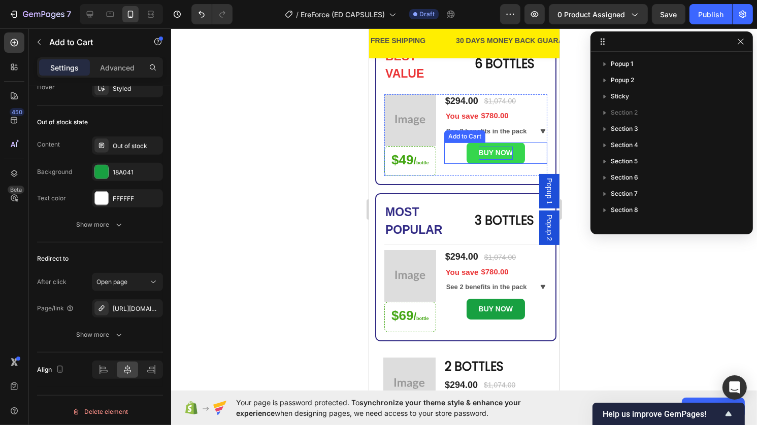
click at [499, 159] on div "BUY NOW" at bounding box center [495, 153] width 34 height 13
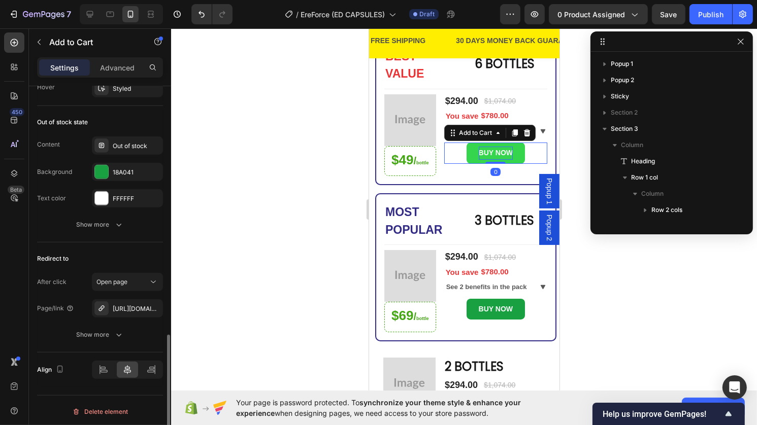
scroll to position [257, 0]
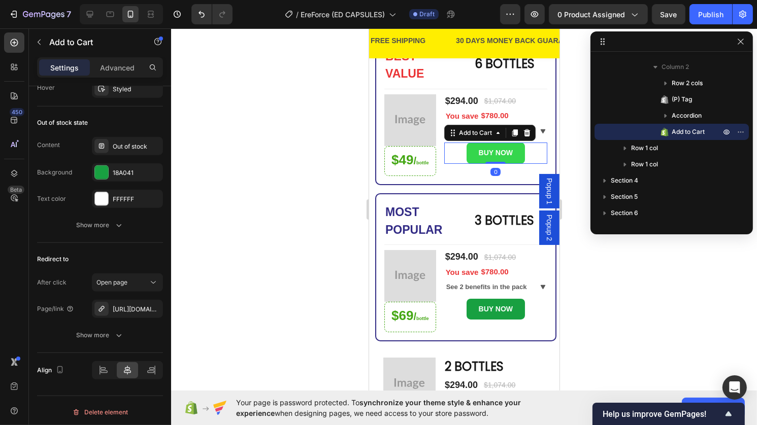
click at [510, 163] on button "BUY NOW" at bounding box center [495, 153] width 58 height 21
click at [146, 312] on div "https://fasttrackshipnew.com/a/direct/N1rv1l?type=link" at bounding box center [127, 308] width 71 height 18
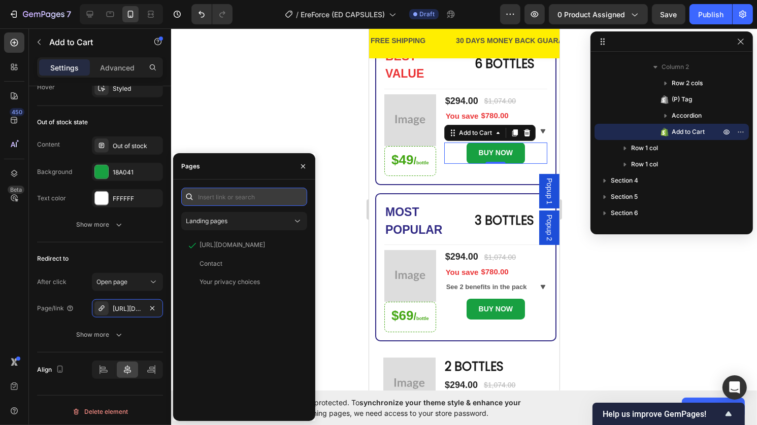
click at [263, 201] on input "text" at bounding box center [244, 197] width 126 height 18
paste input "https://onitsukastore.com/a/bundles/checkout/6-bottles-ereforce-ewps"
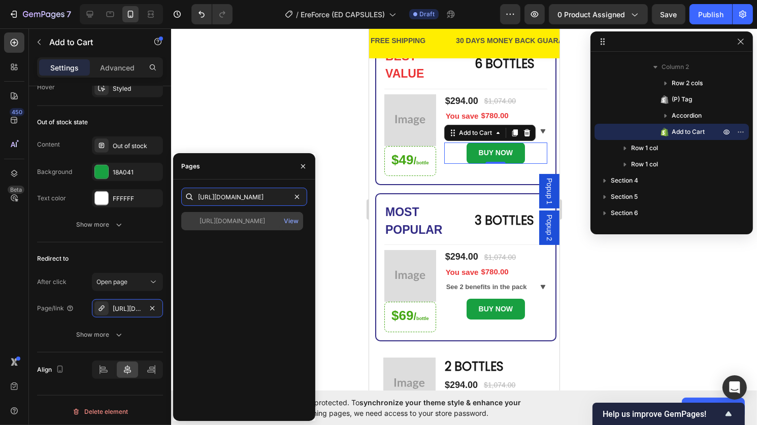
type input "https://onitsukastore.com/a/bundles/checkout/6-bottles-ereforce-ewps"
click at [255, 224] on div "https://onitsukastore.com/a/bundles/checkout/6-bottles-ereforce-ewps" at bounding box center [231, 221] width 65 height 9
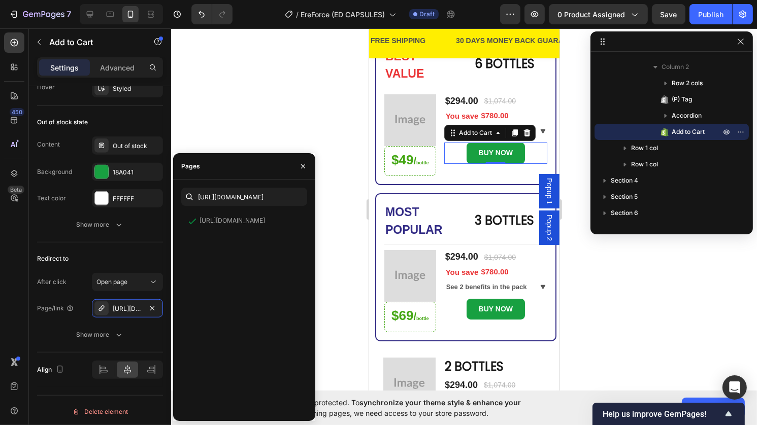
click at [328, 153] on div at bounding box center [464, 226] width 586 height 397
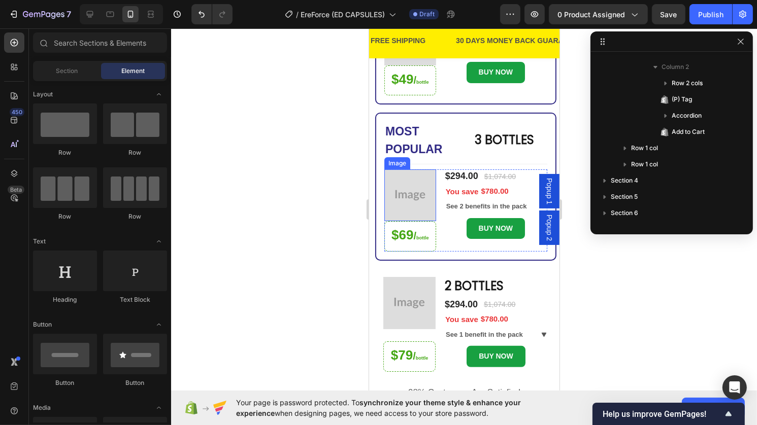
scroll to position [201, 0]
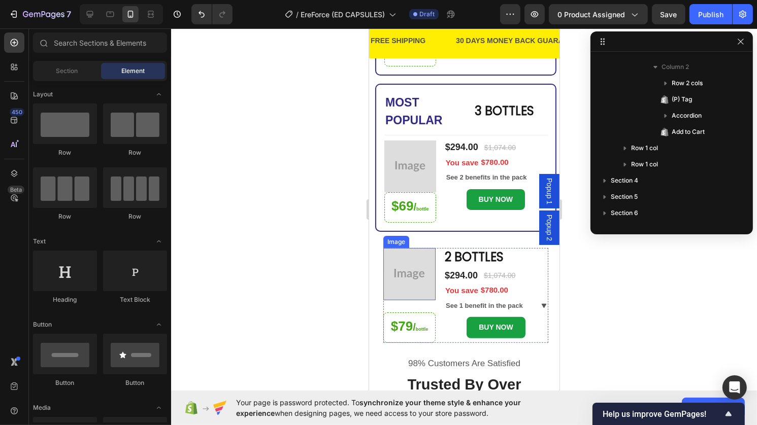
click at [406, 284] on img at bounding box center [409, 274] width 52 height 52
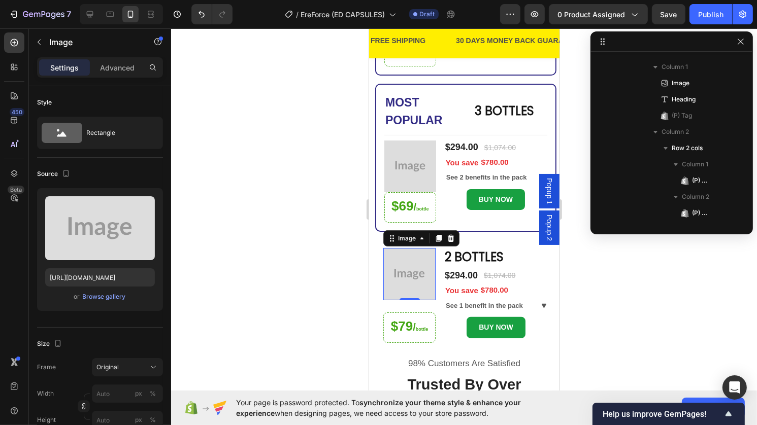
scroll to position [598, 0]
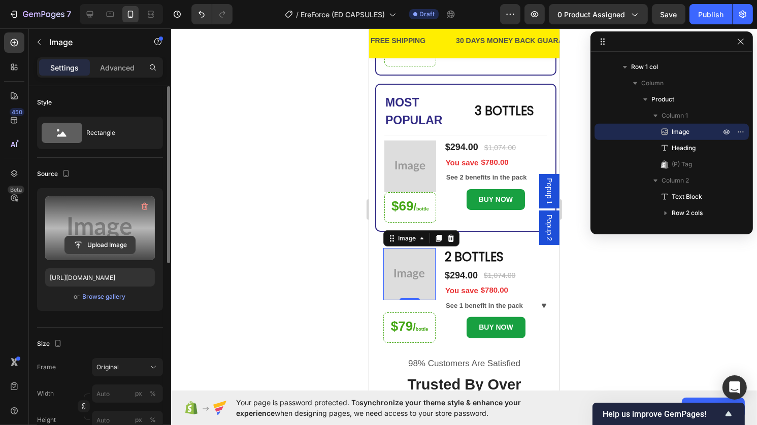
click at [111, 238] on input "file" at bounding box center [100, 245] width 70 height 17
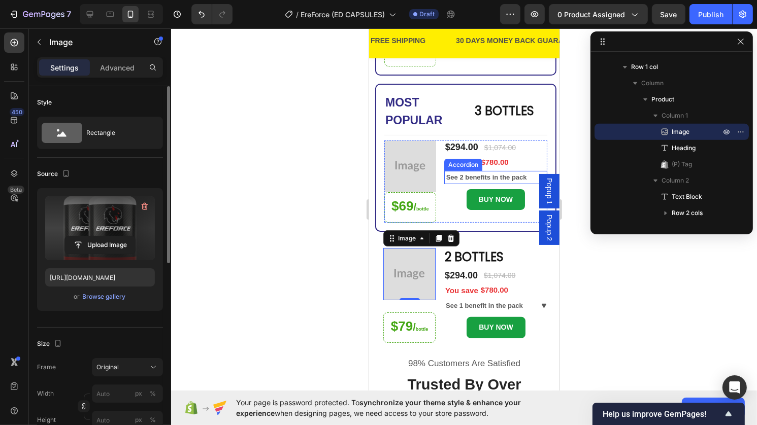
type input "https://cdn.shopify.com/s/files/1/0973/2331/9642/files/gempages_586295696328491…"
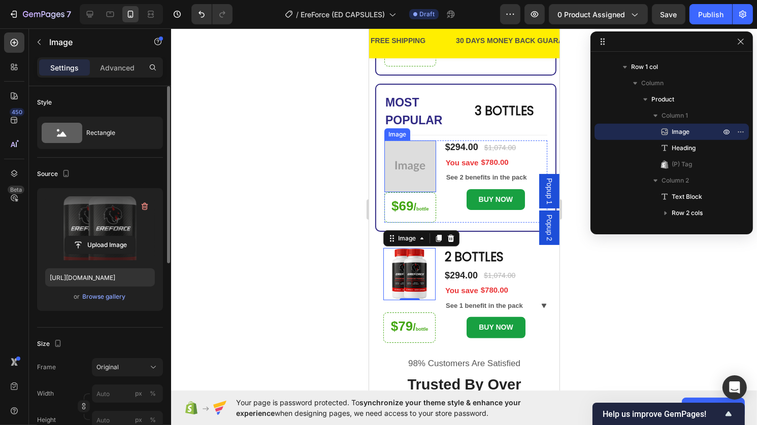
click at [421, 163] on img at bounding box center [410, 167] width 52 height 52
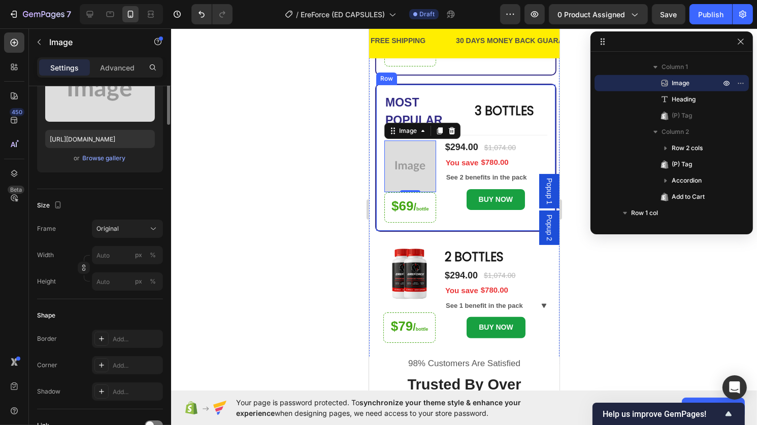
scroll to position [0, 0]
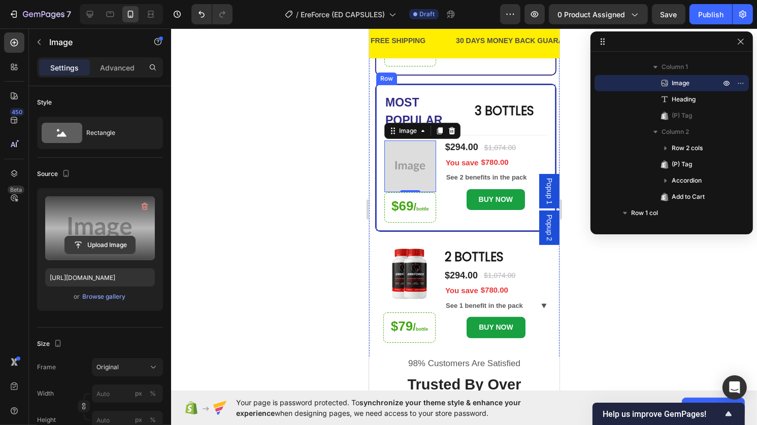
click at [89, 236] on button "Upload Image" at bounding box center [99, 245] width 71 height 18
click at [93, 253] on input "file" at bounding box center [100, 245] width 70 height 17
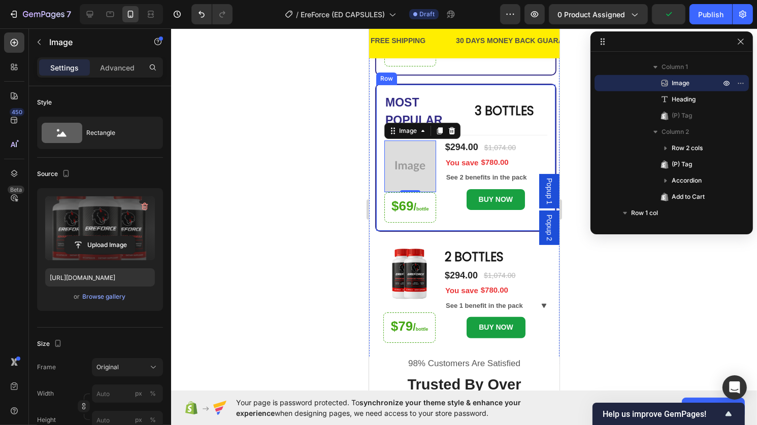
type input "https://cdn.shopify.com/s/files/1/0973/2331/9642/files/gempages_586295696328491…"
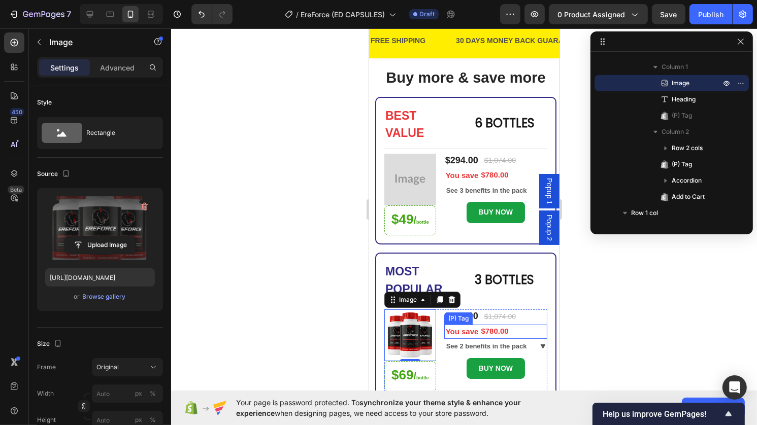
scroll to position [31, 0]
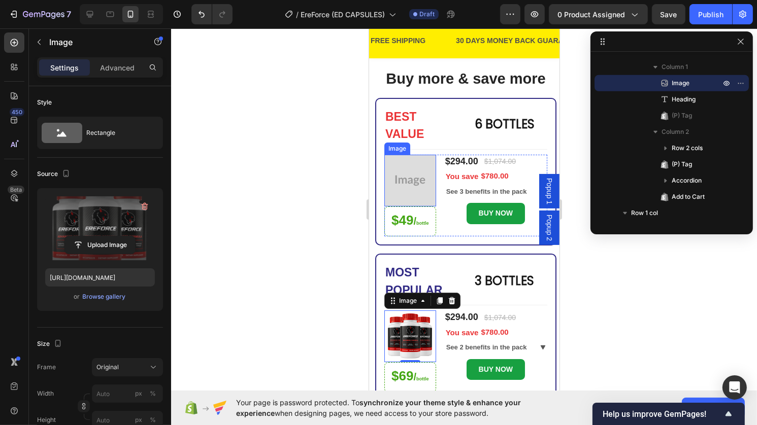
click at [417, 191] on img at bounding box center [410, 181] width 52 height 52
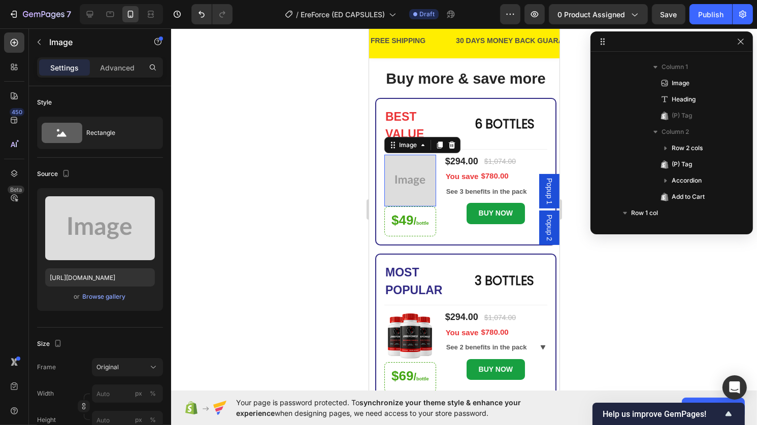
scroll to position [208, 0]
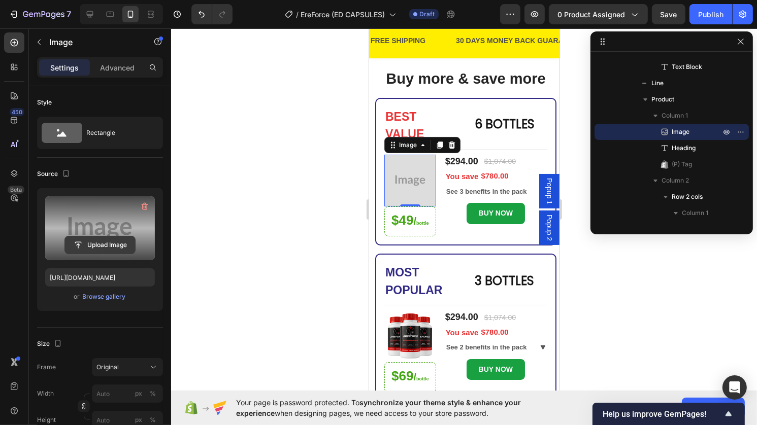
click at [102, 237] on input "file" at bounding box center [100, 245] width 70 height 17
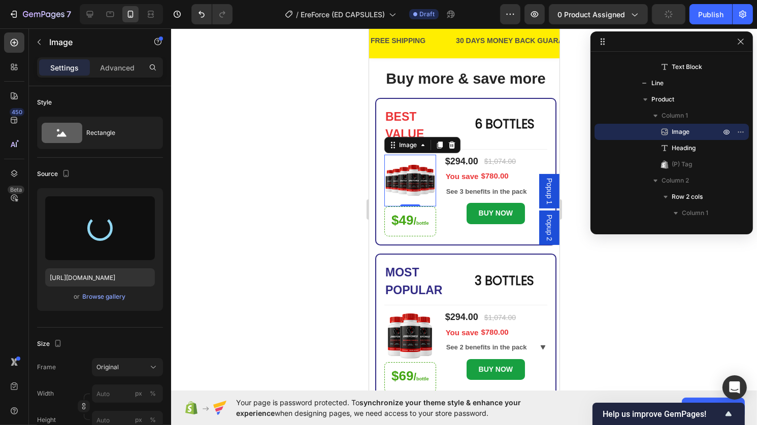
type input "https://cdn.shopify.com/s/files/1/0973/2331/9642/files/gempages_586295696328491…"
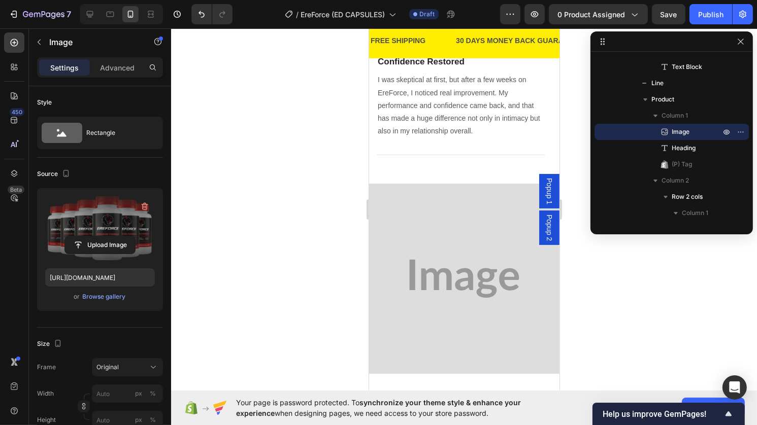
scroll to position [689, 0]
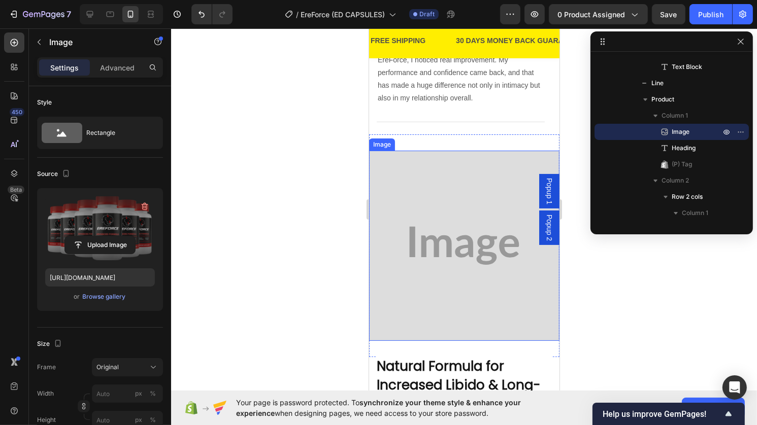
click at [419, 253] on img at bounding box center [463, 246] width 190 height 190
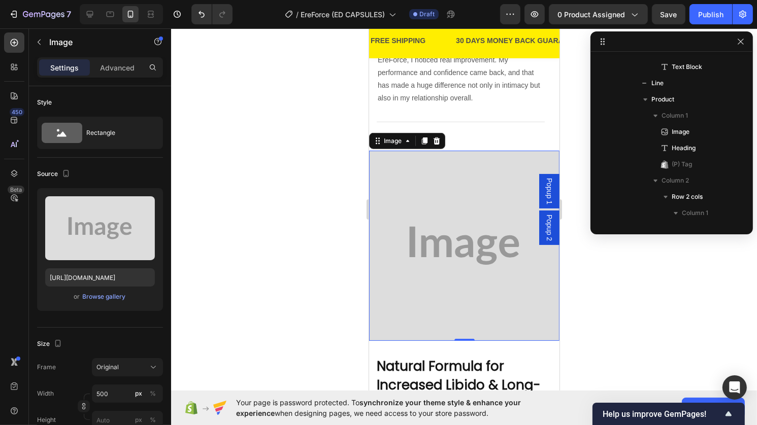
scroll to position [939, 0]
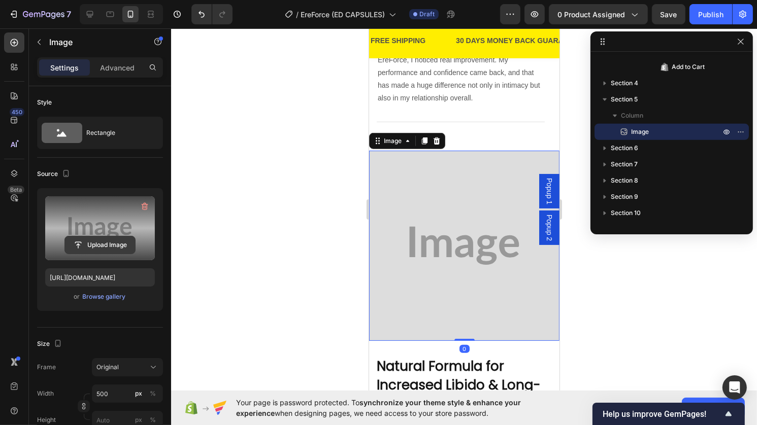
click at [129, 236] on button "Upload Image" at bounding box center [99, 245] width 71 height 18
click at [107, 251] on input "file" at bounding box center [100, 245] width 70 height 17
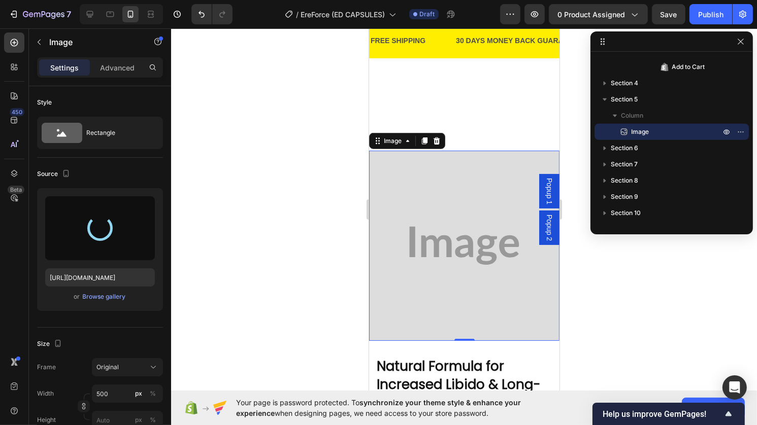
type input "https://cdn.shopify.com/s/files/1/0973/2331/9642/files/gempages_586295696328491…"
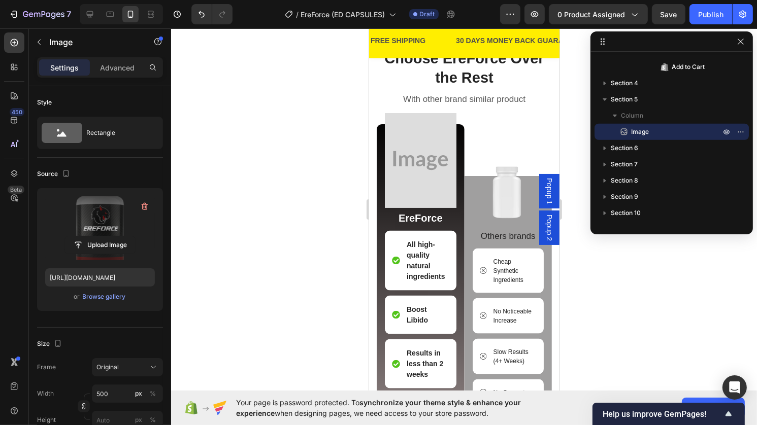
scroll to position [1417, 0]
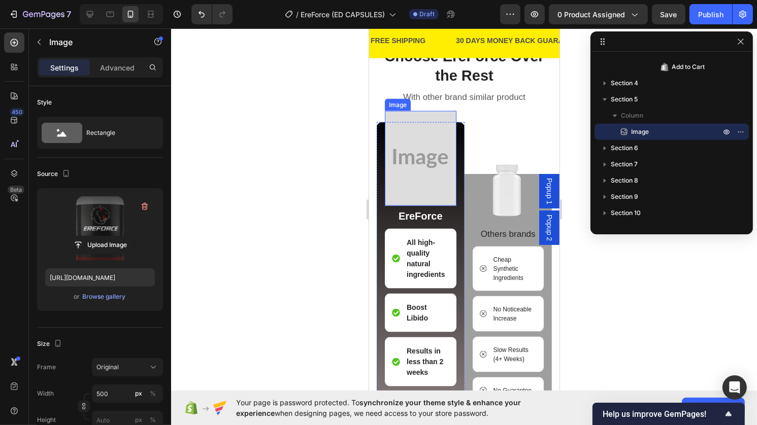
click at [423, 165] on img at bounding box center [420, 158] width 72 height 95
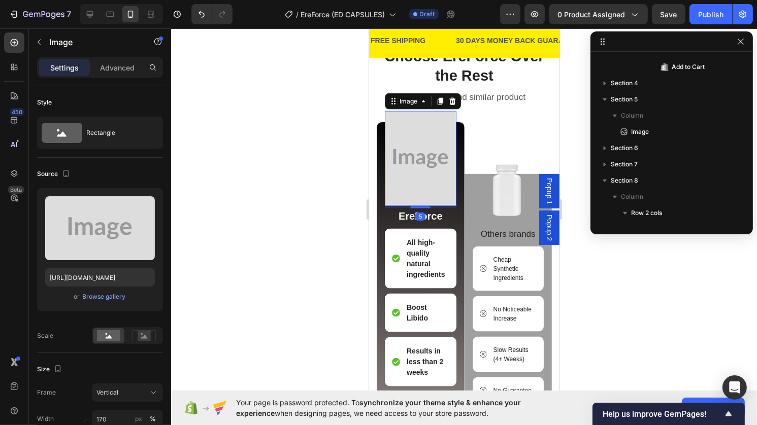
scroll to position [1183, 0]
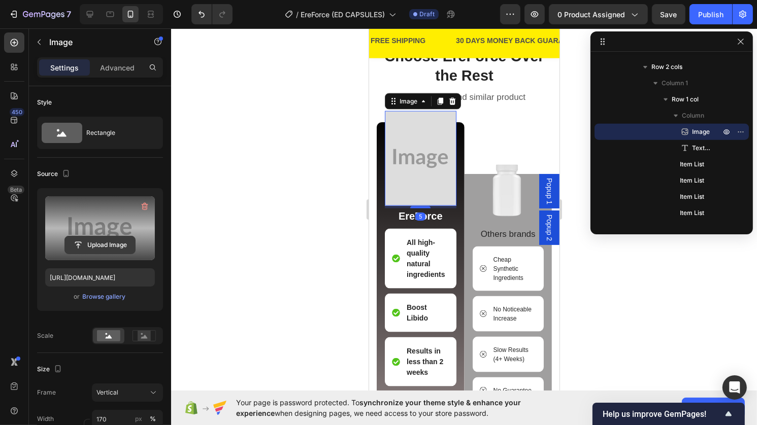
click at [121, 247] on input "file" at bounding box center [100, 245] width 70 height 17
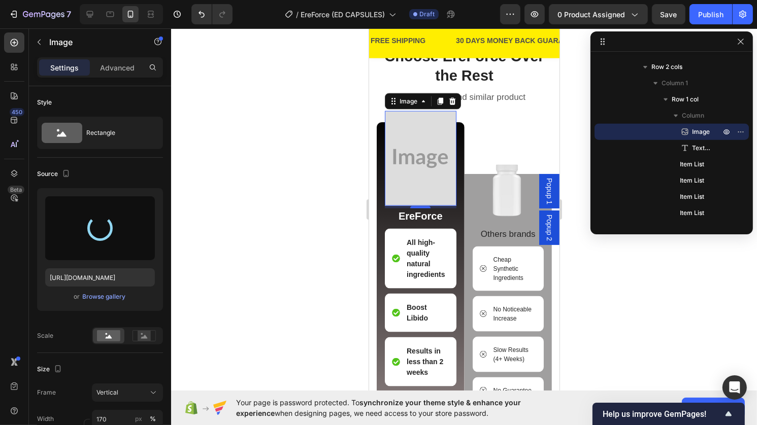
type input "https://cdn.shopify.com/s/files/1/0973/2331/9642/files/gempages_586295696328491…"
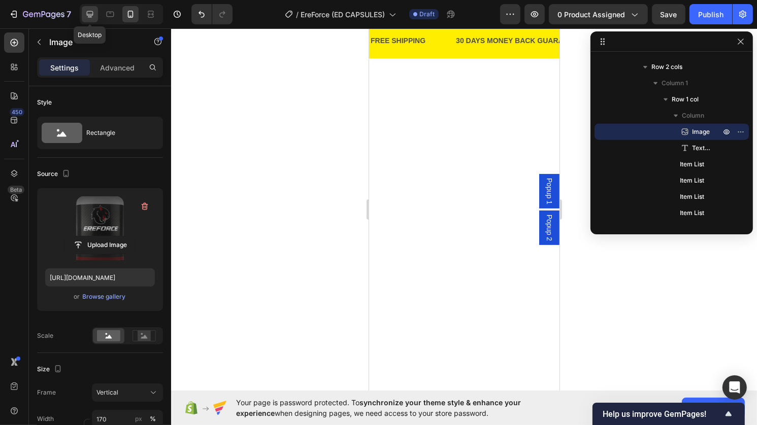
scroll to position [0, 0]
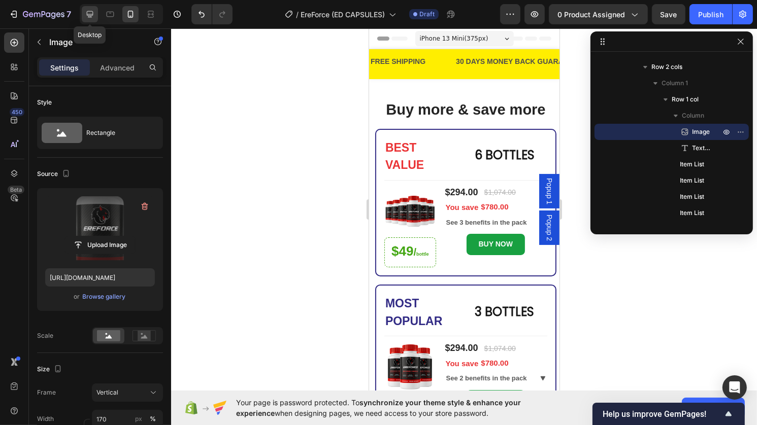
click at [93, 15] on icon at bounding box center [90, 14] width 7 height 7
type input "200"
type input "267"
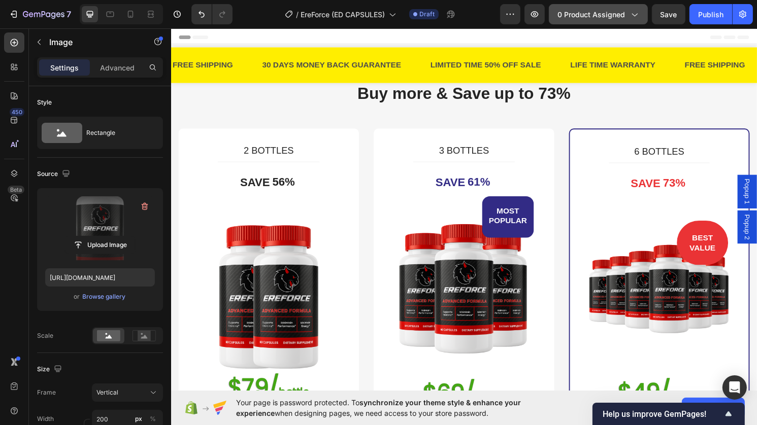
click at [582, 17] on span "0 product assigned" at bounding box center [591, 14] width 68 height 11
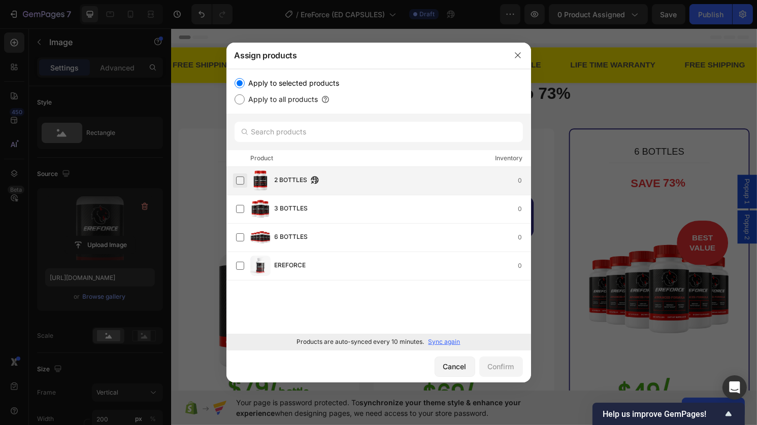
click at [244, 183] on label at bounding box center [240, 181] width 8 height 8
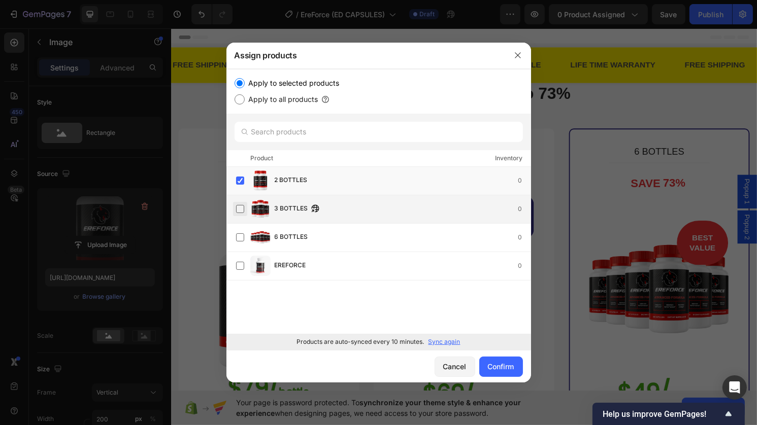
click at [244, 205] on label at bounding box center [240, 209] width 8 height 8
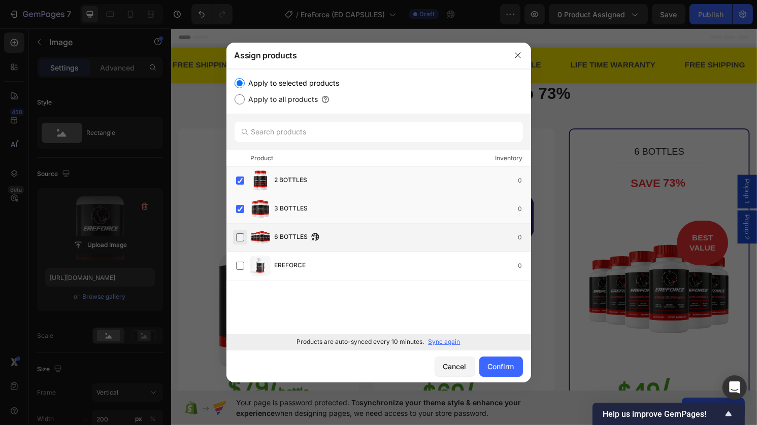
click at [243, 239] on label at bounding box center [240, 237] width 8 height 8
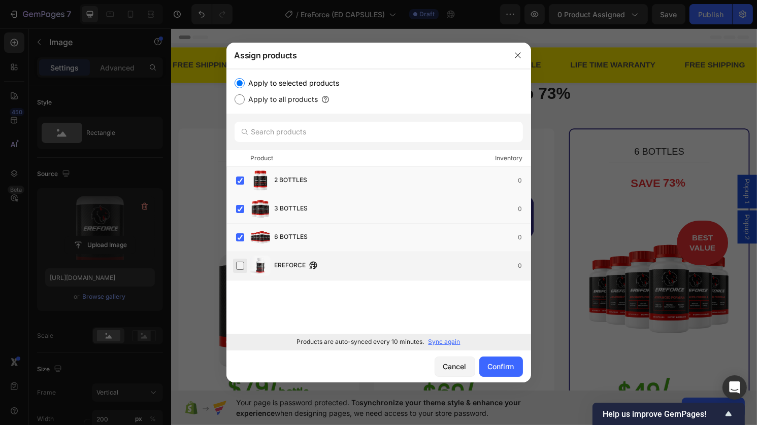
click at [240, 266] on label at bounding box center [240, 266] width 8 height 8
click at [506, 371] on div "Confirm" at bounding box center [501, 366] width 26 height 11
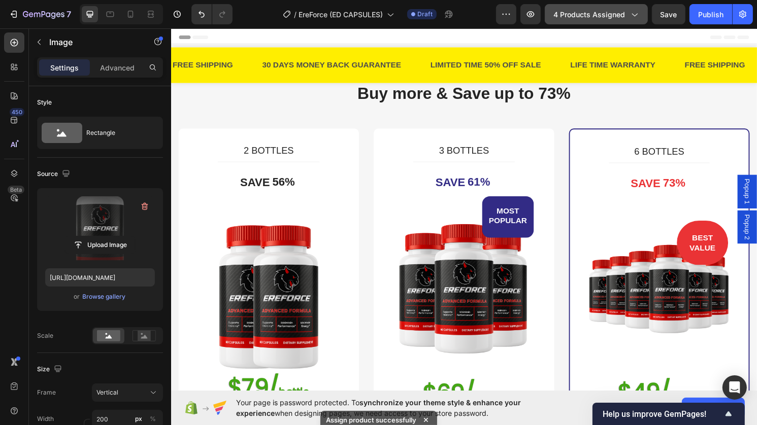
click at [615, 23] on button "4 products assigned" at bounding box center [596, 14] width 103 height 20
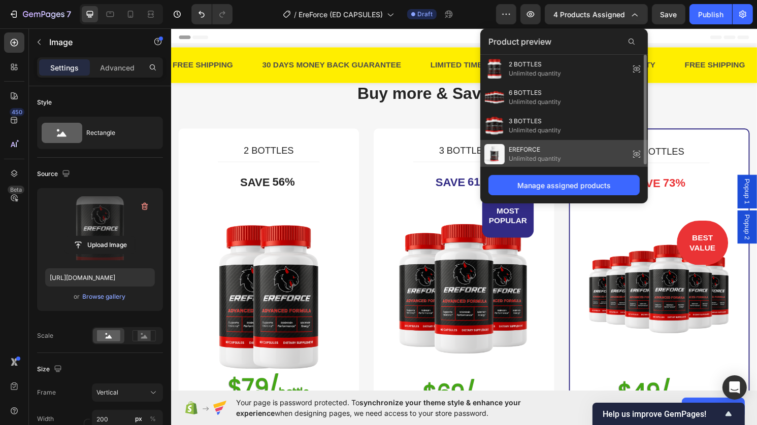
click at [637, 150] on icon at bounding box center [636, 154] width 14 height 14
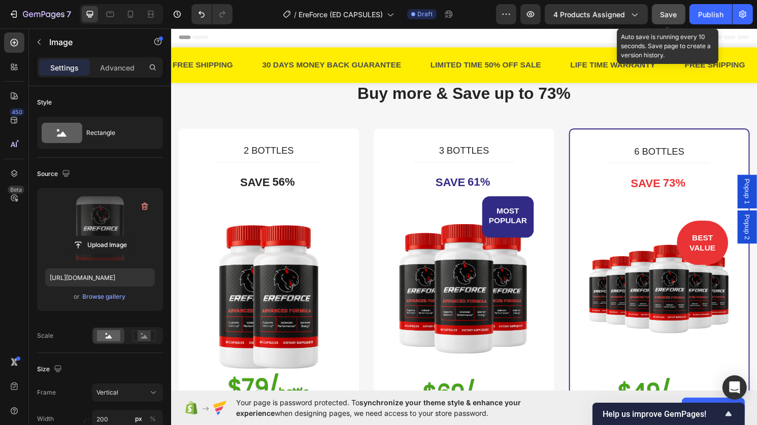
click at [684, 13] on button "Save" at bounding box center [668, 14] width 33 height 20
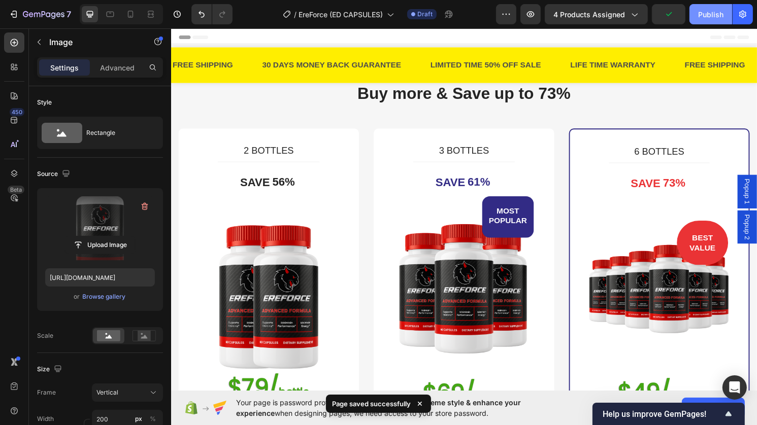
click at [718, 9] on div "Publish" at bounding box center [710, 14] width 25 height 11
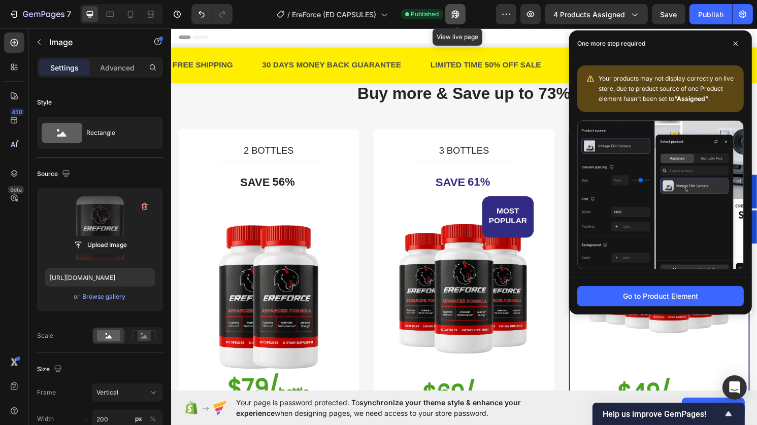
click at [460, 12] on icon "button" at bounding box center [455, 14] width 10 height 10
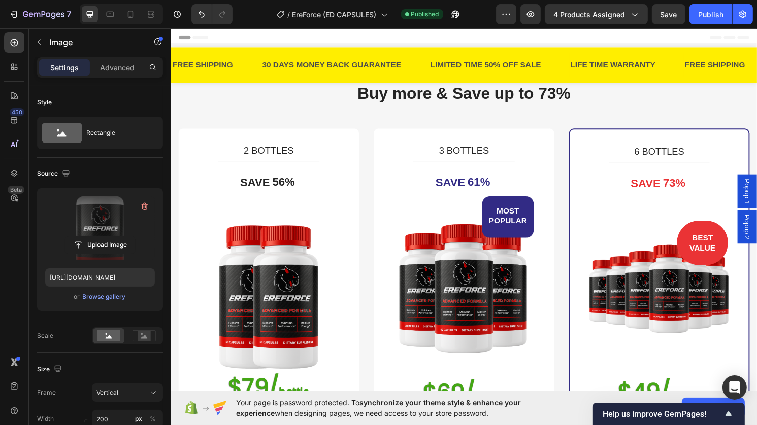
click at [199, 36] on span "Header" at bounding box center [201, 37] width 22 height 10
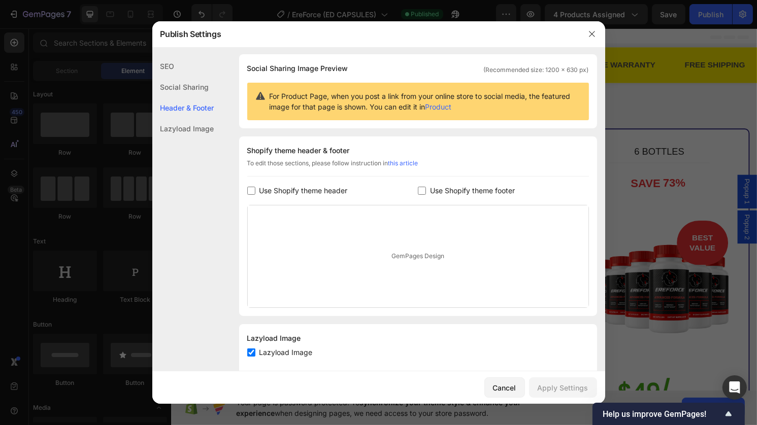
scroll to position [88, 0]
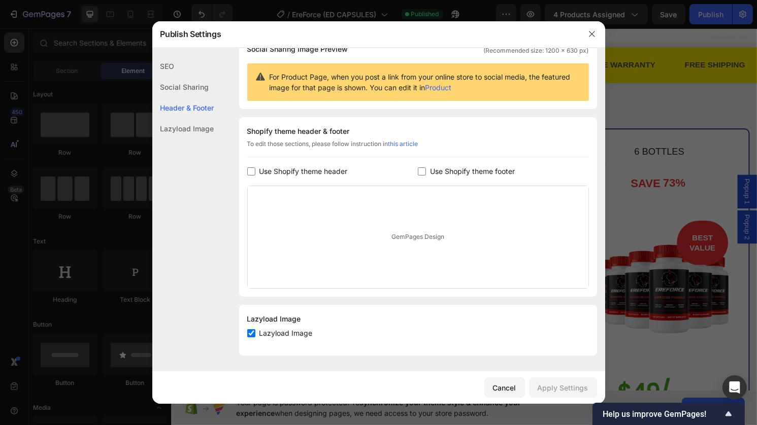
click at [292, 171] on span "Use Shopify theme header" at bounding box center [303, 171] width 88 height 12
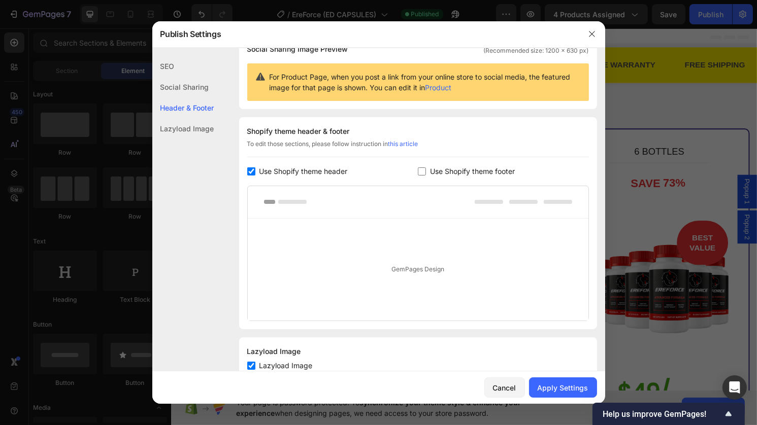
click at [292, 171] on span "Use Shopify theme header" at bounding box center [303, 171] width 88 height 12
checkbox input "false"
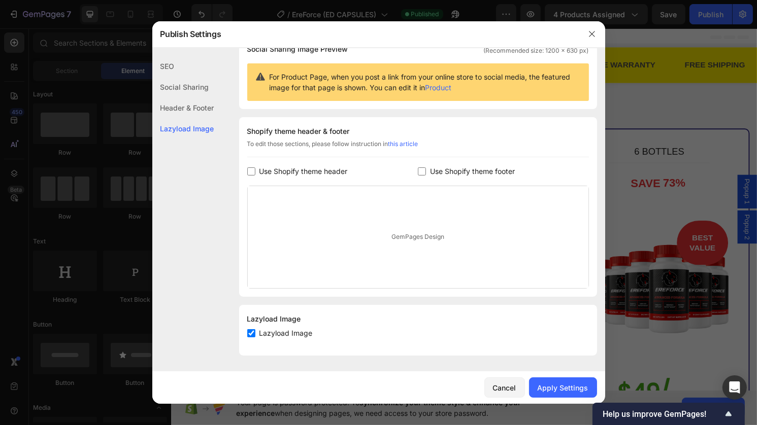
click at [440, 169] on span "Use Shopify theme footer" at bounding box center [472, 171] width 85 height 12
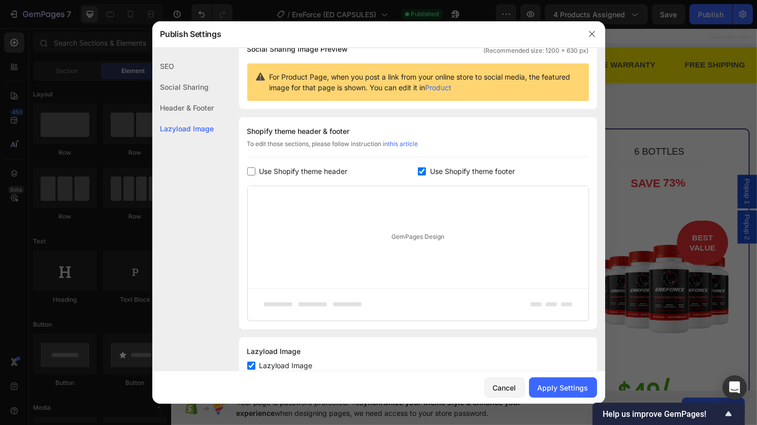
click at [440, 169] on span "Use Shopify theme footer" at bounding box center [472, 171] width 85 height 12
checkbox input "false"
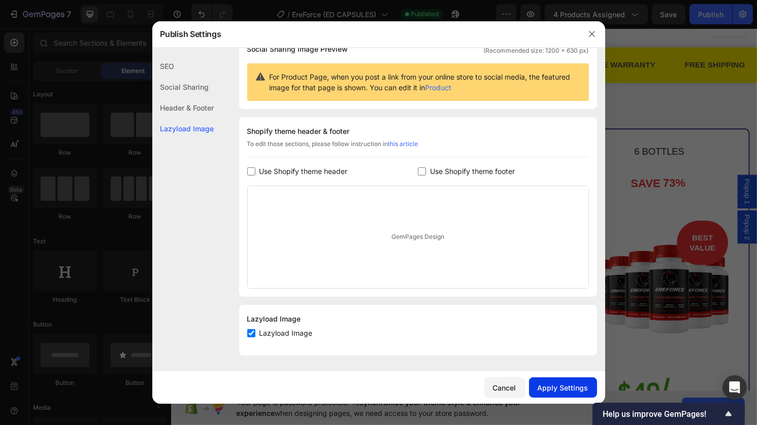
click at [562, 388] on div "Apply Settings" at bounding box center [563, 388] width 51 height 11
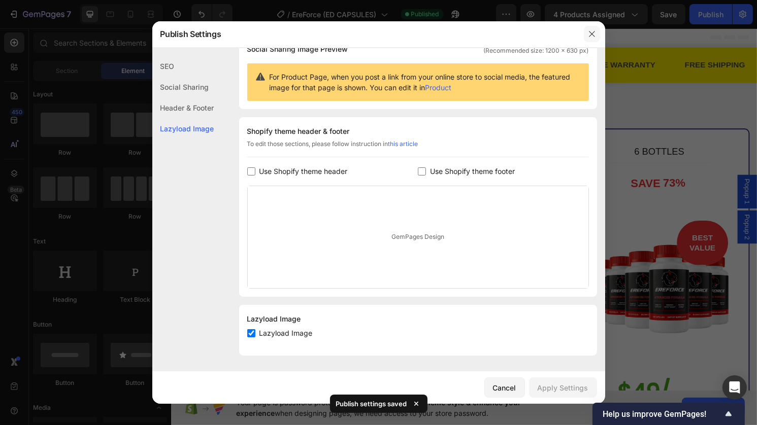
click at [591, 35] on icon "button" at bounding box center [592, 34] width 6 height 6
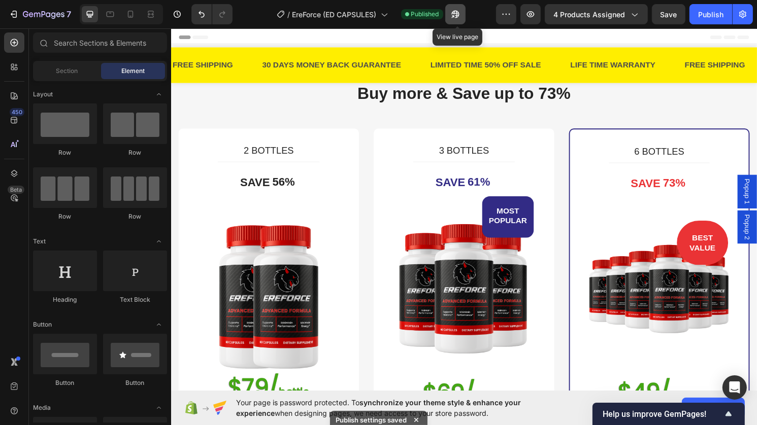
click at [459, 15] on icon "button" at bounding box center [455, 15] width 8 height 8
click at [460, 16] on icon "button" at bounding box center [455, 14] width 10 height 10
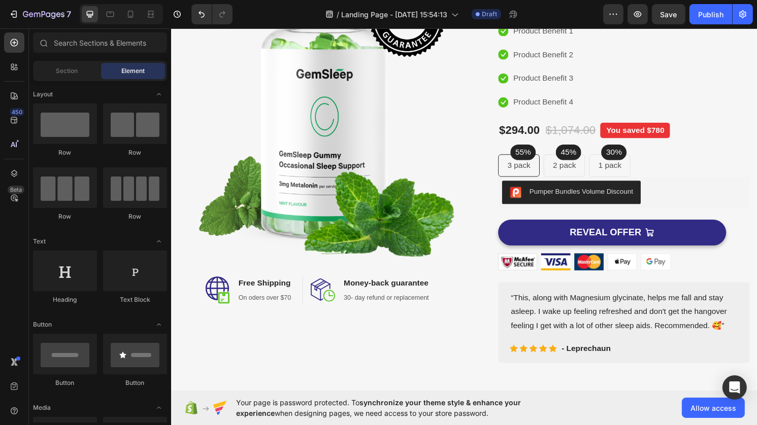
scroll to position [163, 0]
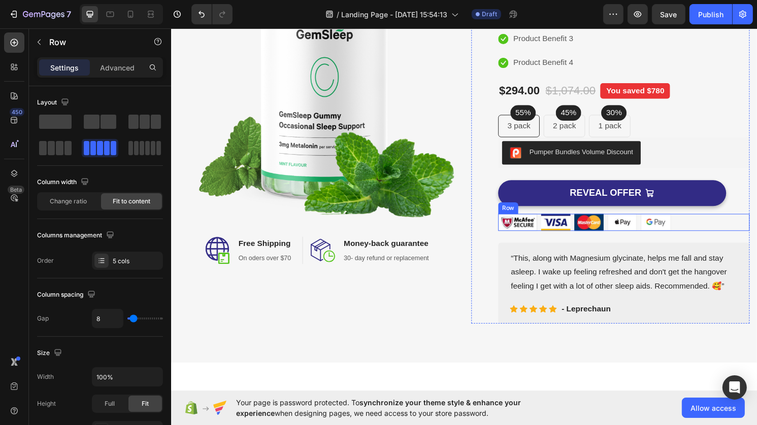
click at [700, 232] on div "Image Image Image Image Image Row" at bounding box center [641, 230] width 261 height 18
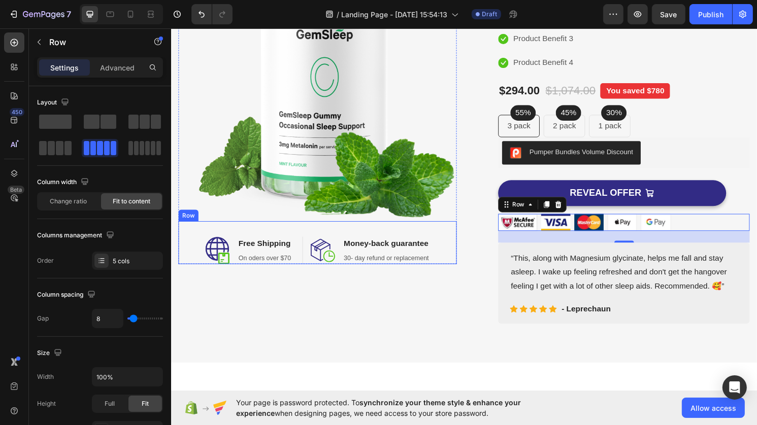
click at [450, 259] on div "Image Free Shipping Heading On oders over $70 Text block Row Image Money-back g…" at bounding box center [322, 251] width 289 height 45
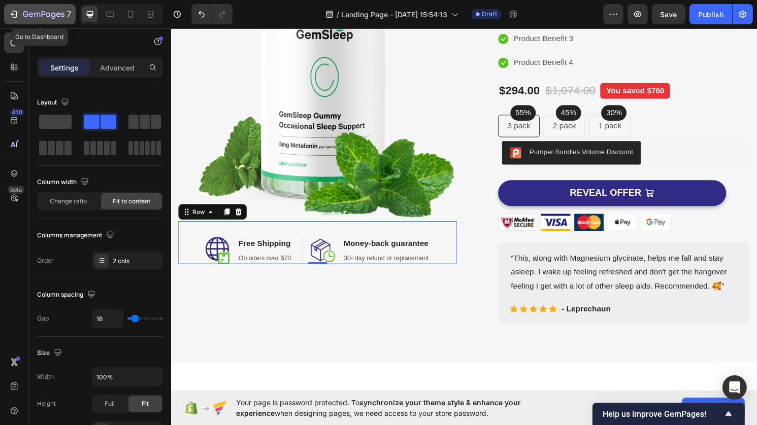
click at [42, 16] on icon "button" at bounding box center [44, 14] width 4 height 6
